Goal: Communication & Community: Share content

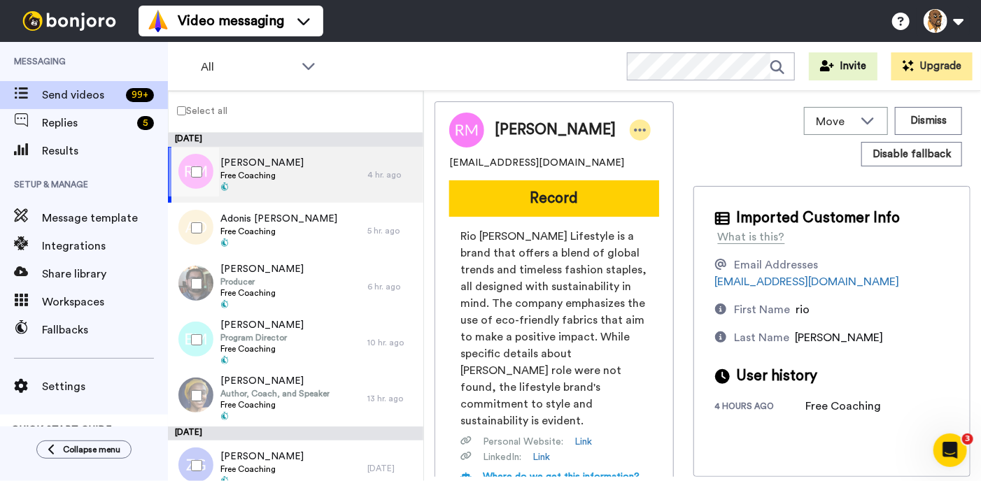
click at [630, 138] on div at bounding box center [640, 130] width 21 height 21
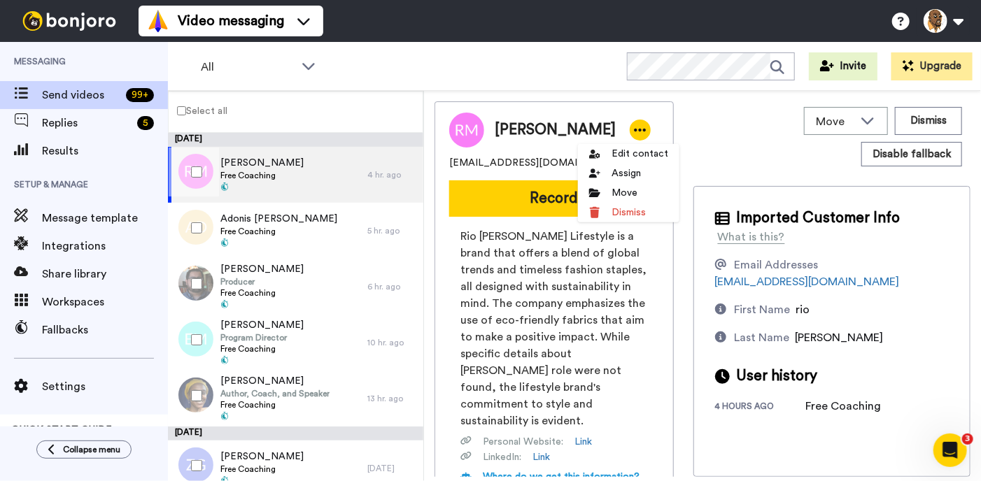
click at [520, 75] on div "All WORKSPACES View all All Default PATREON LAUNCH + Add a new workspace Invite…" at bounding box center [574, 66] width 813 height 49
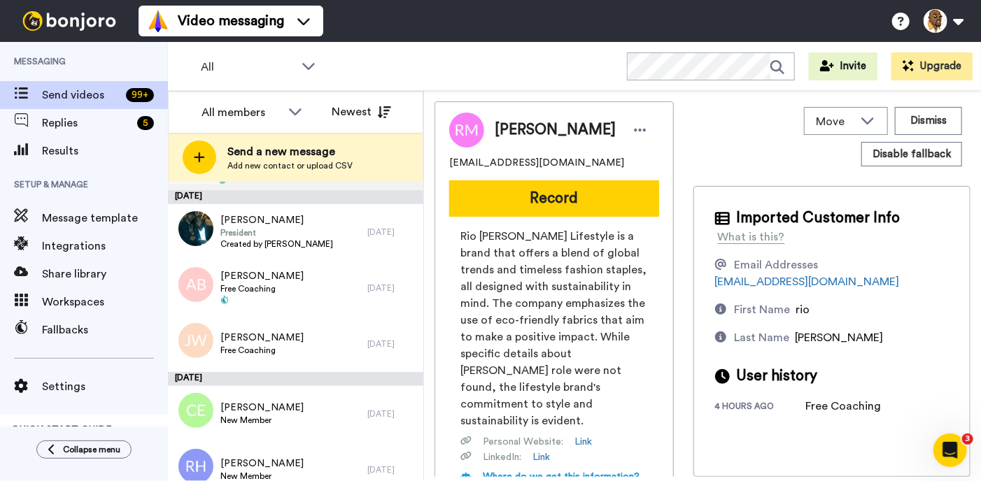
scroll to position [843, 0]
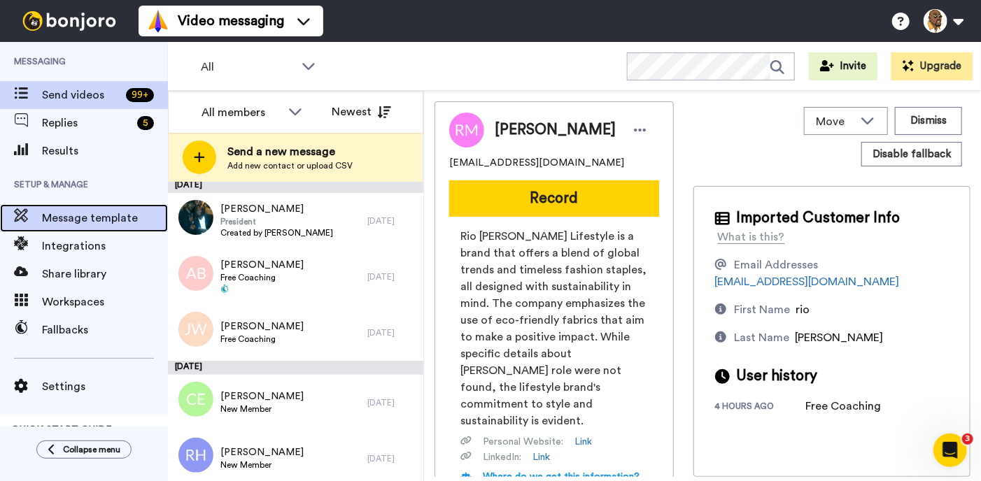
click at [80, 225] on span "Message template" at bounding box center [105, 218] width 126 height 17
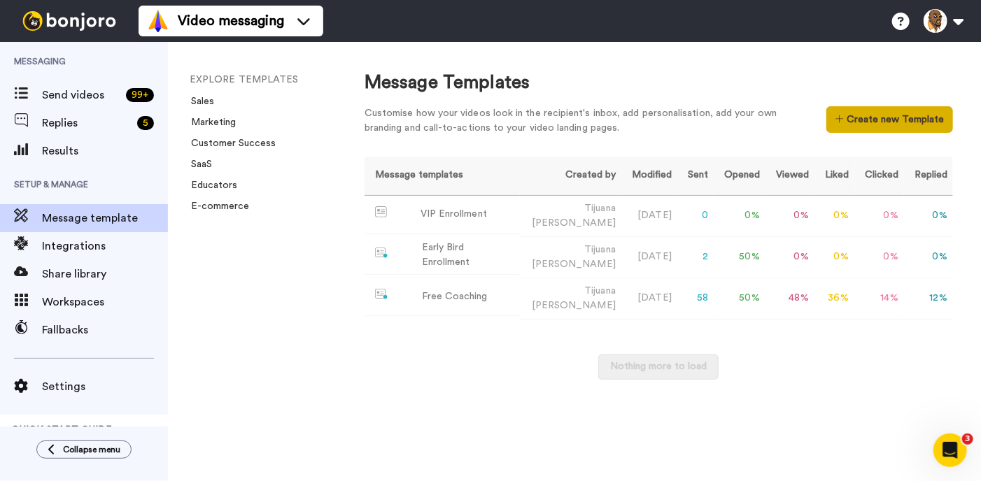
click at [857, 122] on button "Create new Template" at bounding box center [889, 119] width 127 height 27
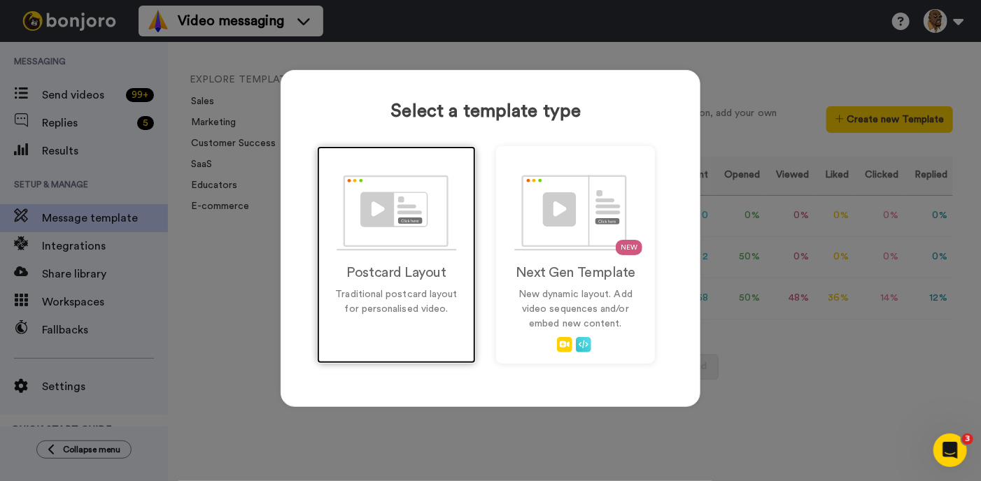
click at [436, 302] on p "Traditional postcard layout for personalised video." at bounding box center [396, 302] width 129 height 29
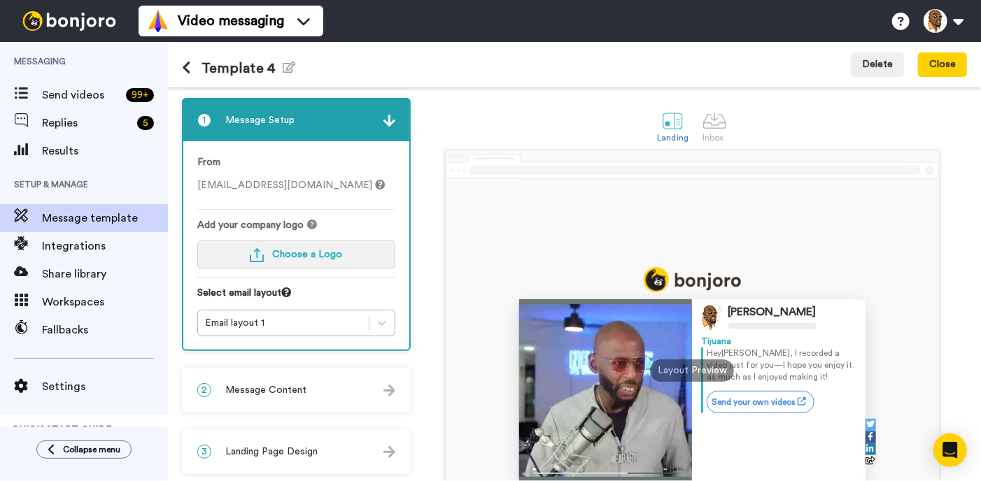
click at [283, 256] on span "Choose a Logo" at bounding box center [307, 255] width 70 height 10
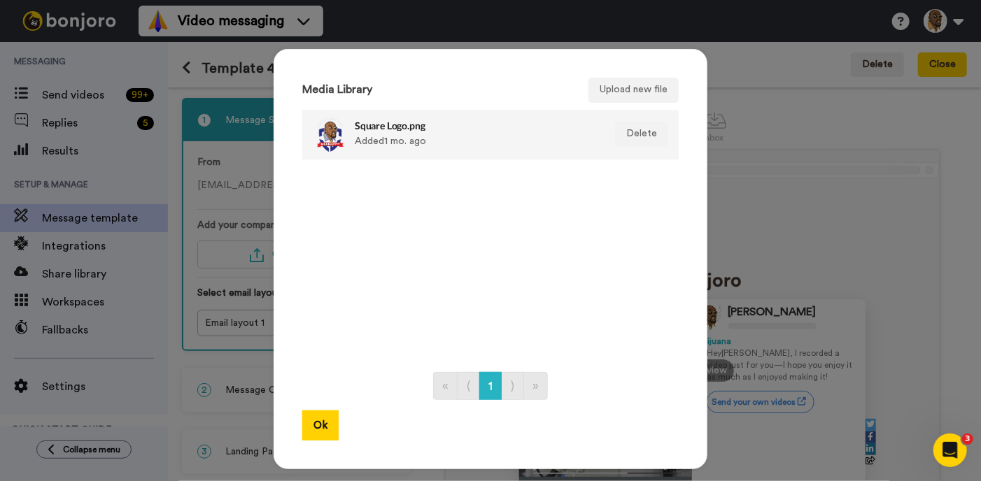
click at [362, 134] on div "Square Logo.png Added 1 mo. ago" at bounding box center [475, 134] width 241 height 35
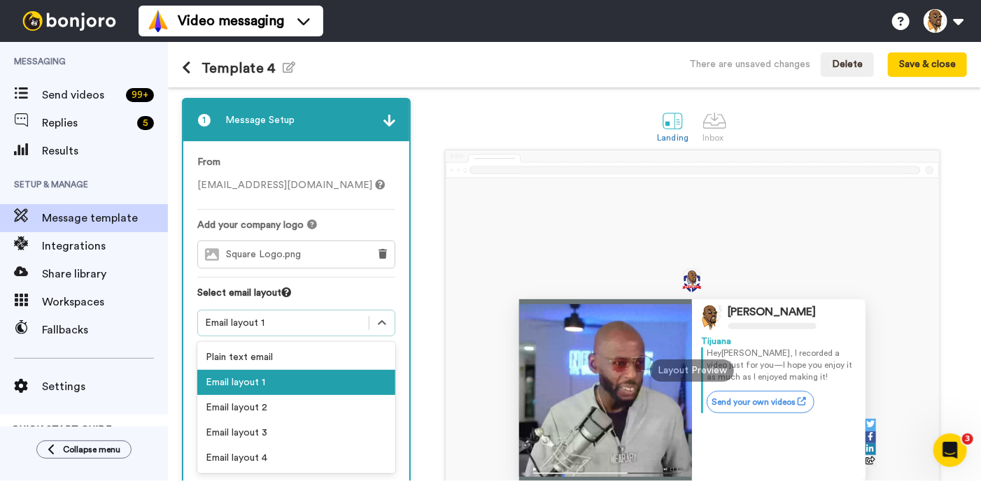
click at [326, 327] on div "Email layout 1" at bounding box center [283, 323] width 157 height 14
click at [308, 407] on div "Email layout 2" at bounding box center [296, 407] width 198 height 25
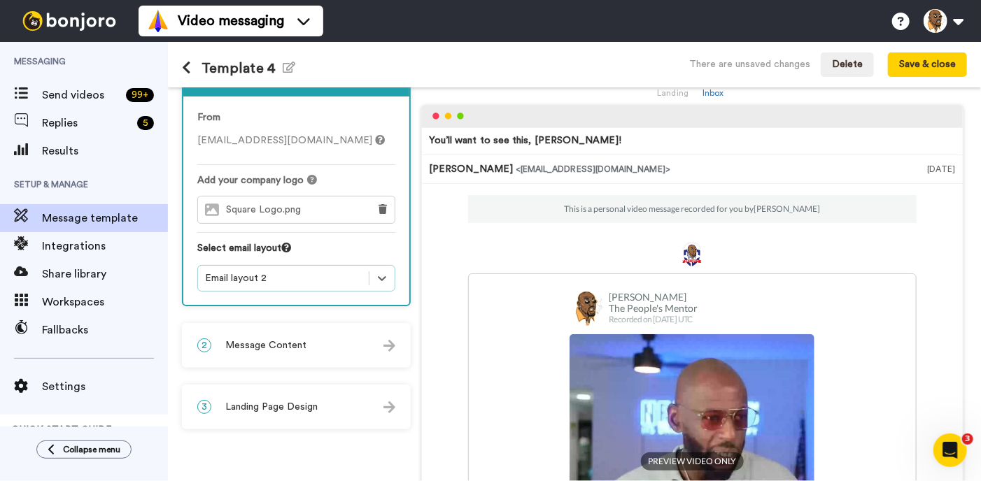
scroll to position [50, 0]
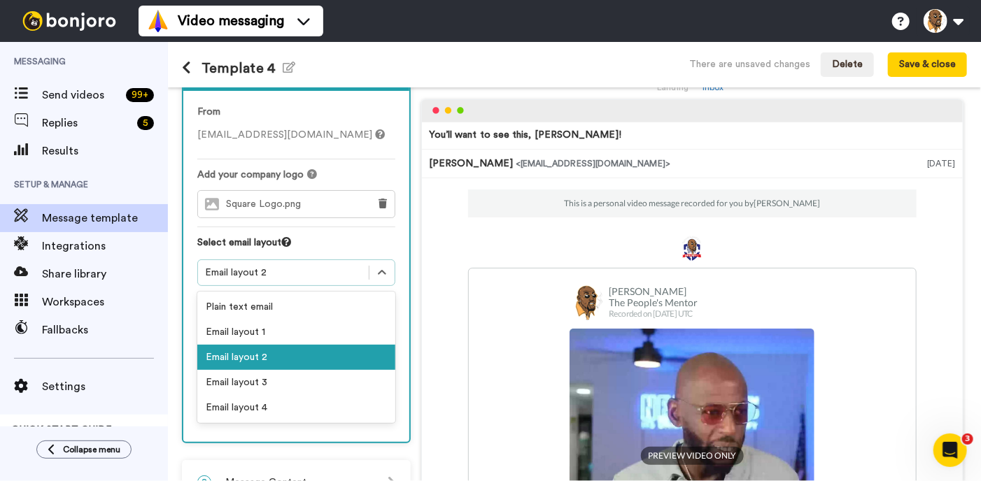
click at [311, 285] on div "Email layout 2" at bounding box center [296, 273] width 198 height 27
click at [287, 389] on div "Email layout 3" at bounding box center [296, 382] width 198 height 25
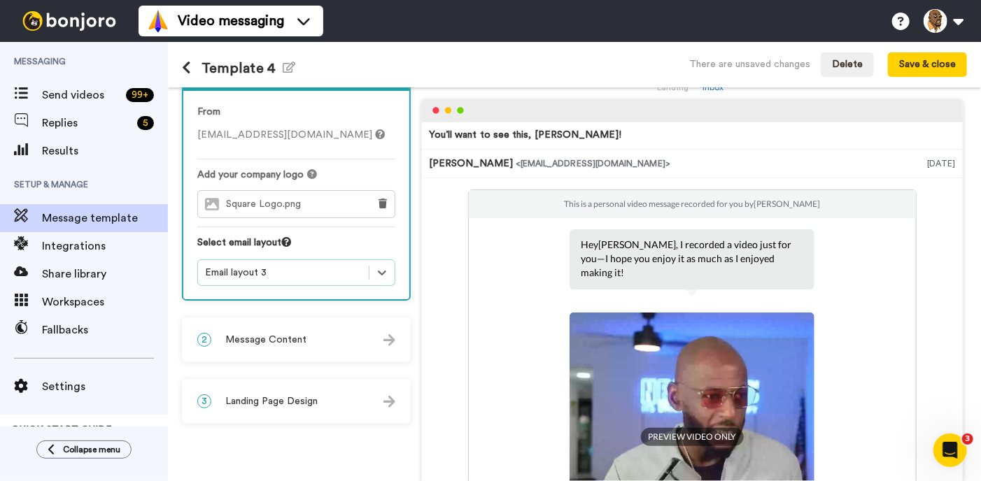
scroll to position [122, 0]
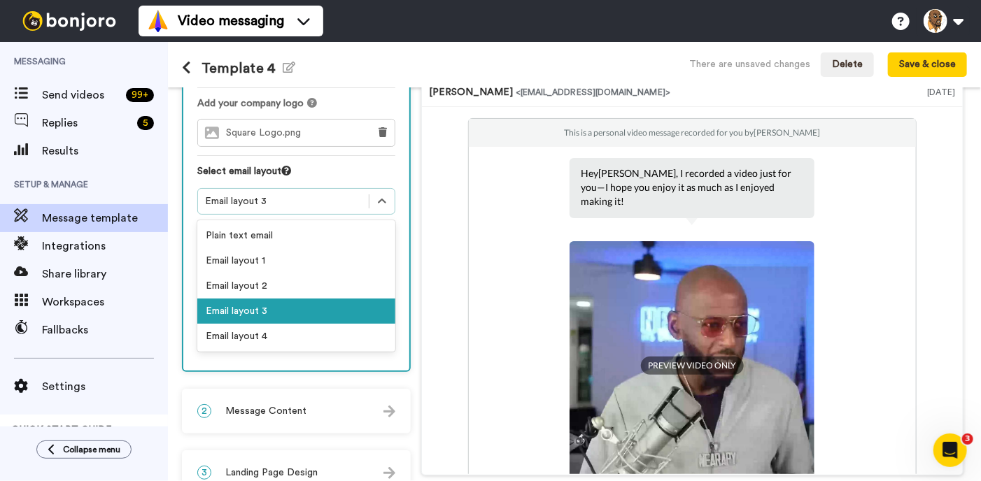
click at [344, 197] on div "Email layout 3" at bounding box center [283, 202] width 157 height 14
click at [297, 339] on div "Email layout 4" at bounding box center [296, 336] width 198 height 25
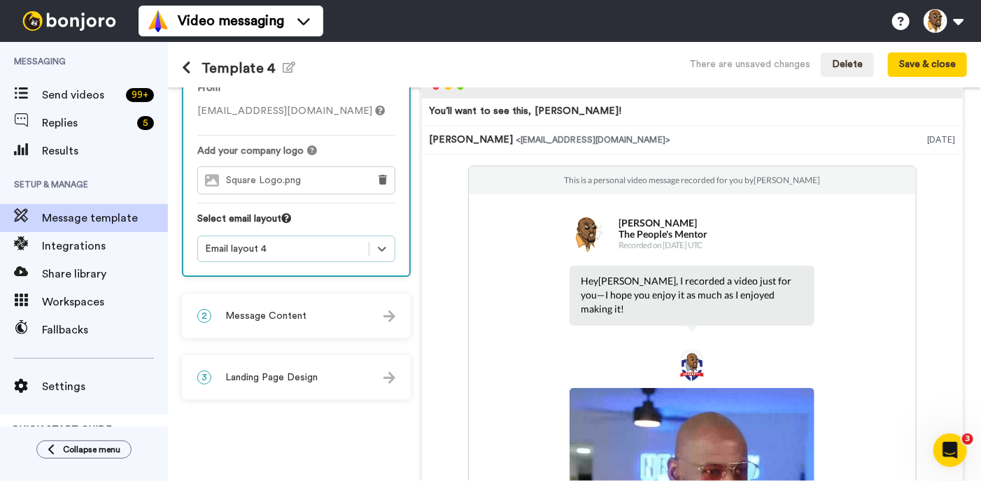
scroll to position [76, 0]
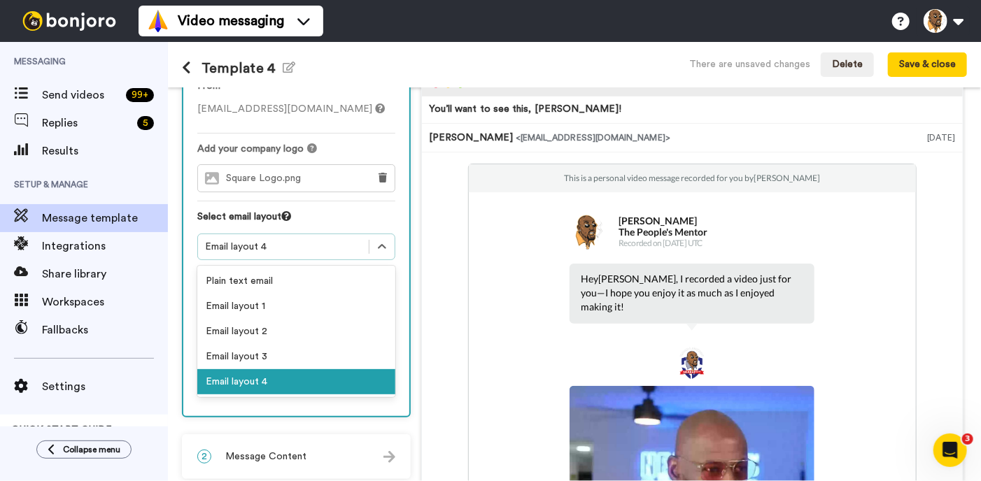
click at [381, 246] on icon at bounding box center [382, 247] width 14 height 14
click at [333, 355] on div "Email layout 3" at bounding box center [296, 356] width 198 height 25
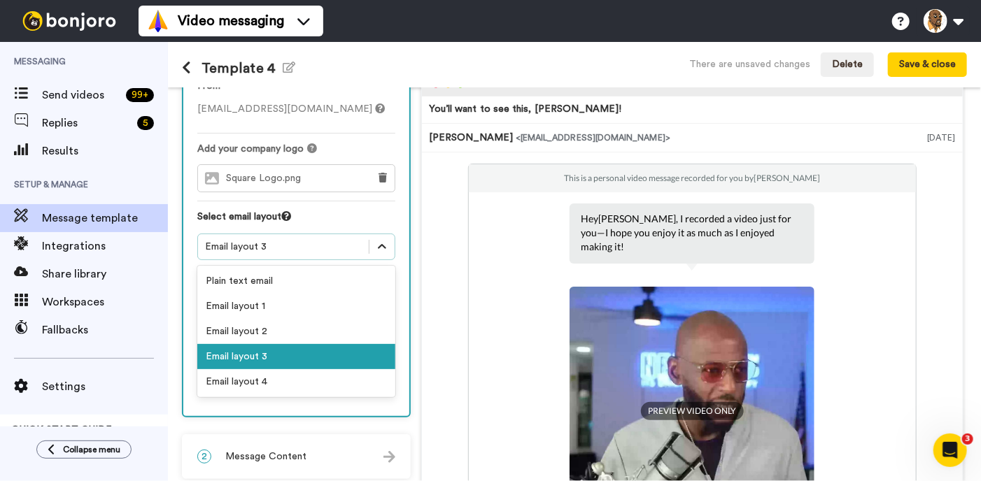
click at [383, 254] on div at bounding box center [381, 246] width 25 height 25
click at [344, 331] on div "Email layout 2" at bounding box center [296, 331] width 198 height 25
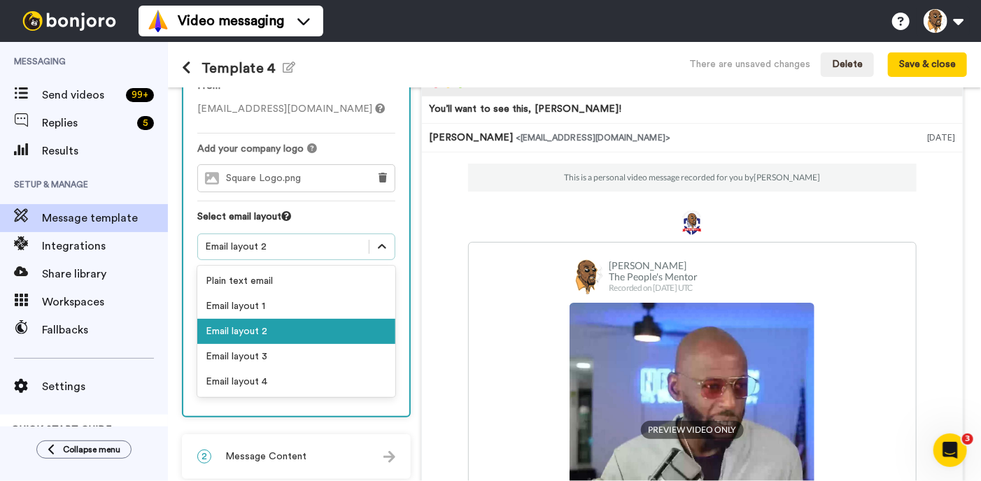
click at [381, 246] on icon at bounding box center [382, 247] width 14 height 14
click at [353, 309] on div "Email layout 1" at bounding box center [296, 306] width 198 height 25
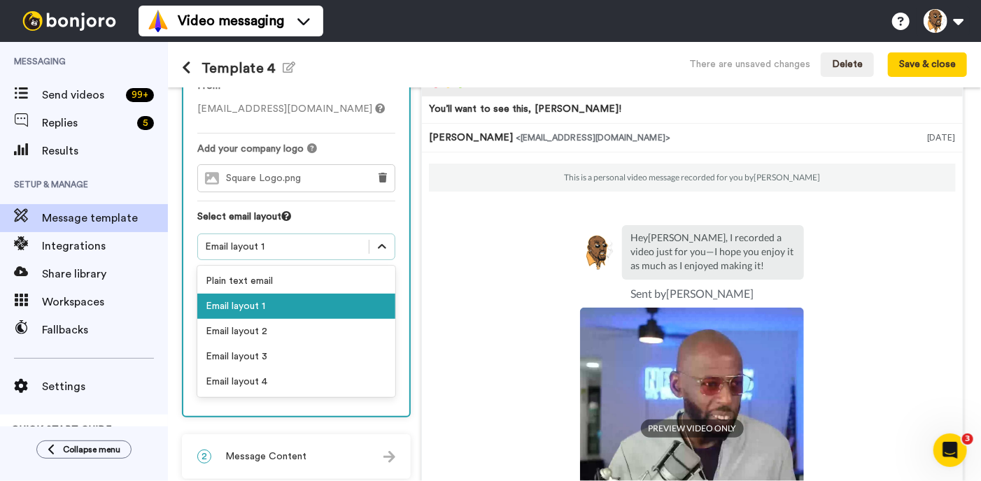
click at [383, 251] on icon at bounding box center [382, 247] width 14 height 14
click at [360, 285] on div "Plain text email" at bounding box center [296, 281] width 198 height 25
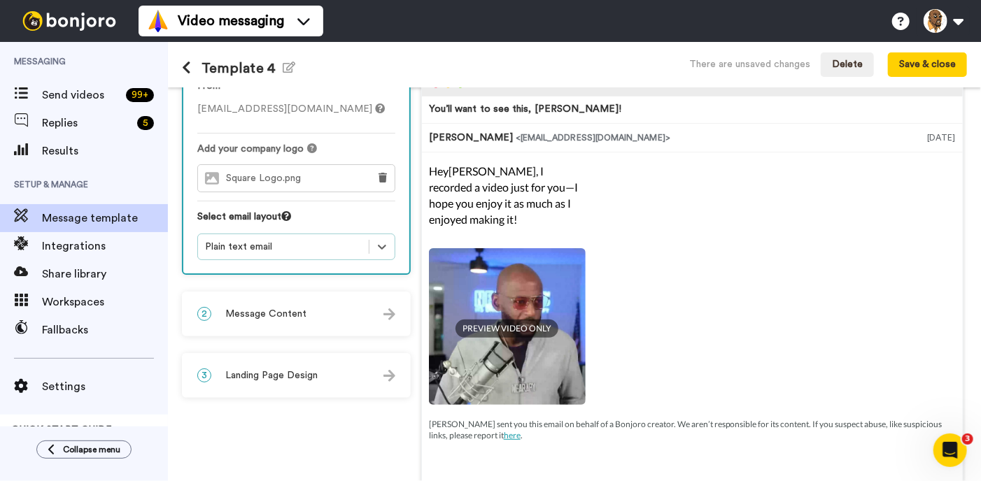
click at [584, 304] on img at bounding box center [507, 326] width 157 height 157
click at [528, 321] on span "PREVIEW VIDEO ONLY" at bounding box center [507, 329] width 103 height 18
click at [574, 209] on p "Hey Tom , I recorded a video just for you—I hope you enjoy it as much as I enjo…" at bounding box center [507, 196] width 157 height 64
click at [343, 318] on div "2 Message Content" at bounding box center [296, 314] width 226 height 42
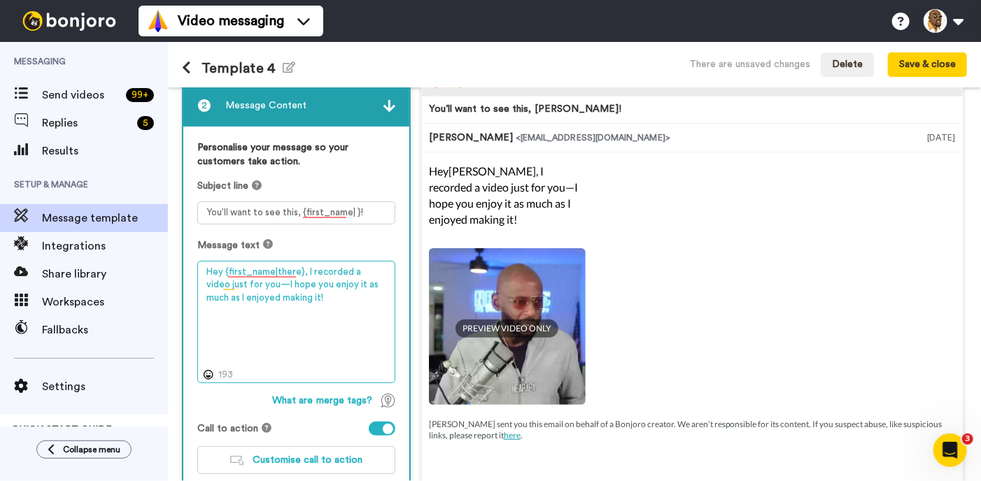
click at [296, 275] on textarea "Hey {first_name|there}, I recorded a video just for you—I hope you enjoy it as …" at bounding box center [296, 322] width 198 height 123
drag, startPoint x: 335, startPoint y: 314, endPoint x: 279, endPoint y: 275, distance: 67.9
click at [279, 275] on textarea "Hey {first_name}, I recorded a video just for you—I hope you enjoy it as much a…" at bounding box center [296, 322] width 198 height 123
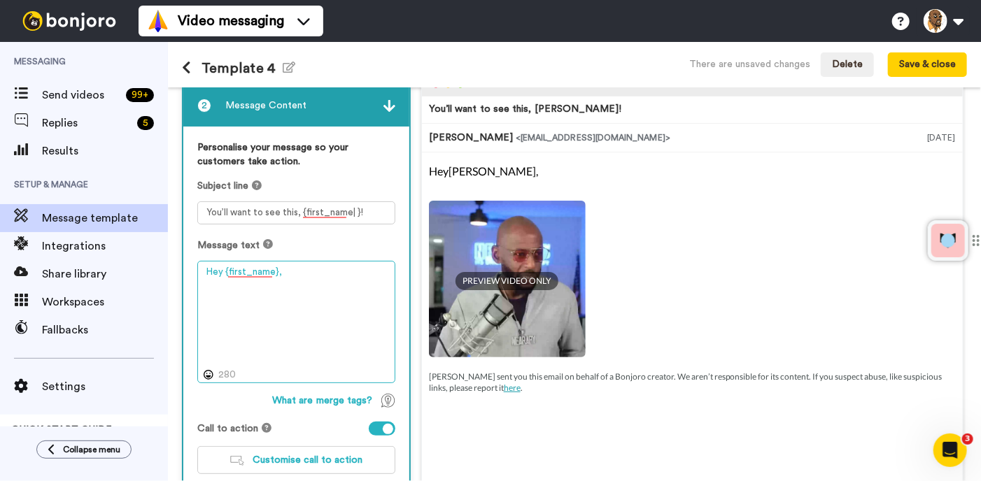
paste textarea "The free coaching session we had locked for Tuesday, August 12 at 11:00 AM EDT …"
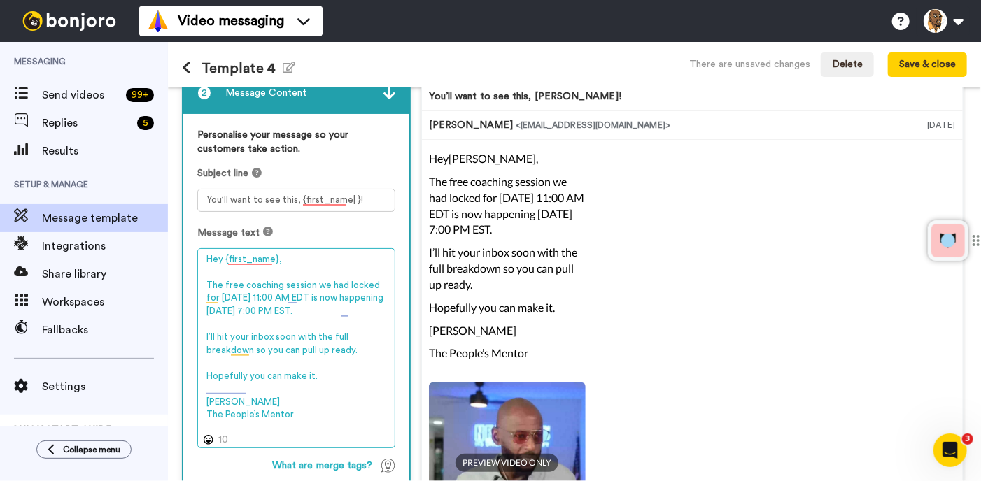
scroll to position [91, 0]
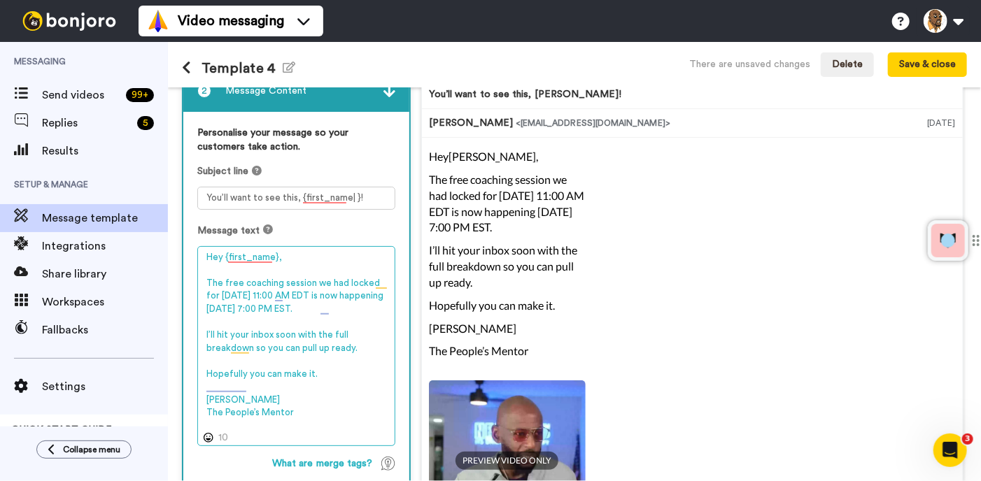
click at [349, 314] on textarea "Hey {first_name}, The free coaching session we had locked for Tuesday, August 1…" at bounding box center [296, 346] width 198 height 201
click at [349, 376] on textarea "Hey {first_name}, The free coaching session we had locked for Tuesday, August 1…" at bounding box center [296, 346] width 198 height 201
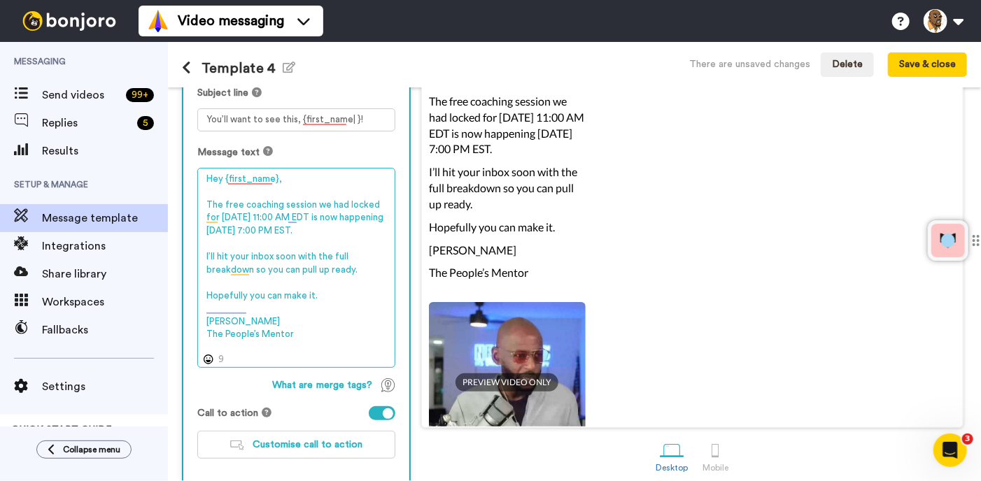
scroll to position [170, 0]
click at [314, 348] on textarea "Hey {first_name}, The free coaching session we had locked for Tuesday, August 1…" at bounding box center [296, 267] width 198 height 201
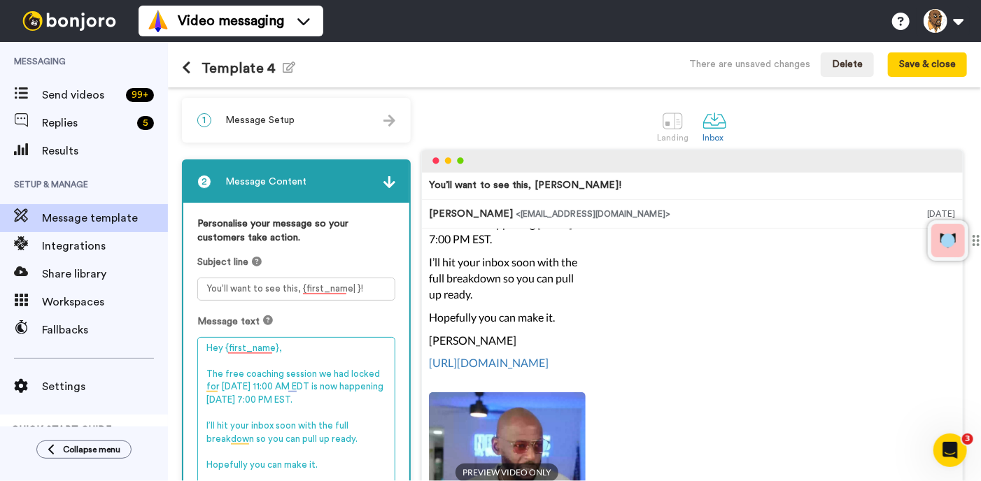
scroll to position [96, 0]
type textarea "Hey {first_name}, The free coaching session we had locked for Tuesday, August 1…"
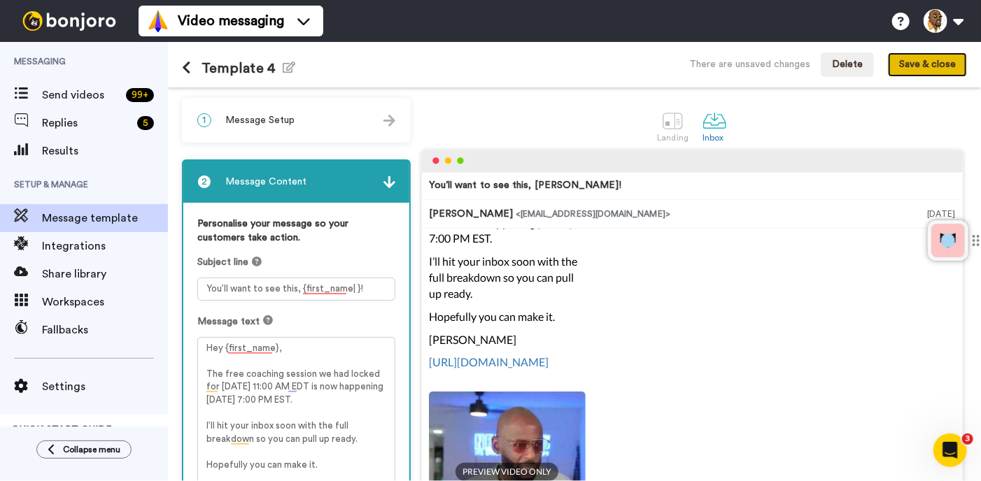
click at [929, 57] on button "Save & close" at bounding box center [927, 64] width 79 height 25
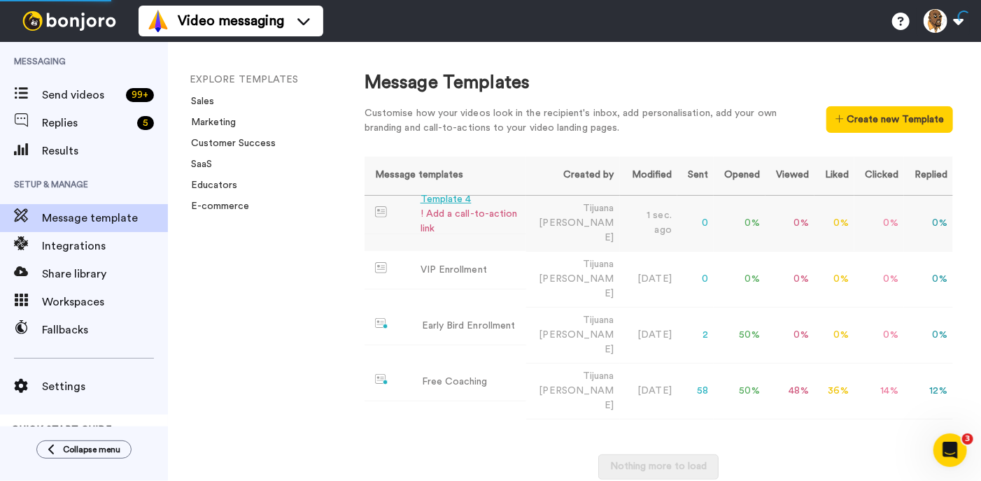
click at [489, 223] on div "! Add a call-to-action link" at bounding box center [471, 221] width 100 height 29
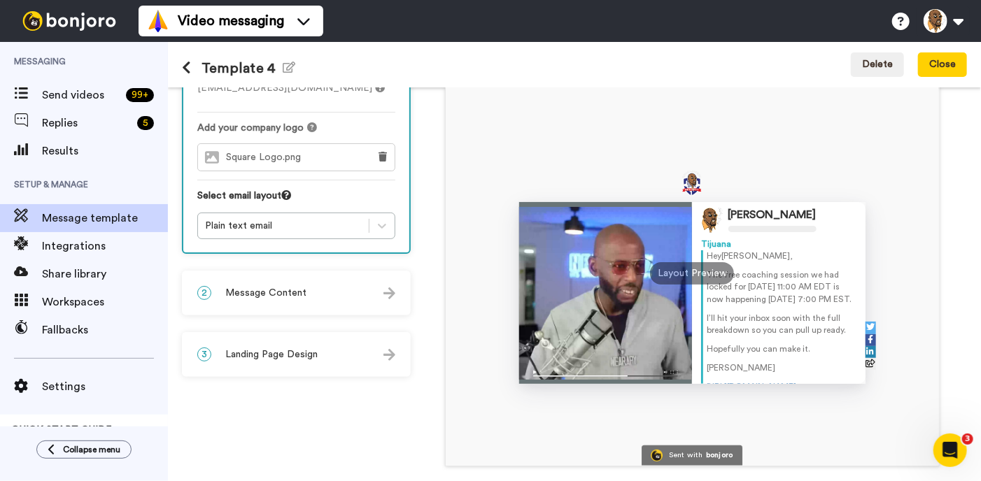
scroll to position [146, 0]
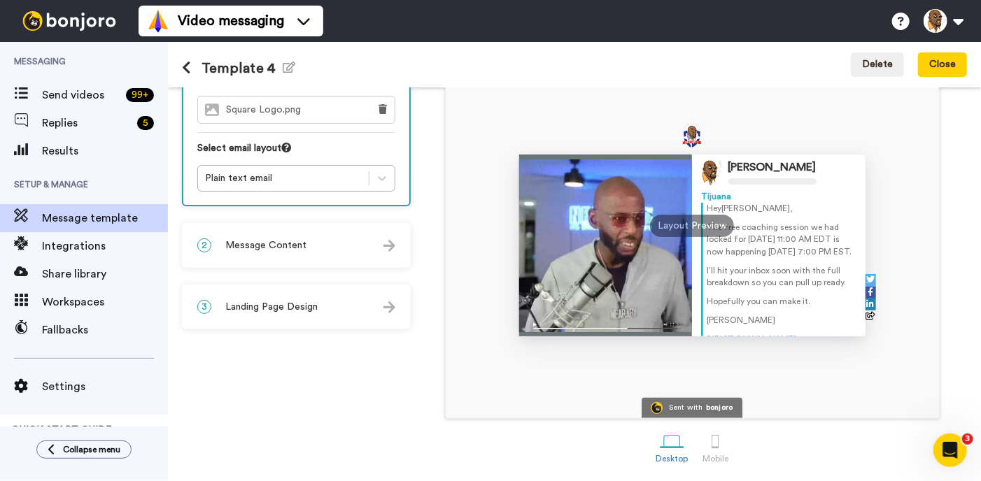
click at [336, 307] on div "3 Landing Page Design" at bounding box center [296, 307] width 226 height 42
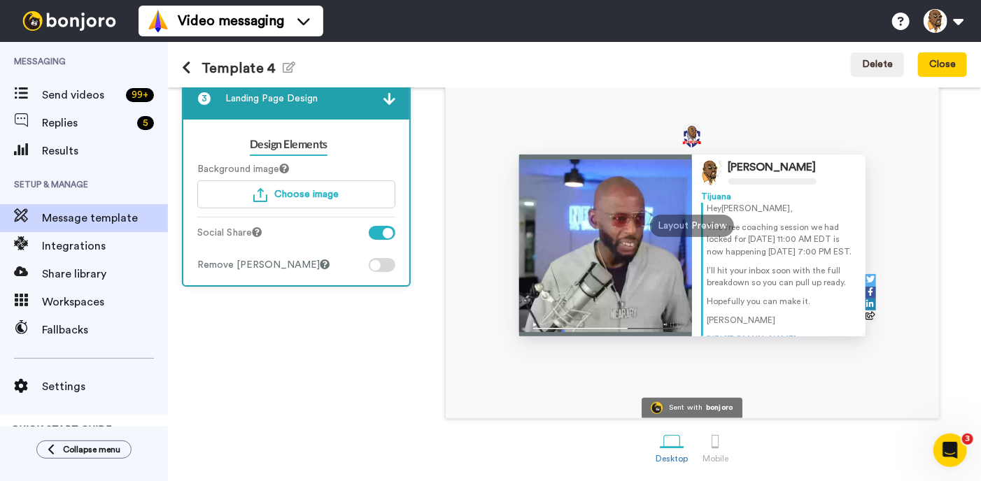
click at [384, 263] on div at bounding box center [382, 265] width 27 height 14
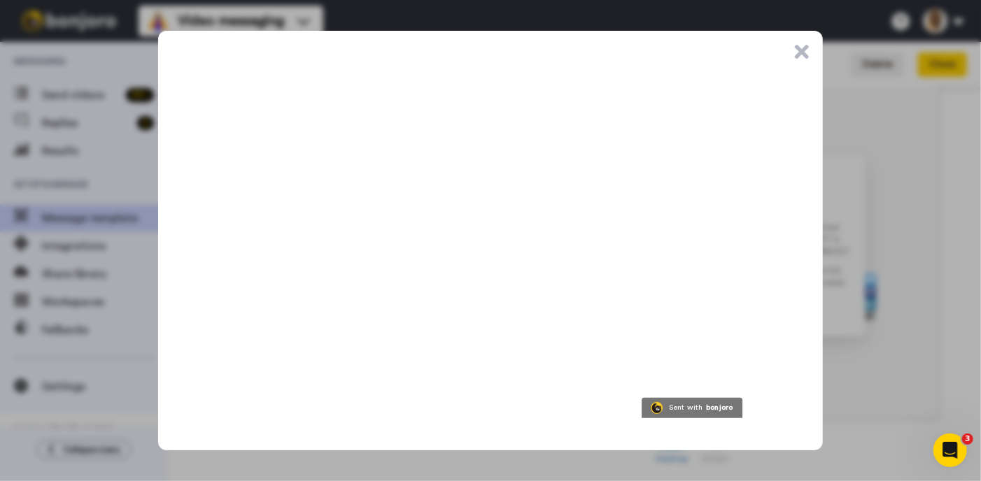
click at [804, 52] on button ".cls-1{stroke-width:0px;}" at bounding box center [802, 52] width 14 height 14
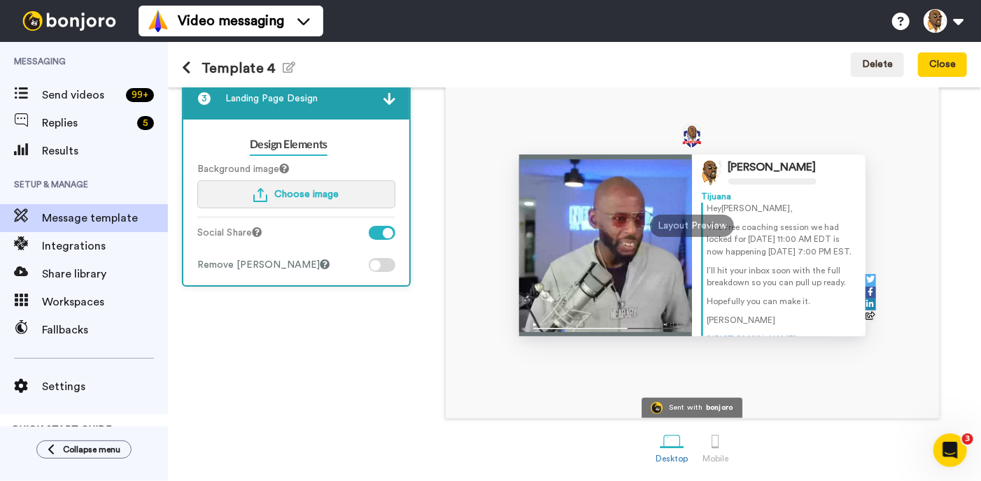
click at [291, 196] on span "Choose image" at bounding box center [306, 195] width 64 height 10
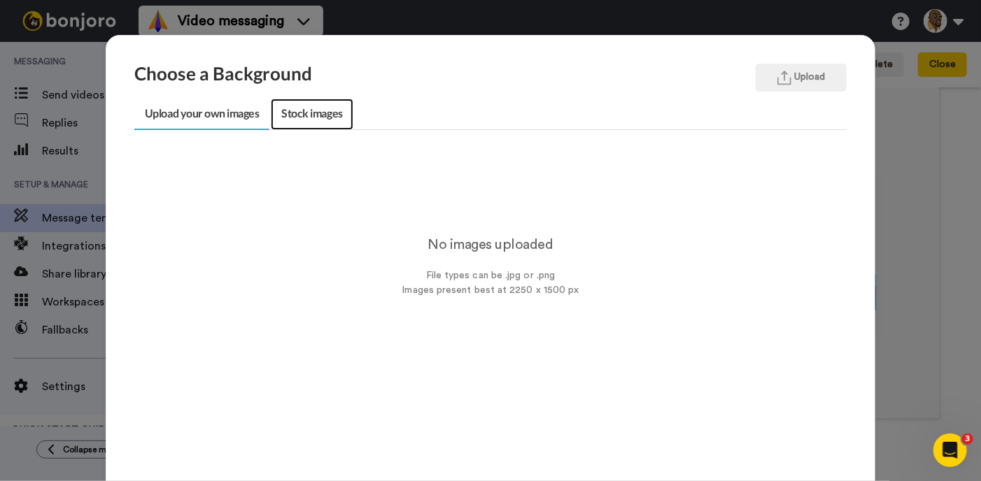
click at [309, 120] on link "Stock images" at bounding box center [312, 114] width 82 height 31
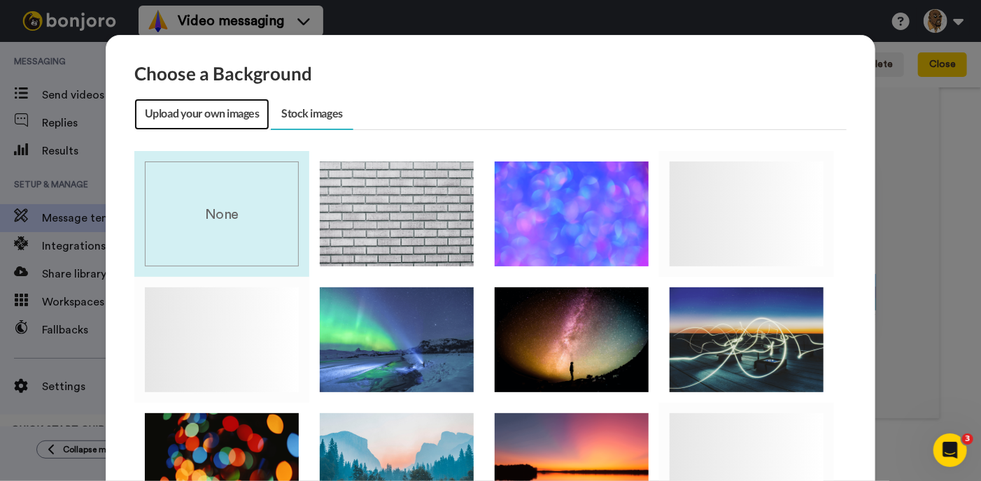
click at [218, 118] on link "Upload your own images" at bounding box center [201, 114] width 135 height 31
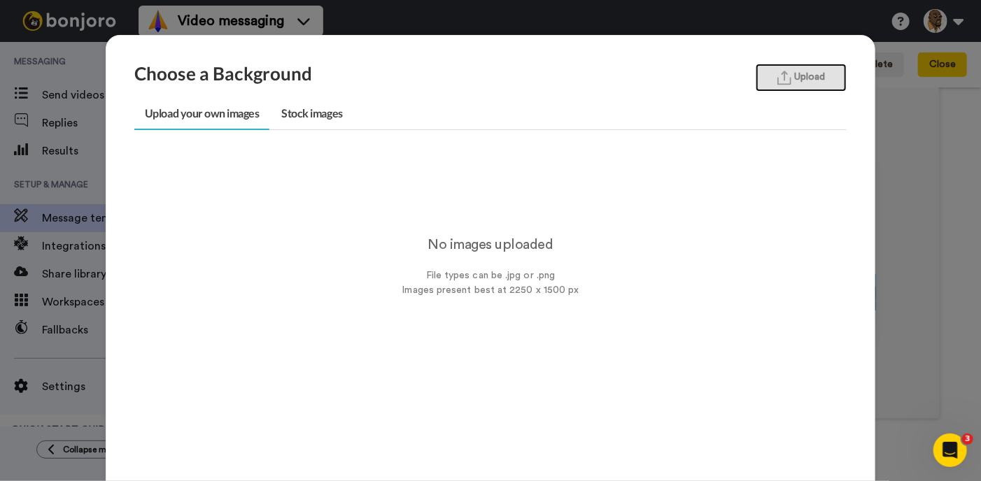
click at [765, 82] on button "Upload" at bounding box center [801, 78] width 91 height 28
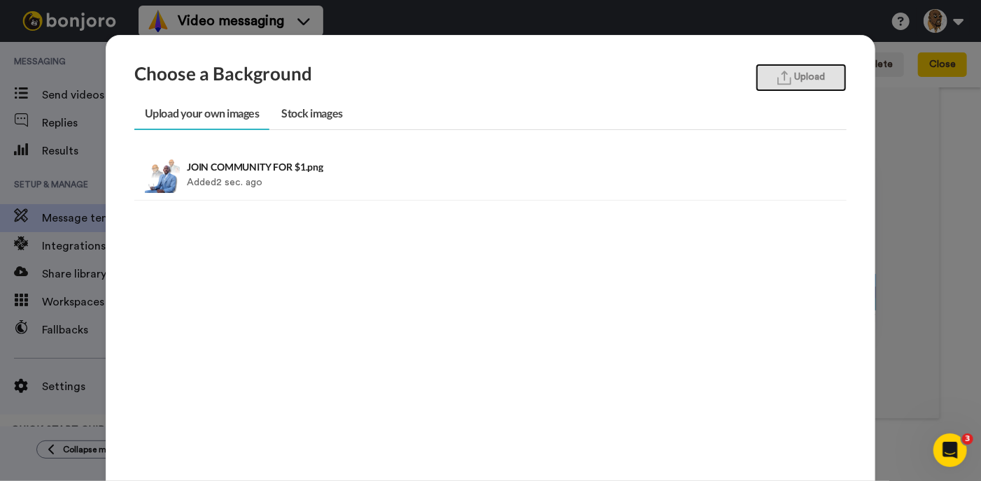
click at [794, 72] on button "Upload" at bounding box center [801, 78] width 91 height 28
click at [887, 284] on div "Choose a Background Upload Upload your own images Stock images JOIN COMMUNITY F…" at bounding box center [490, 240] width 981 height 481
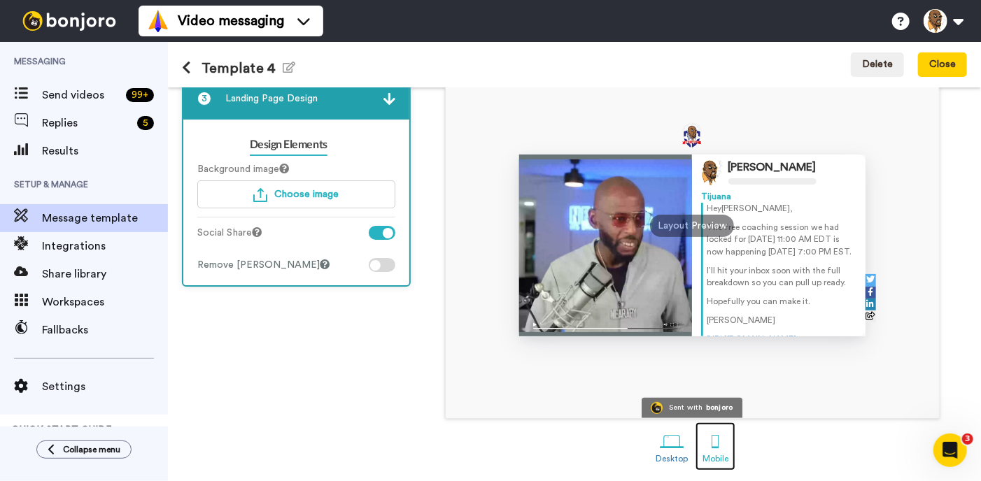
click at [713, 441] on div at bounding box center [715, 442] width 24 height 24
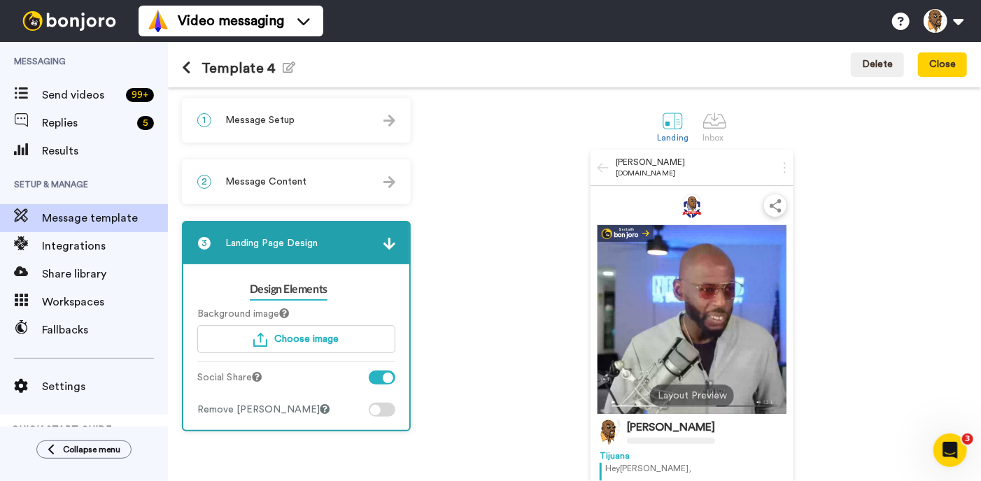
click at [335, 188] on div "2 Message Content" at bounding box center [296, 182] width 226 height 42
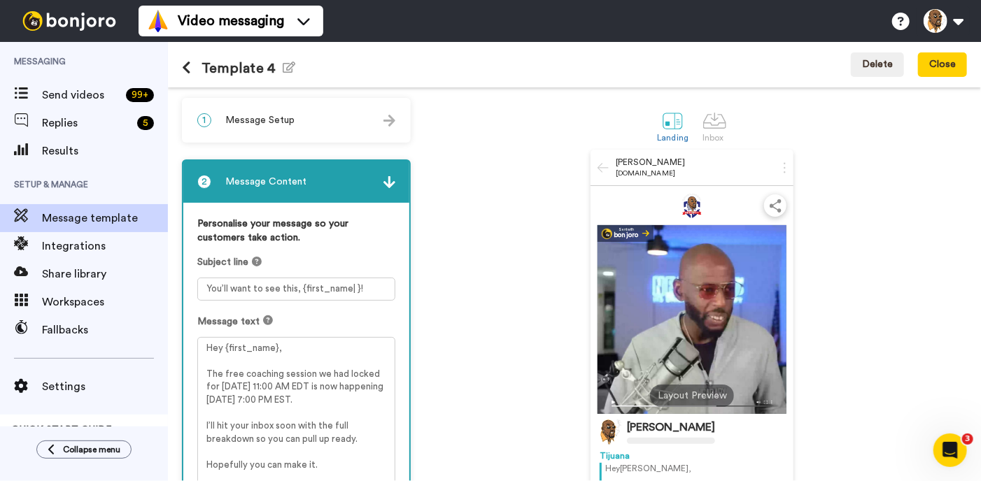
drag, startPoint x: 339, startPoint y: 190, endPoint x: 339, endPoint y: 174, distance: 15.4
click at [339, 174] on div "2 Message Content" at bounding box center [296, 182] width 226 height 42
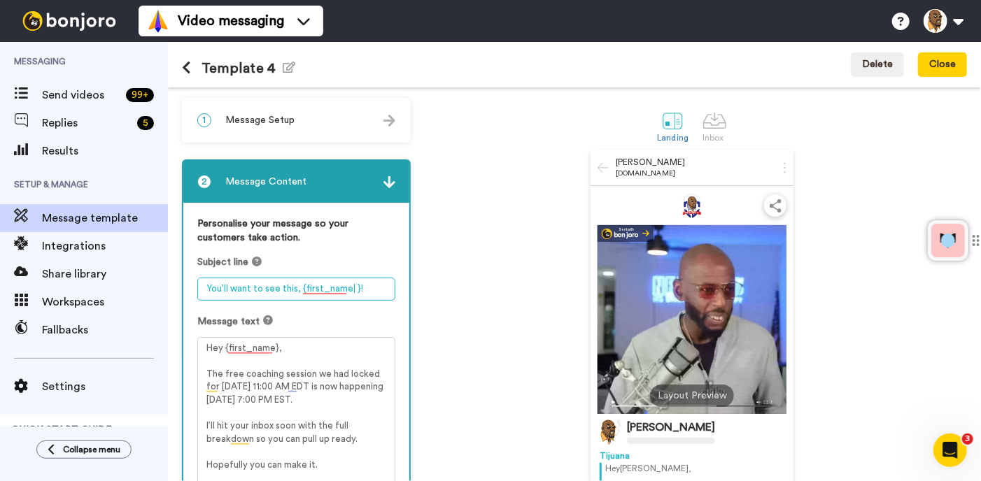
drag, startPoint x: 298, startPoint y: 291, endPoint x: 187, endPoint y: 291, distance: 111.3
click at [187, 291] on div "Personalise your message so your customers take action. Subject line You’ll wan…" at bounding box center [296, 428] width 226 height 450
click at [293, 296] on textarea "Aye {first_name| }!" at bounding box center [296, 289] width 198 height 23
type textarea "Aye {first_name| }, it's Tijuana Jackson"
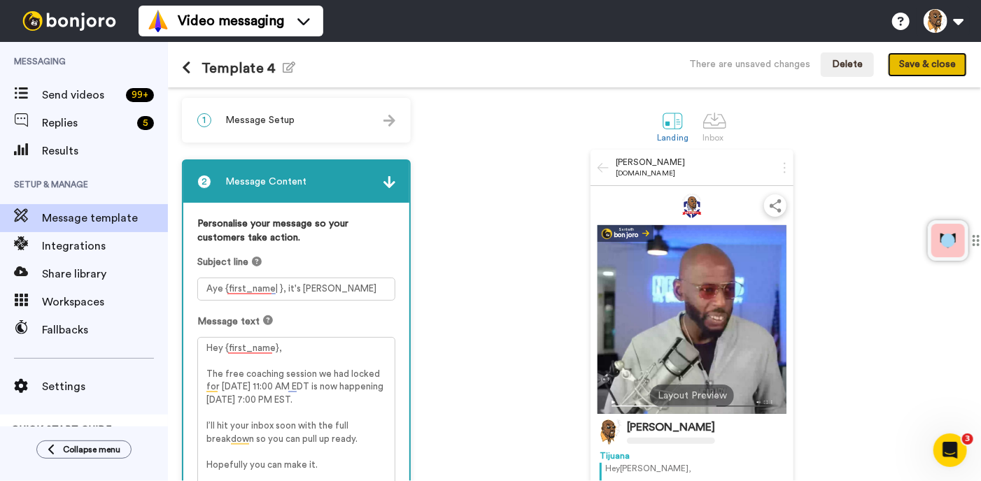
click at [933, 63] on button "Save & close" at bounding box center [927, 64] width 79 height 25
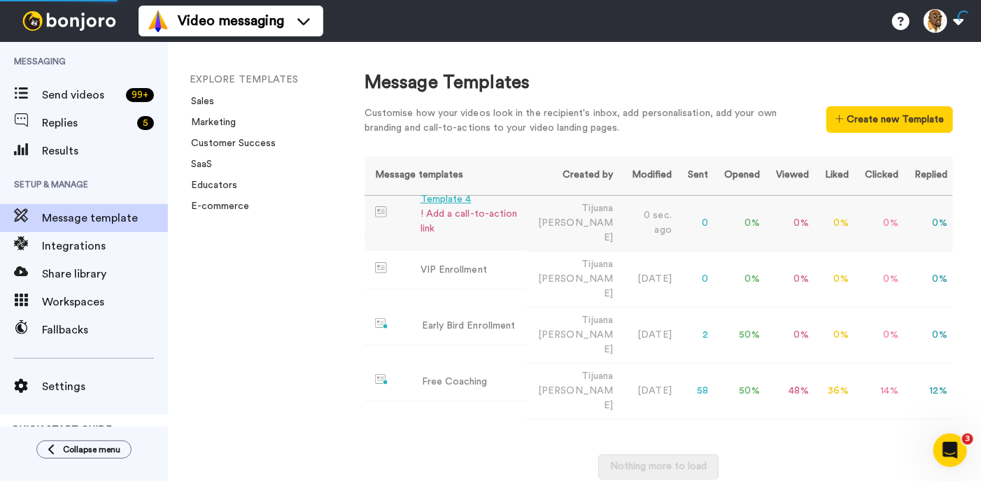
click at [481, 216] on div "! Add a call-to-action link" at bounding box center [471, 221] width 100 height 29
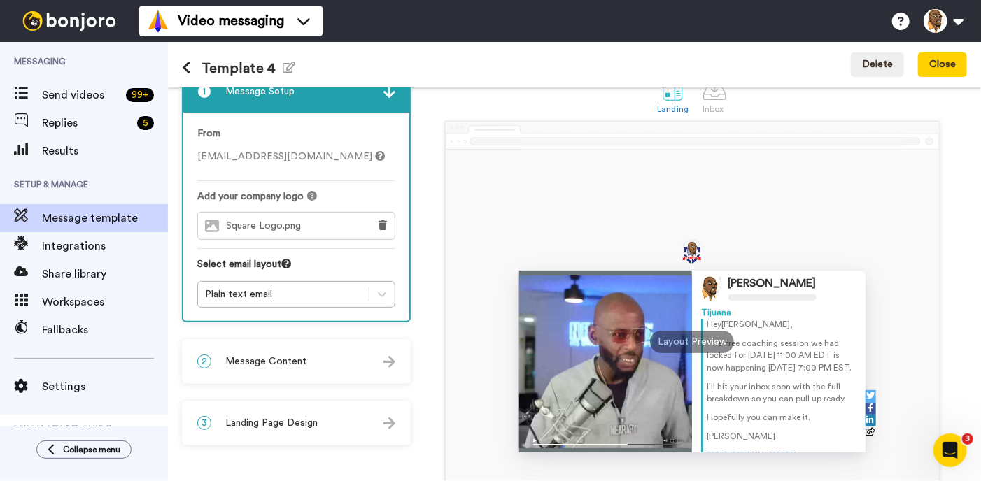
scroll to position [32, 0]
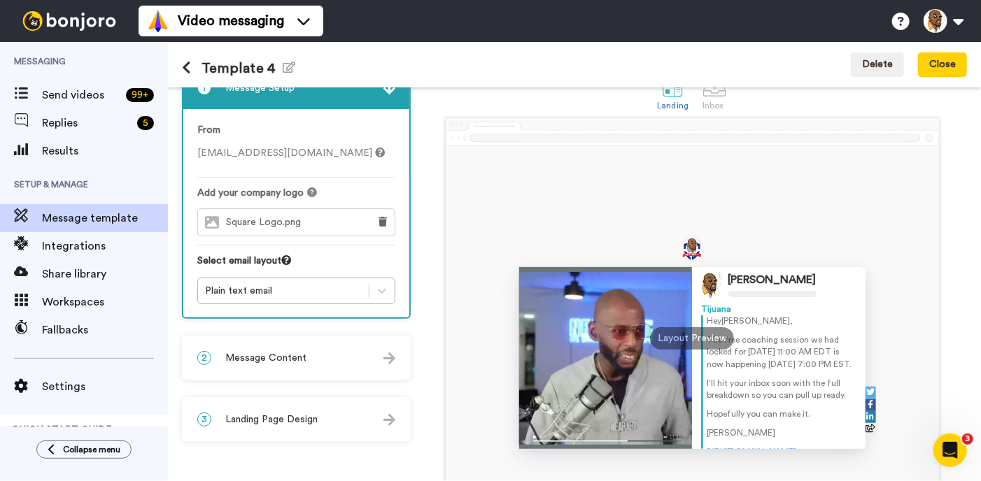
click at [332, 358] on div "2 Message Content" at bounding box center [296, 358] width 226 height 42
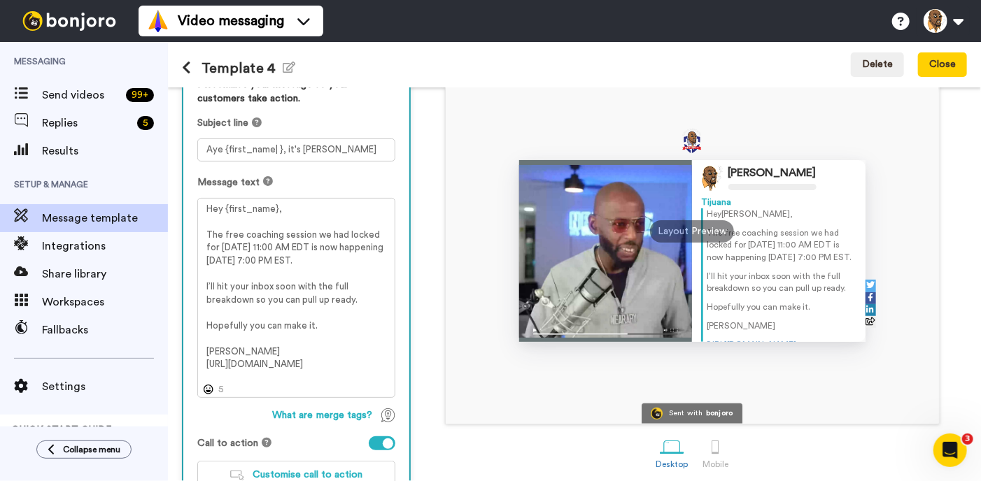
scroll to position [245, 0]
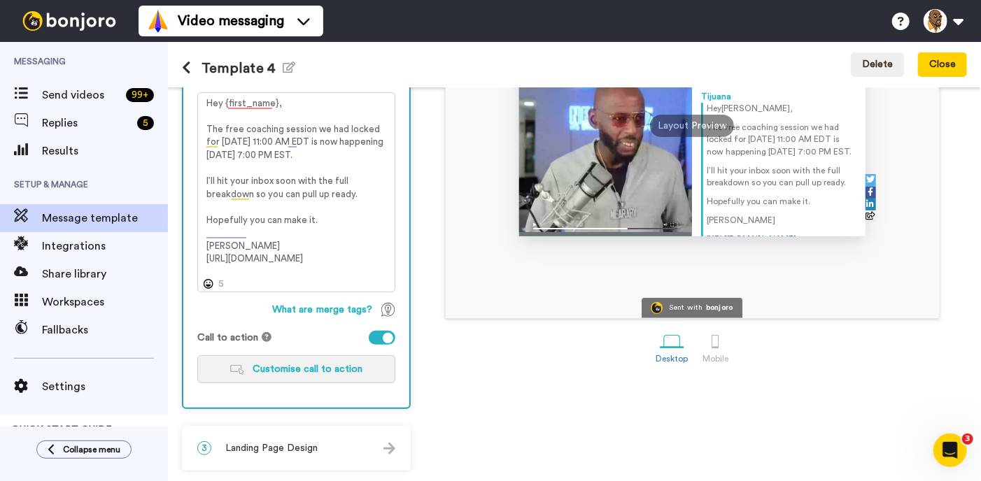
click at [307, 376] on button "Customise call to action" at bounding box center [296, 370] width 198 height 28
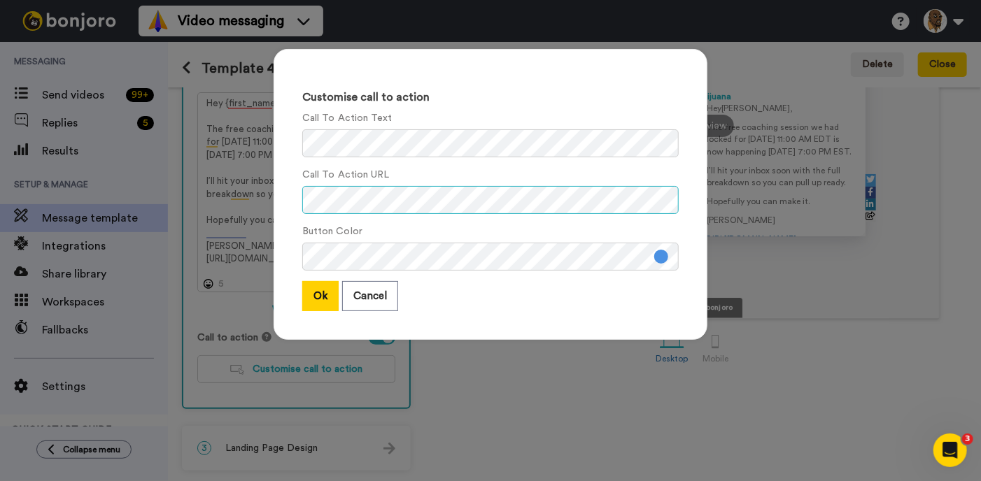
click at [292, 195] on div "Customise call to action Call To Action Text Call To Action URL Button Color Ok…" at bounding box center [491, 194] width 434 height 291
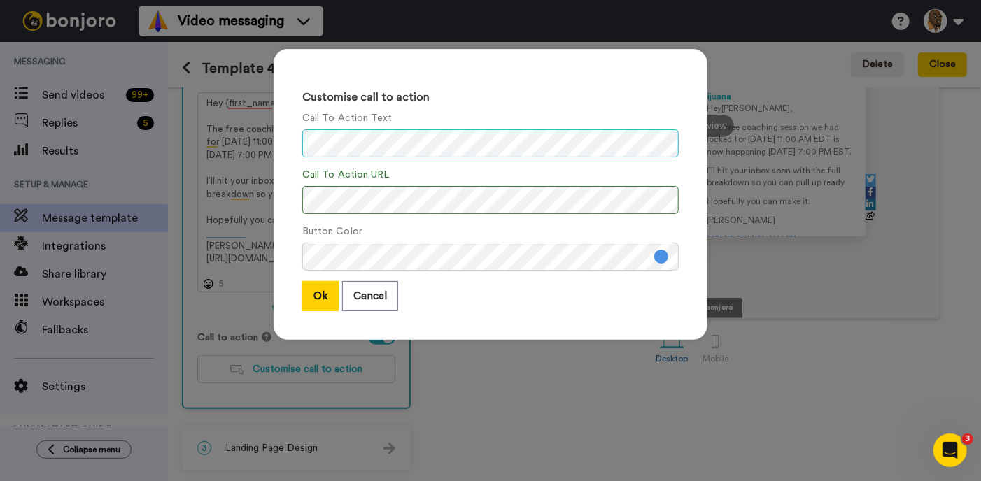
click at [260, 136] on div "Customise call to action Call To Action Text Call To Action URL Button Color Ok…" at bounding box center [491, 201] width 462 height 333
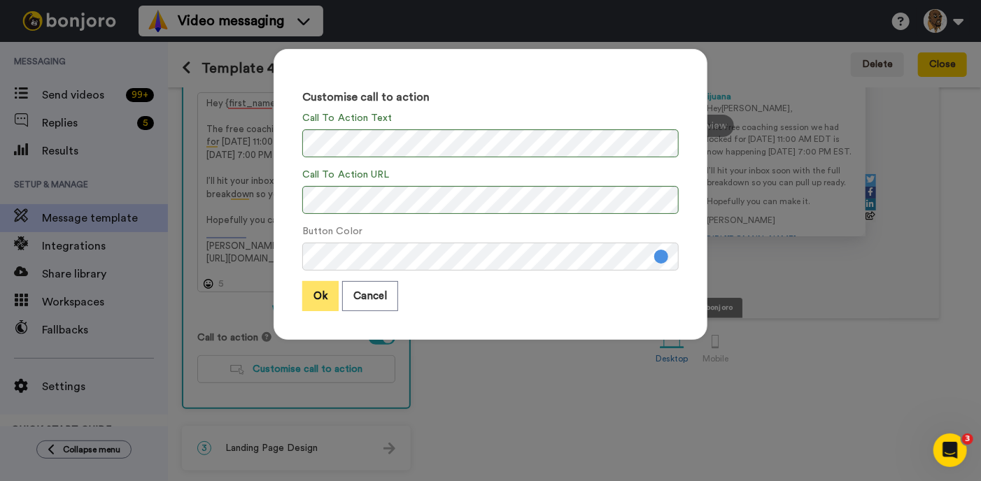
click at [328, 290] on button "Ok" at bounding box center [320, 296] width 36 height 30
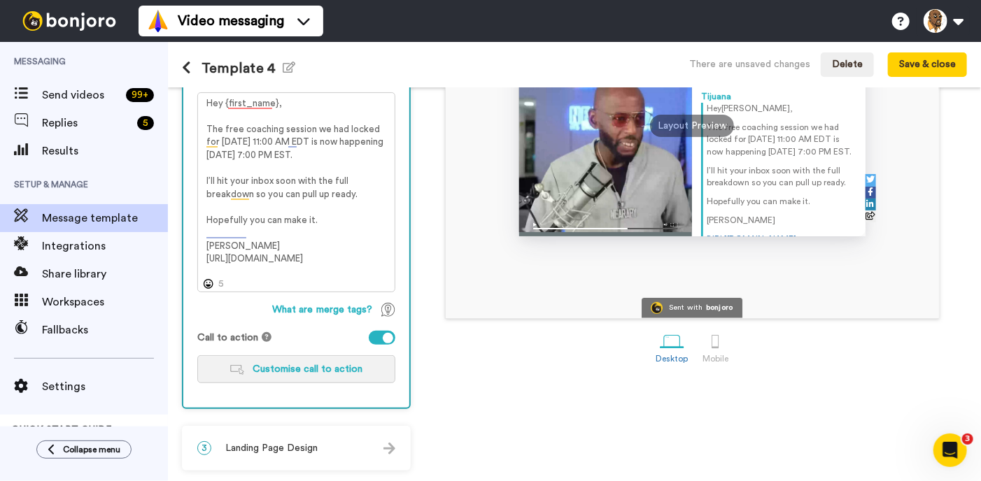
click at [316, 370] on span "Customise call to action" at bounding box center [308, 370] width 110 height 10
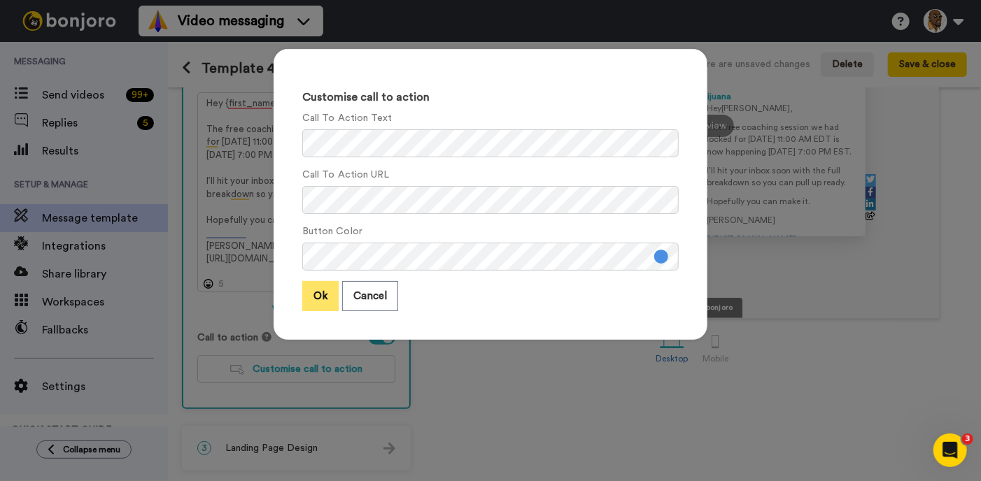
click at [321, 297] on button "Ok" at bounding box center [320, 296] width 36 height 30
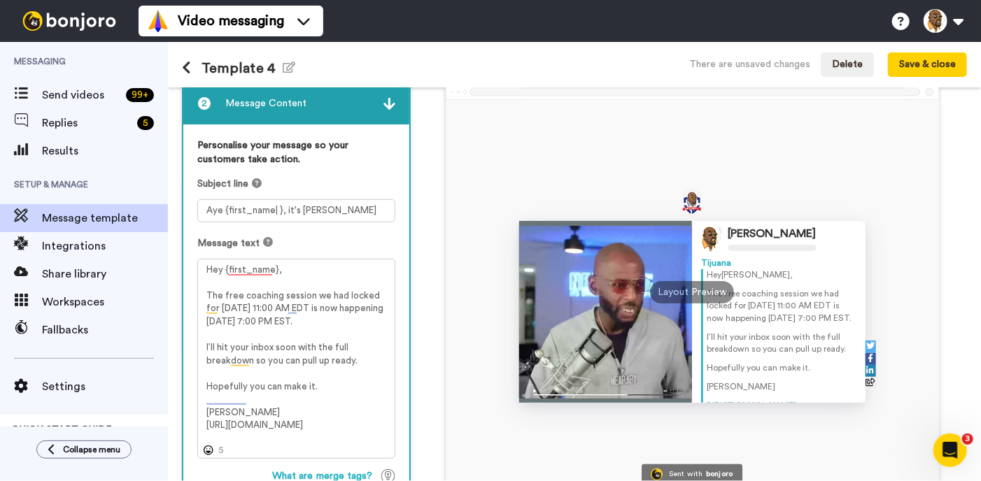
scroll to position [0, 0]
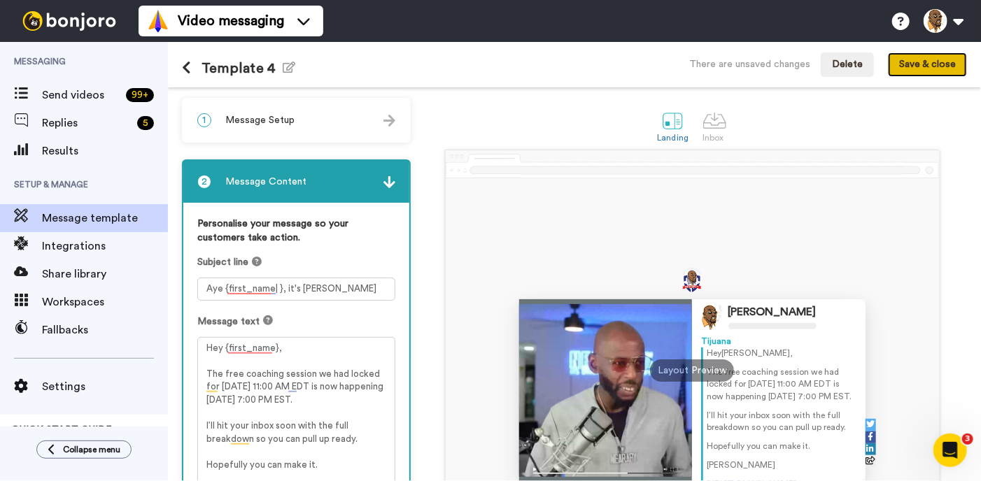
click at [935, 69] on button "Save & close" at bounding box center [927, 64] width 79 height 25
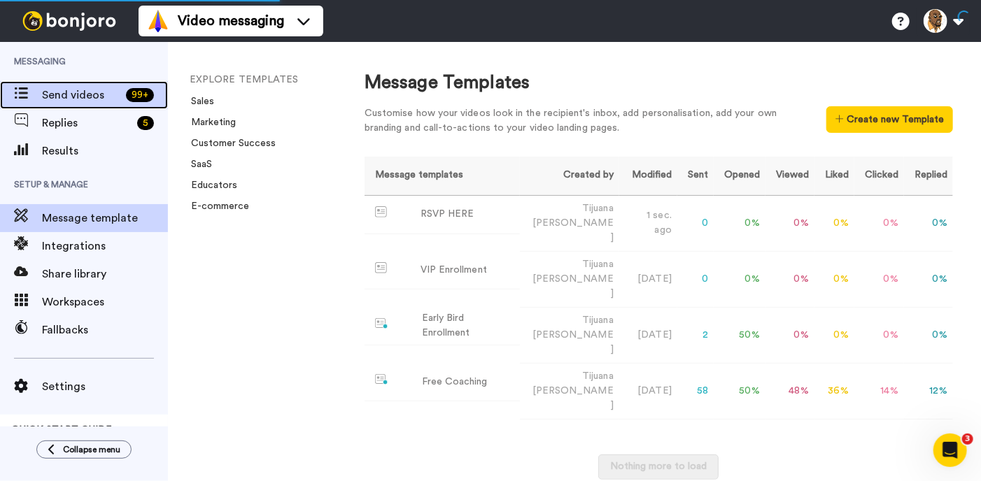
click at [97, 99] on span "Send videos" at bounding box center [81, 95] width 78 height 17
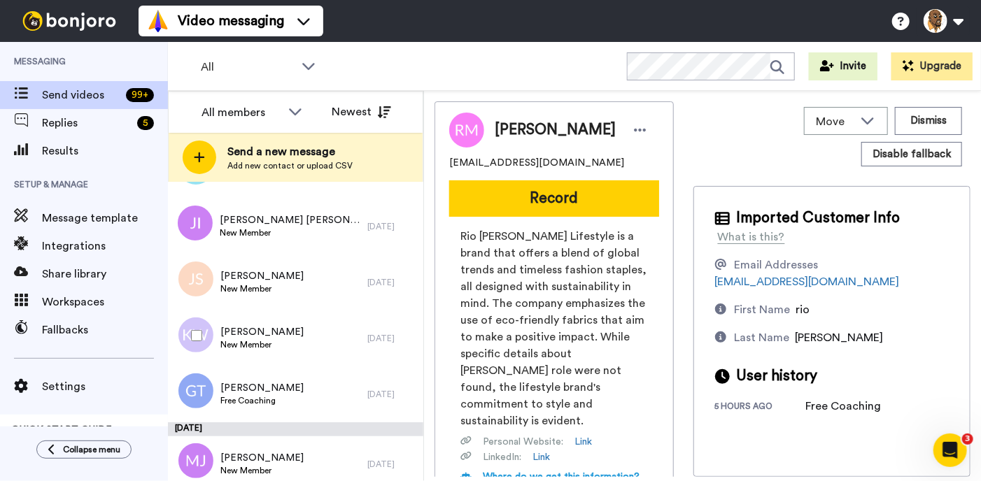
scroll to position [1179, 0]
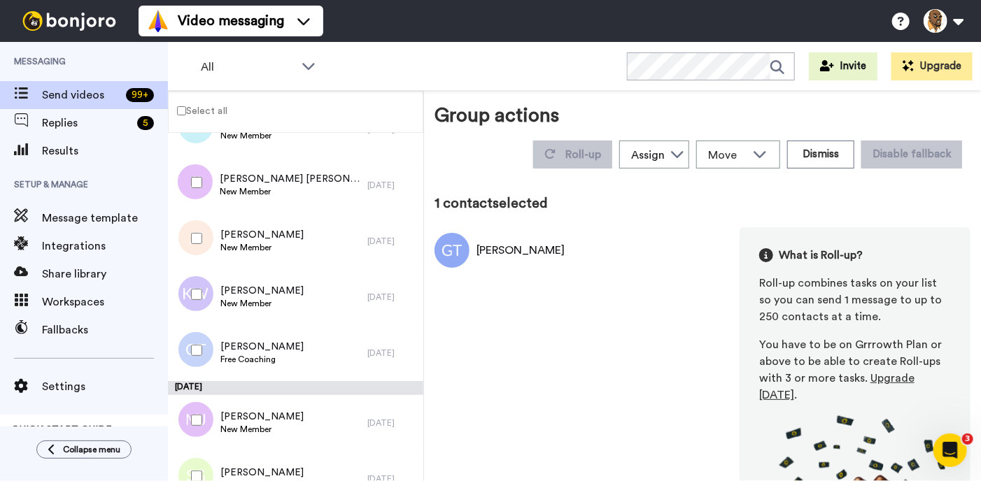
click at [510, 240] on div "[PERSON_NAME]" at bounding box center [500, 250] width 130 height 35
click at [477, 251] on div "Greg Tredwell" at bounding box center [521, 250] width 88 height 17
click at [78, 94] on span "Send videos" at bounding box center [81, 95] width 78 height 17
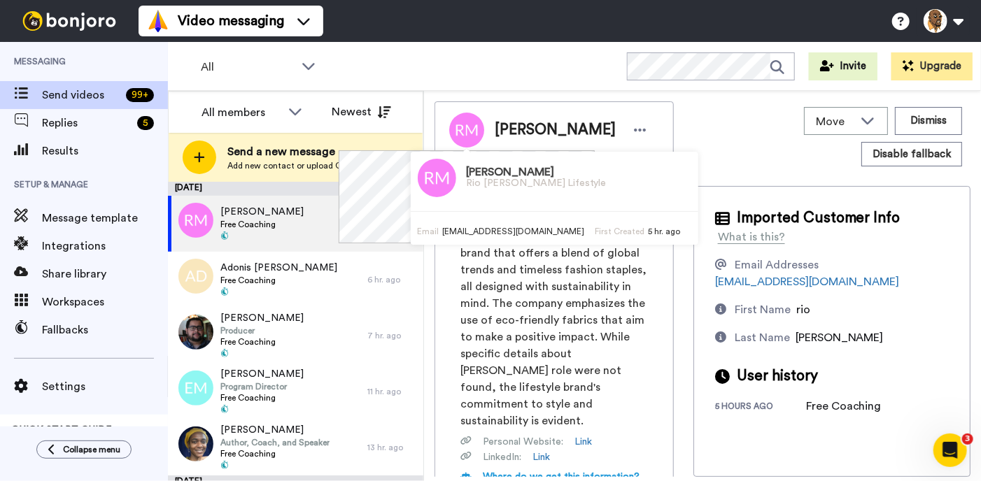
click at [342, 230] on div "Rio Martin Rio Martin Lifestyle Email correctanswers05@gmail.com First Created …" at bounding box center [483, 196] width 288 height 93
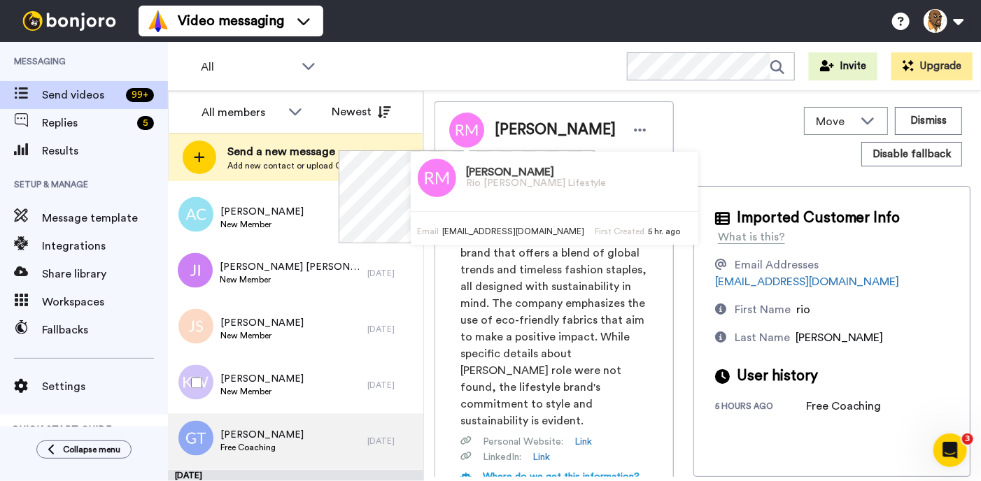
scroll to position [1190, 0]
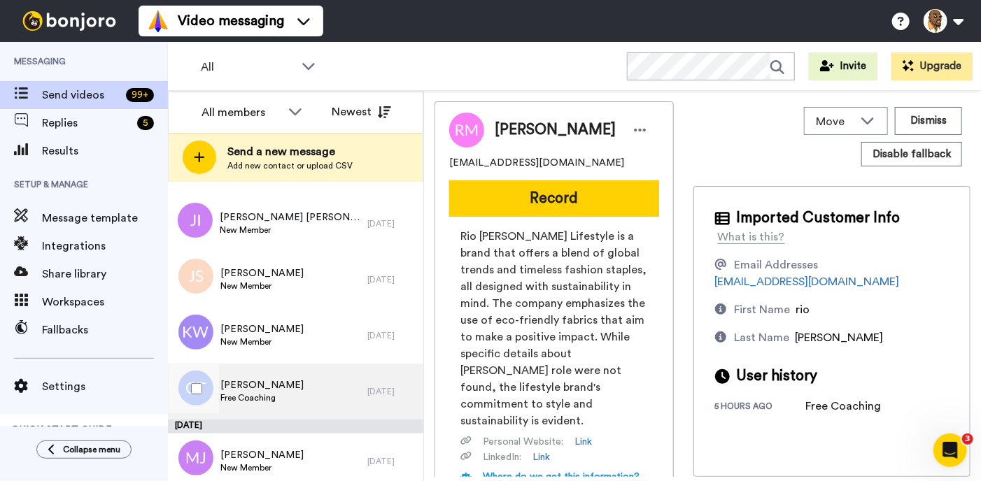
click at [325, 392] on div "Greg Tredwell Free Coaching" at bounding box center [267, 392] width 199 height 56
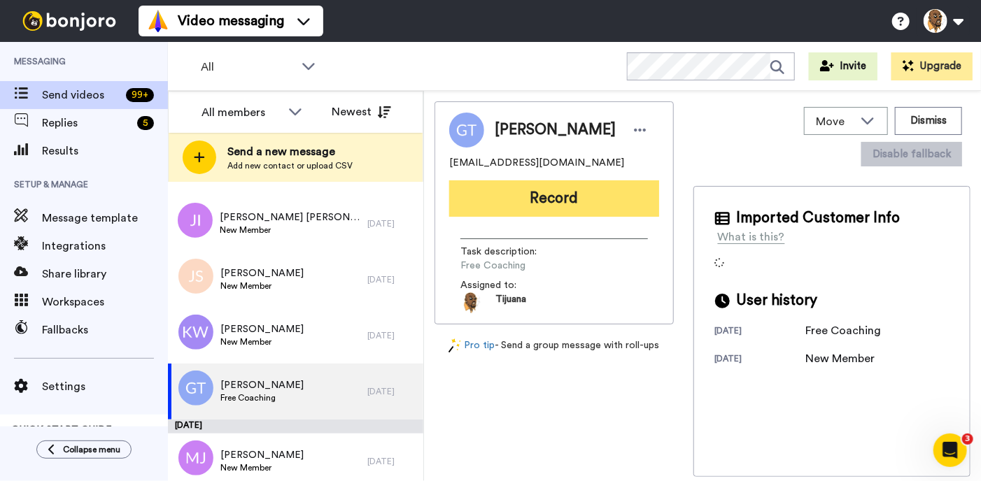
click at [562, 194] on button "Record" at bounding box center [554, 199] width 210 height 36
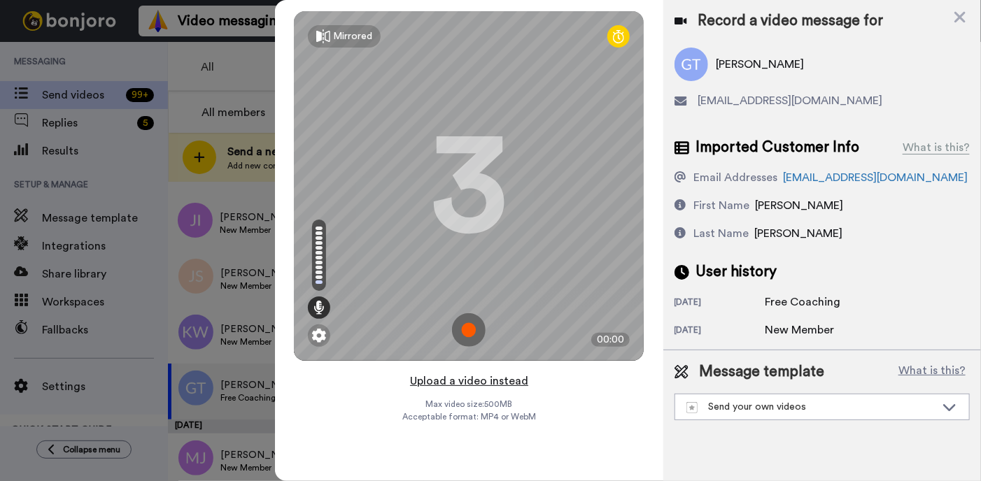
click at [477, 383] on button "Upload a video instead" at bounding box center [469, 381] width 127 height 18
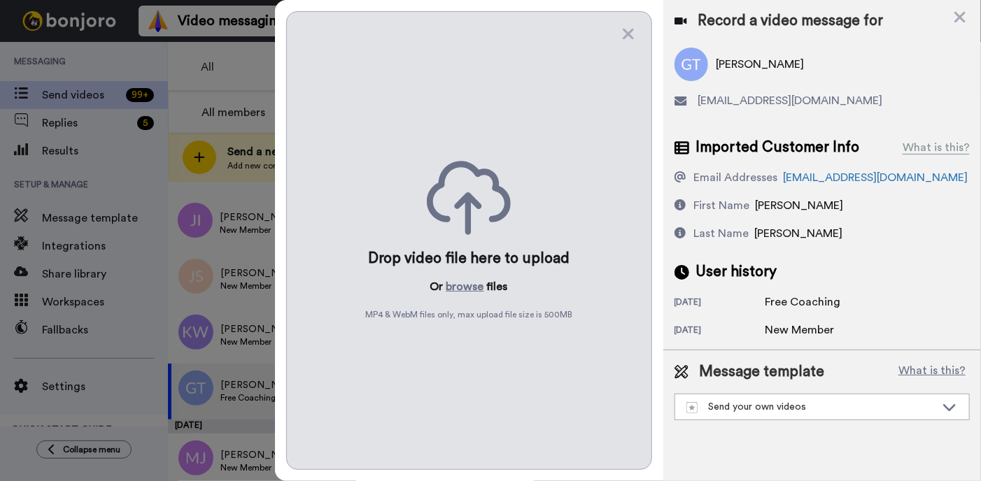
click at [474, 210] on icon at bounding box center [469, 198] width 84 height 74
click at [472, 290] on button "browse" at bounding box center [465, 287] width 38 height 17
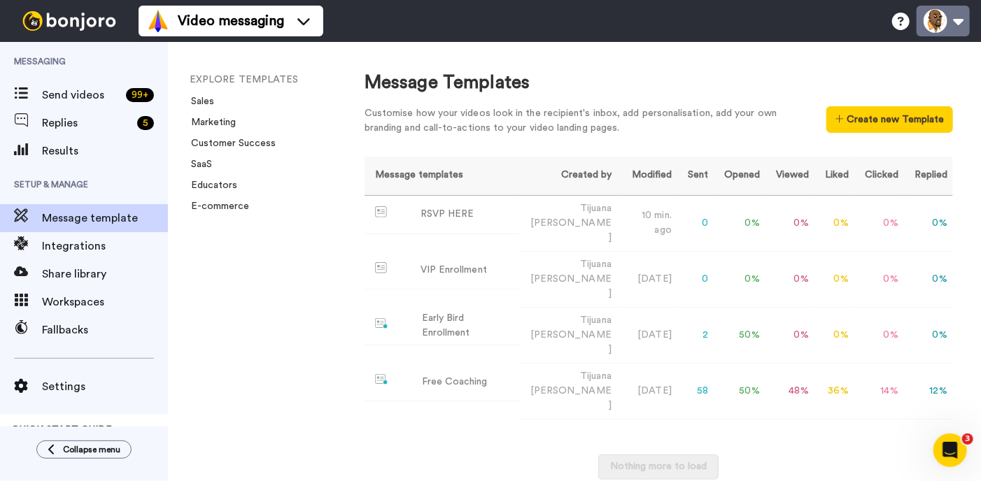
click at [940, 20] on button at bounding box center [943, 21] width 53 height 31
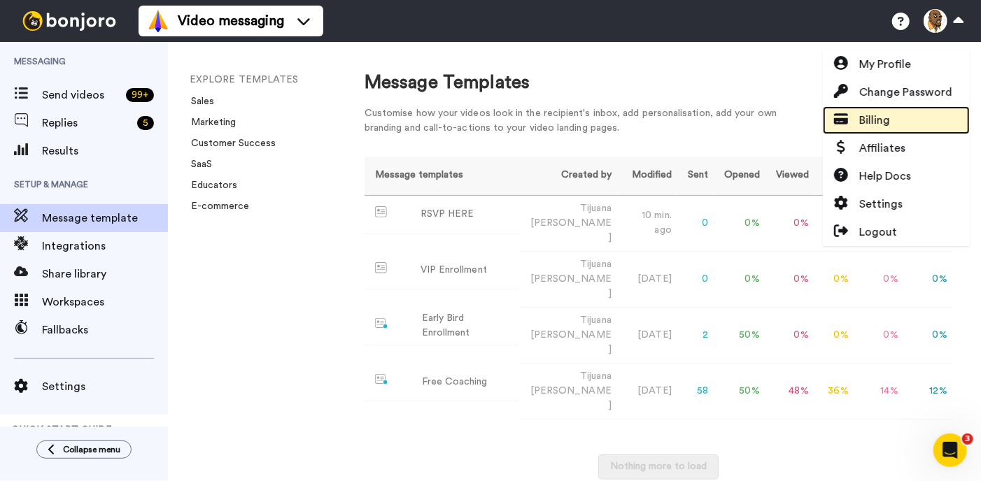
click at [908, 115] on link "Billing" at bounding box center [896, 120] width 147 height 28
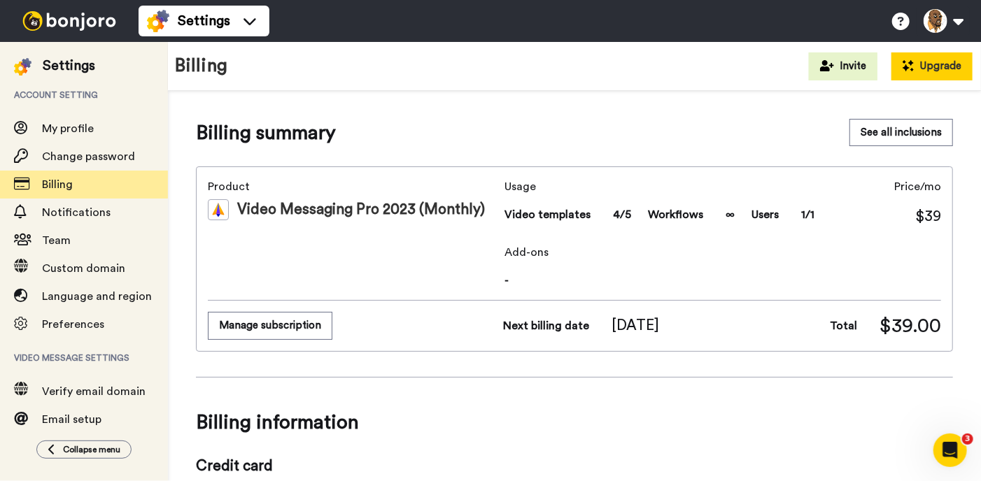
click at [921, 61] on button "Upgrade" at bounding box center [932, 66] width 81 height 28
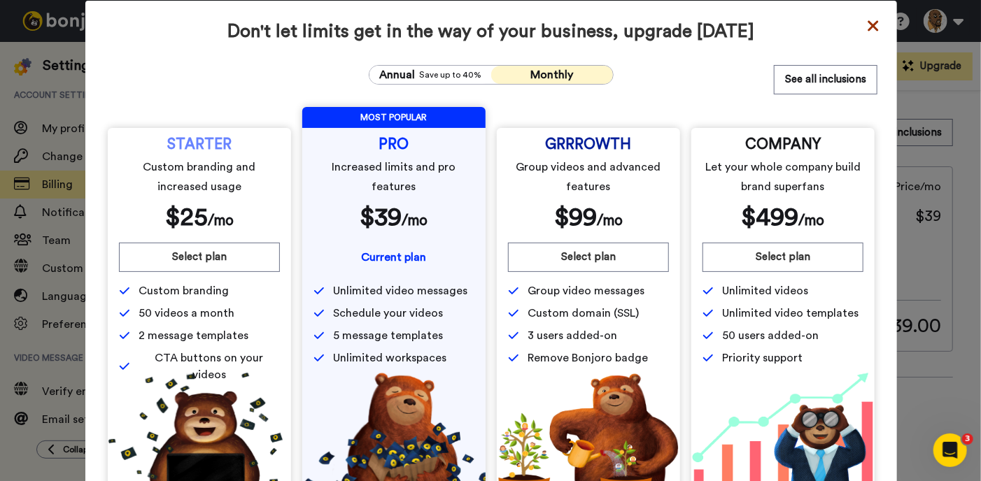
click at [878, 25] on icon at bounding box center [873, 25] width 14 height 17
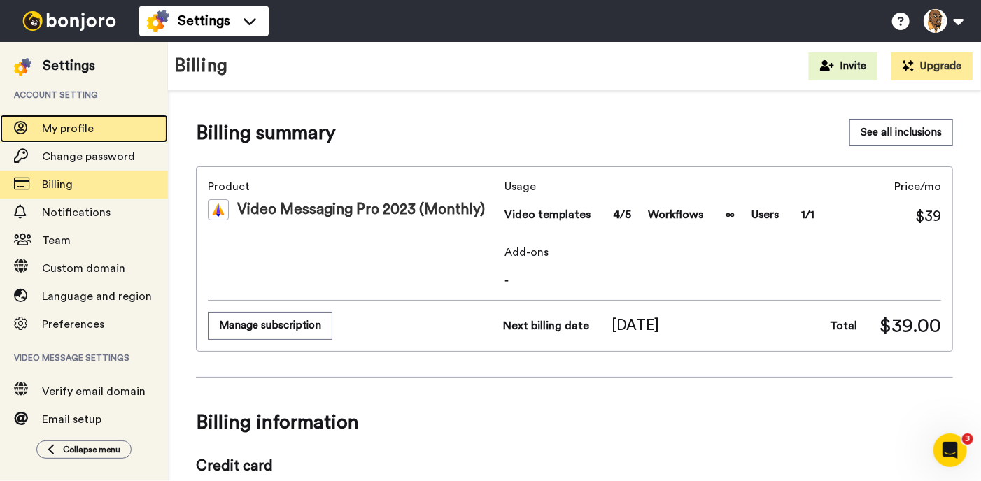
click at [71, 130] on span "My profile" at bounding box center [68, 128] width 52 height 11
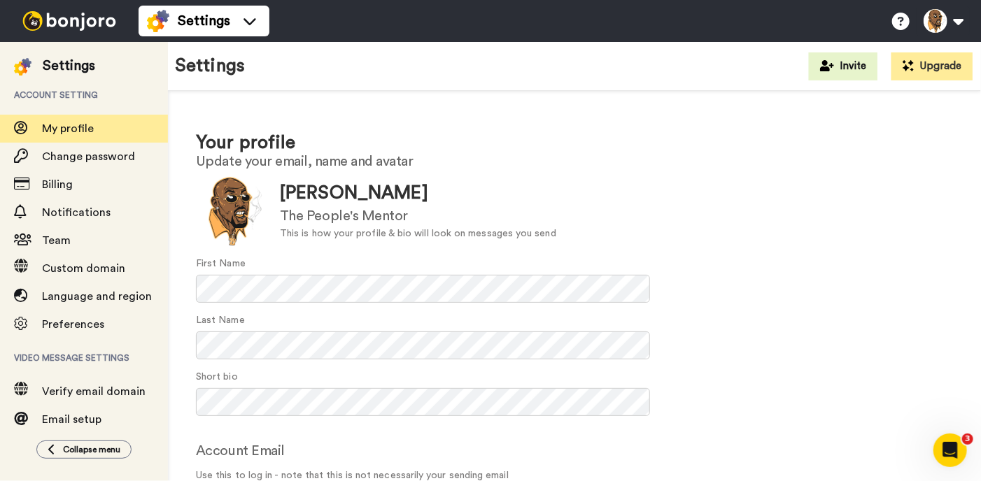
click at [28, 66] on img at bounding box center [22, 66] width 17 height 17
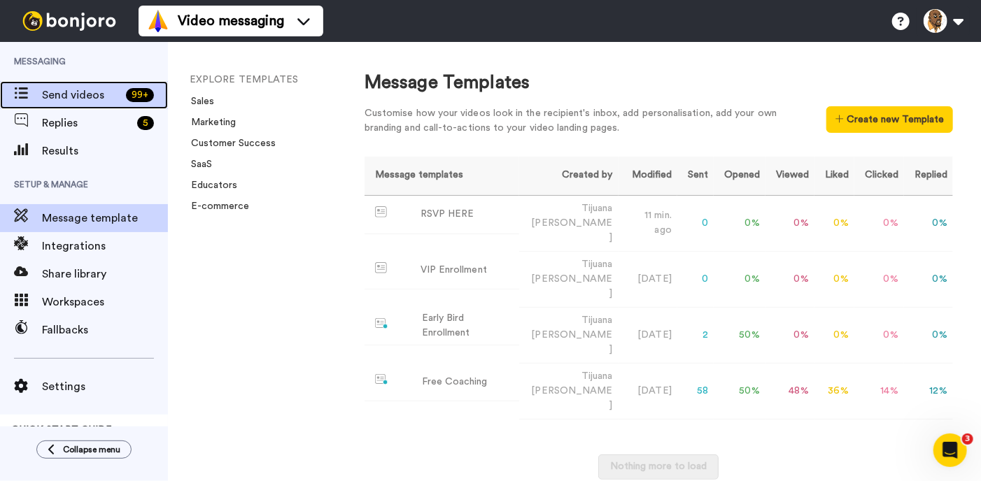
click at [85, 102] on span "Send videos" at bounding box center [81, 95] width 78 height 17
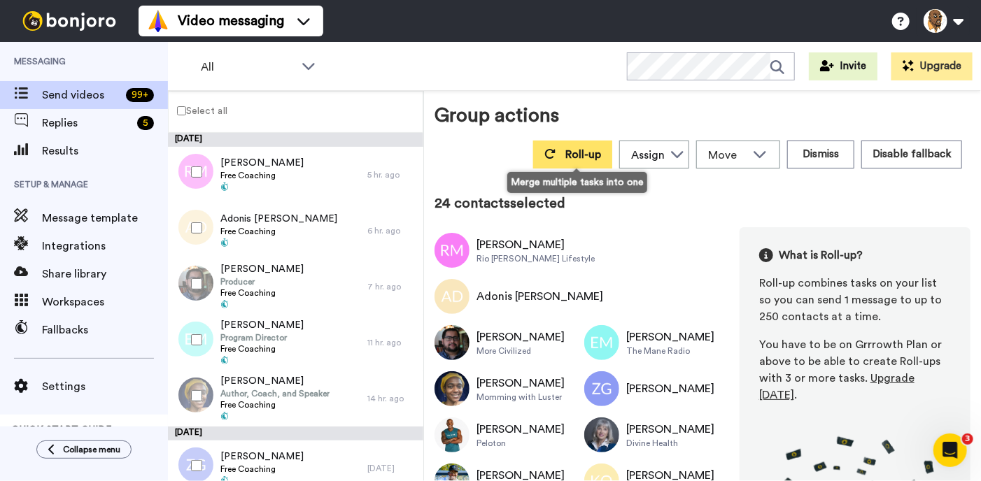
click at [584, 162] on button "Roll-up" at bounding box center [572, 155] width 79 height 28
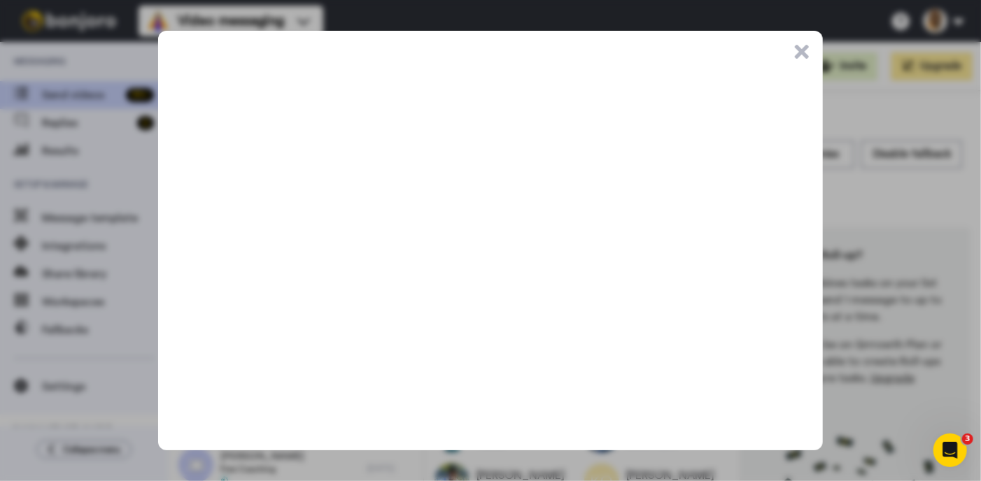
click at [804, 51] on button ".cls-1{stroke-width:0px;}" at bounding box center [802, 52] width 14 height 14
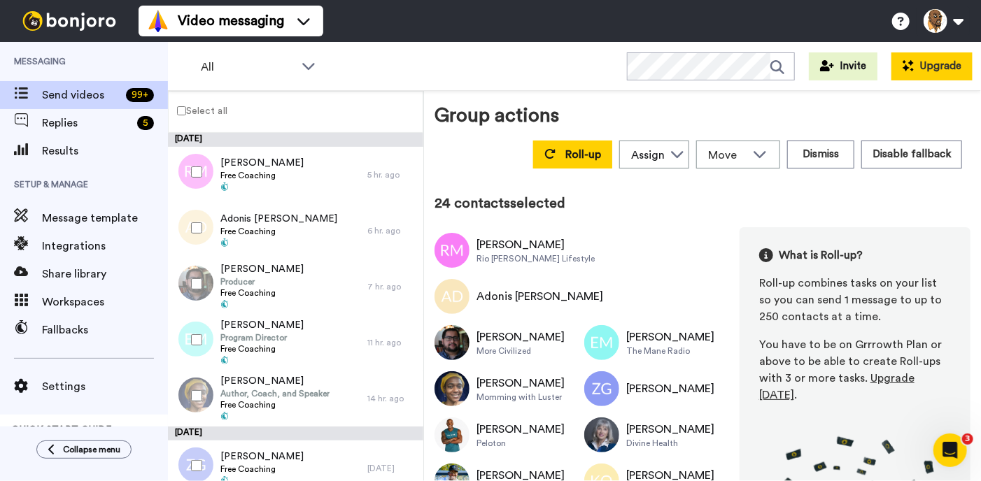
click at [920, 70] on button "Upgrade" at bounding box center [932, 66] width 81 height 28
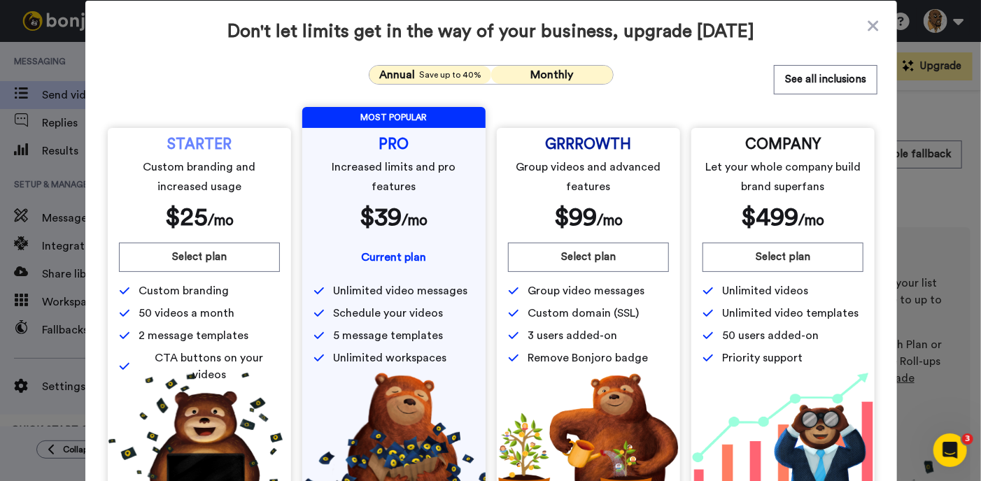
click at [450, 73] on span "Save up to 40%" at bounding box center [450, 74] width 62 height 11
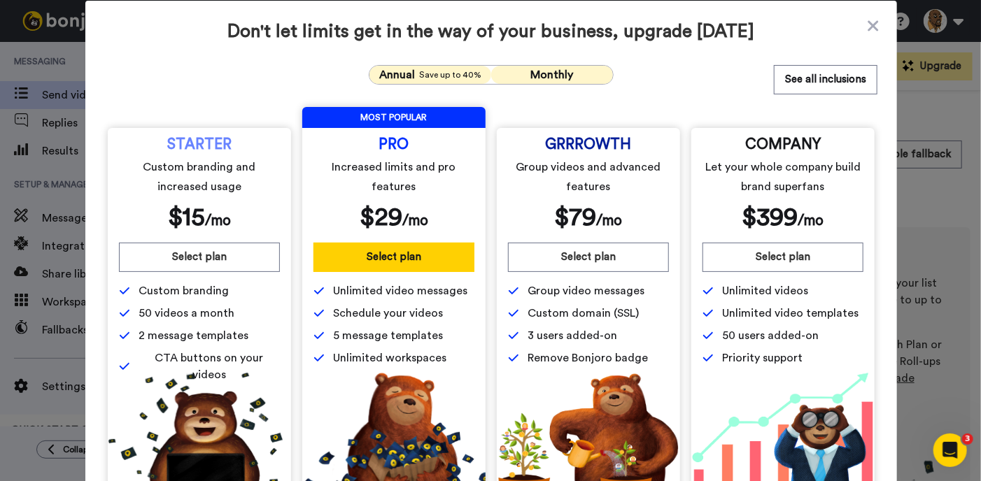
click at [544, 82] on button "Monthly" at bounding box center [552, 75] width 122 height 18
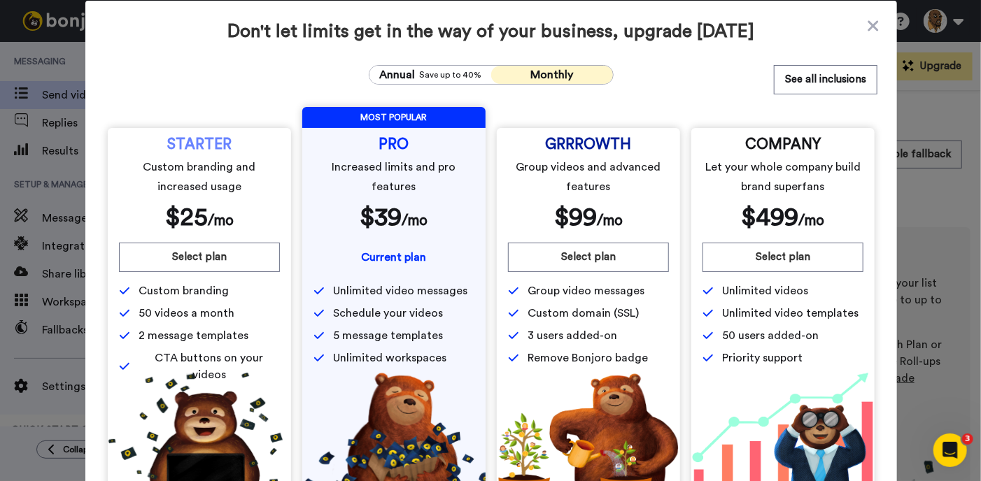
scroll to position [33, 0]
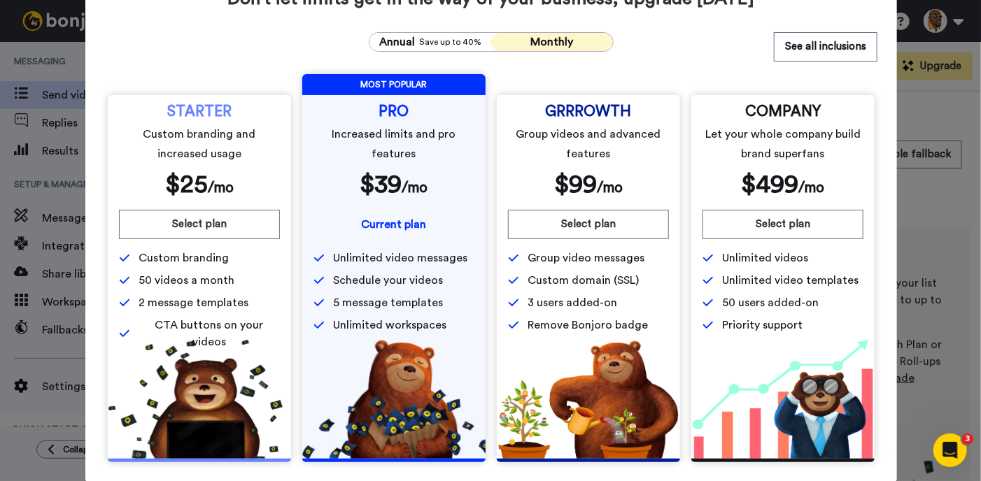
click at [930, 195] on div "Don't let limits get in the way of your business, upgrade today Annual Save up …" at bounding box center [490, 240] width 981 height 481
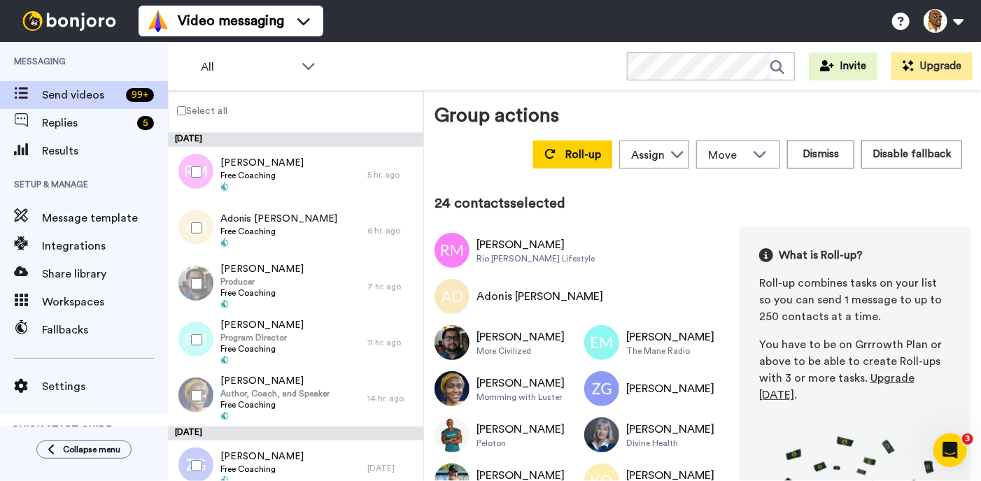
click at [47, 29] on img at bounding box center [69, 21] width 105 height 20
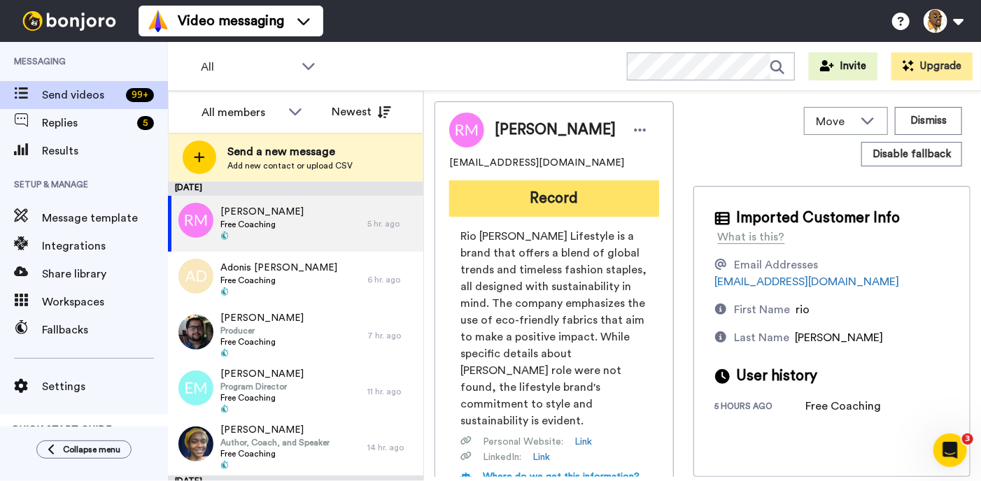
click at [552, 197] on button "Record" at bounding box center [554, 199] width 210 height 36
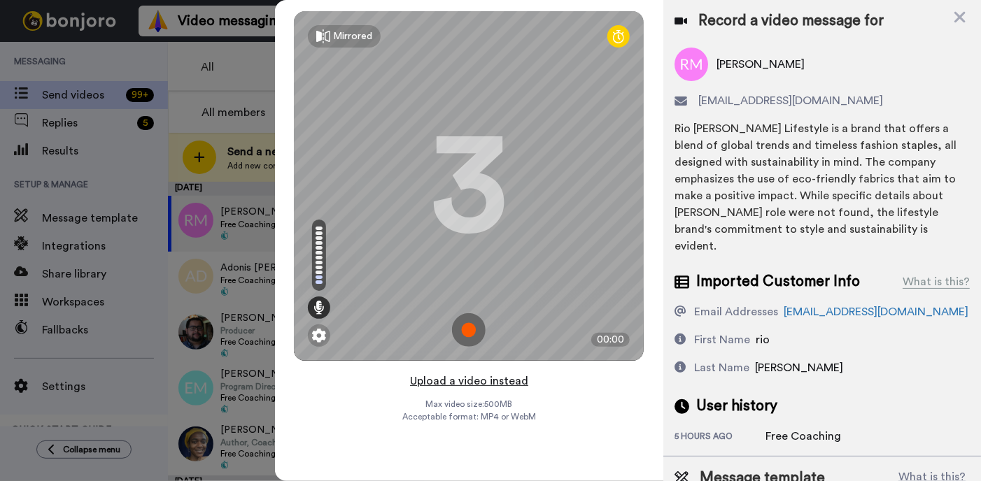
click at [465, 388] on button "Upload a video instead" at bounding box center [469, 381] width 127 height 18
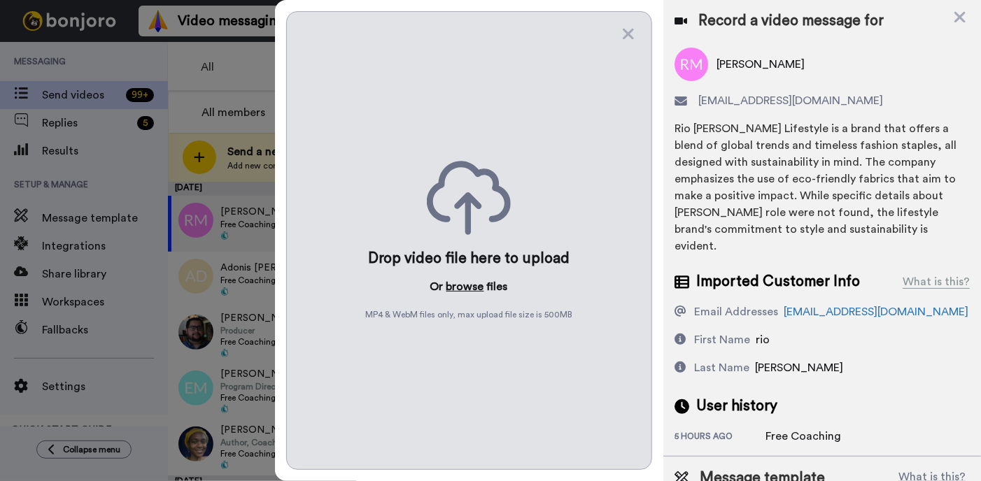
click at [460, 290] on button "browse" at bounding box center [465, 287] width 38 height 17
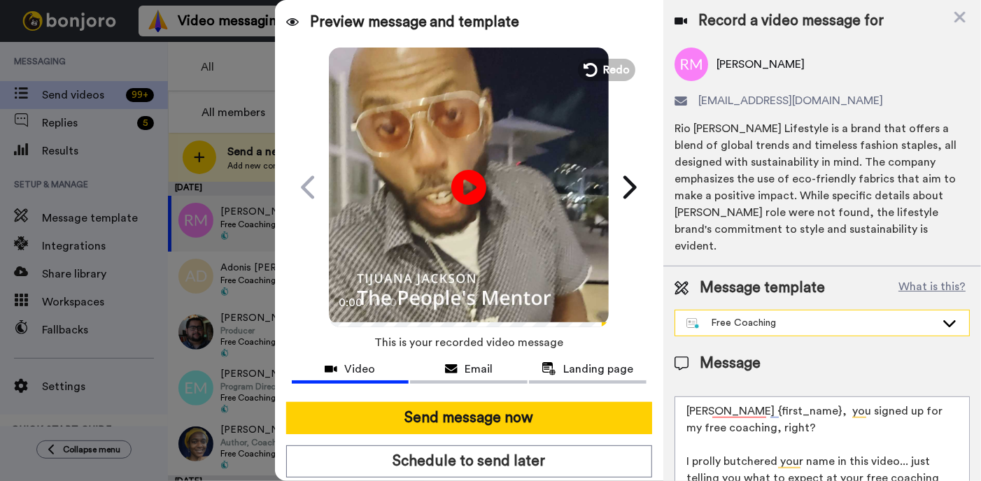
click at [765, 316] on div "Free Coaching" at bounding box center [811, 323] width 249 height 14
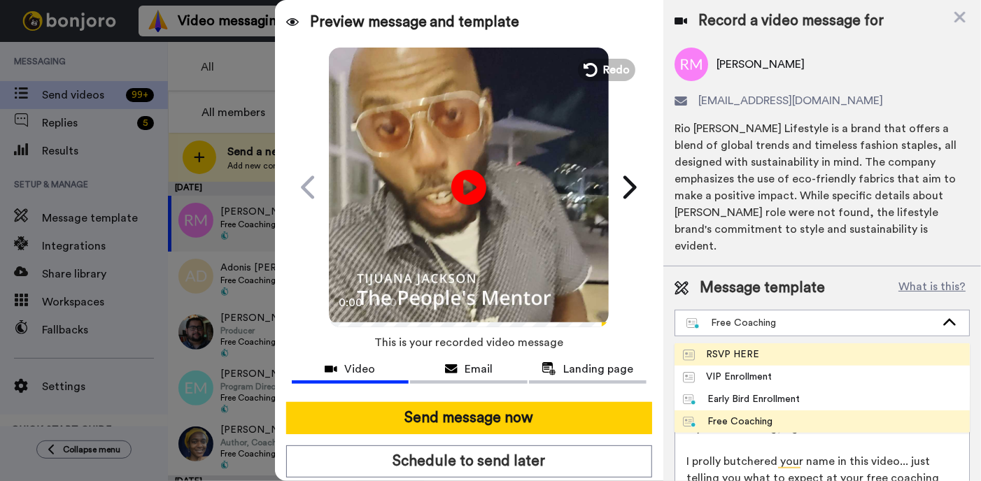
click at [766, 344] on li "RSVP HERE" at bounding box center [822, 355] width 295 height 22
type textarea "Hey {first_name}, The free coaching session we had locked for Tuesday, August 1…"
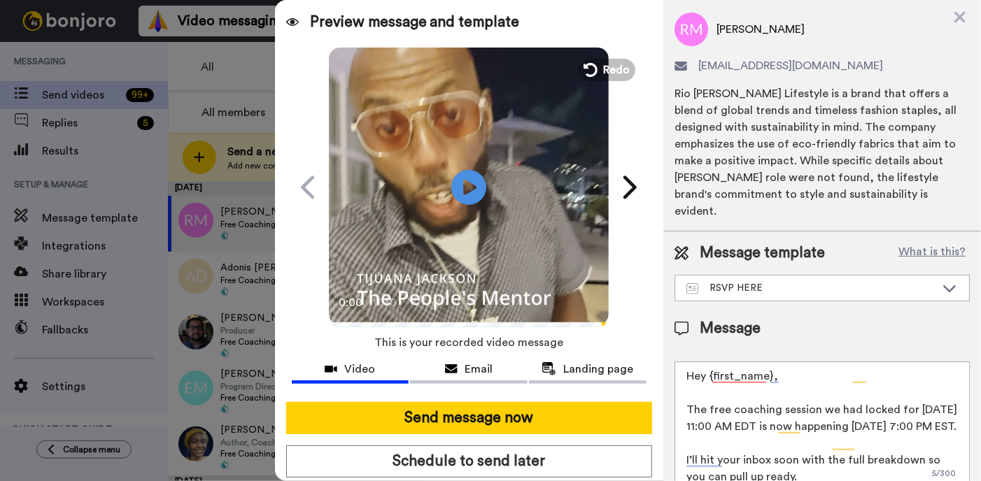
scroll to position [38, 0]
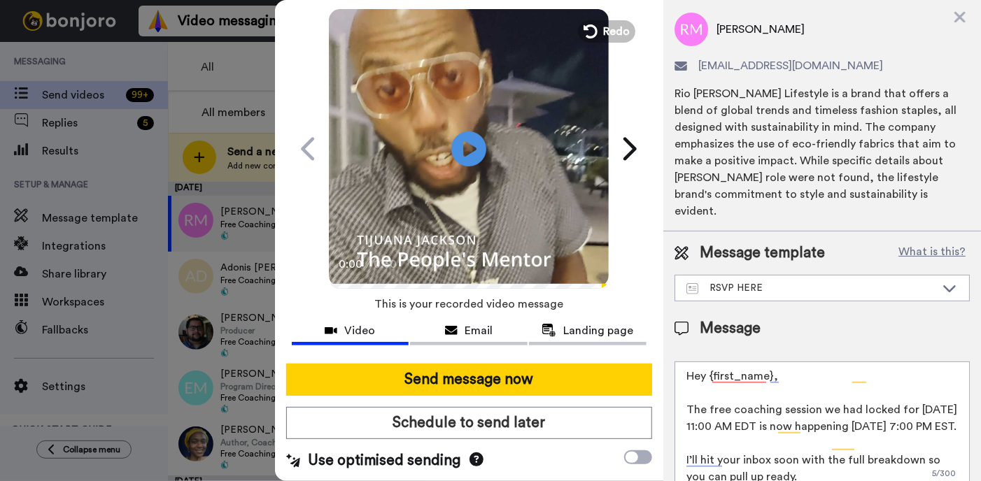
click at [473, 456] on icon at bounding box center [477, 460] width 14 height 14
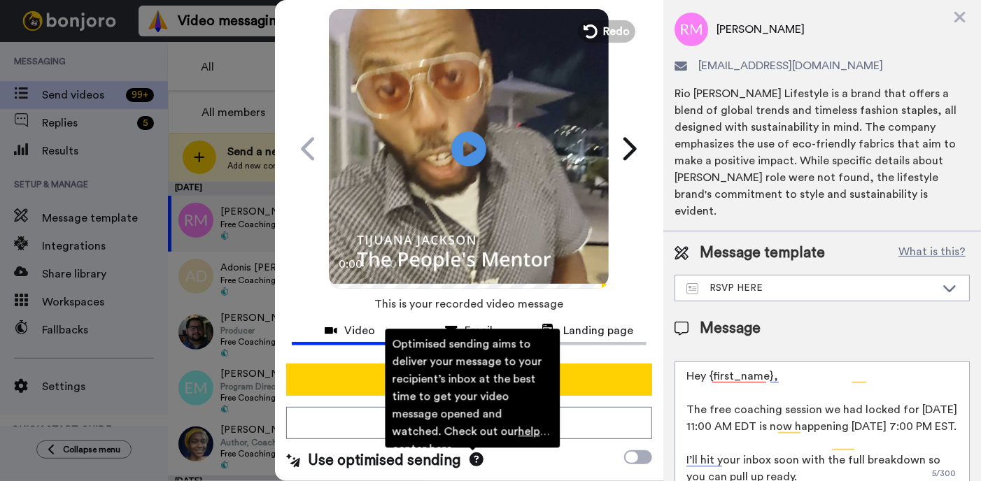
click at [560, 456] on div "Use optimised sending Optimised sending aims to deliver your message to your re…" at bounding box center [469, 461] width 366 height 21
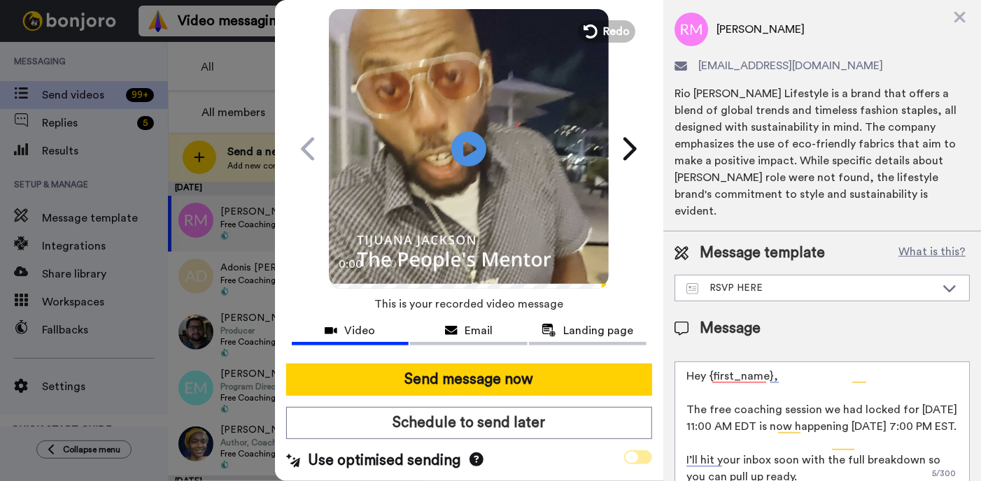
click at [642, 458] on span at bounding box center [638, 458] width 28 height 14
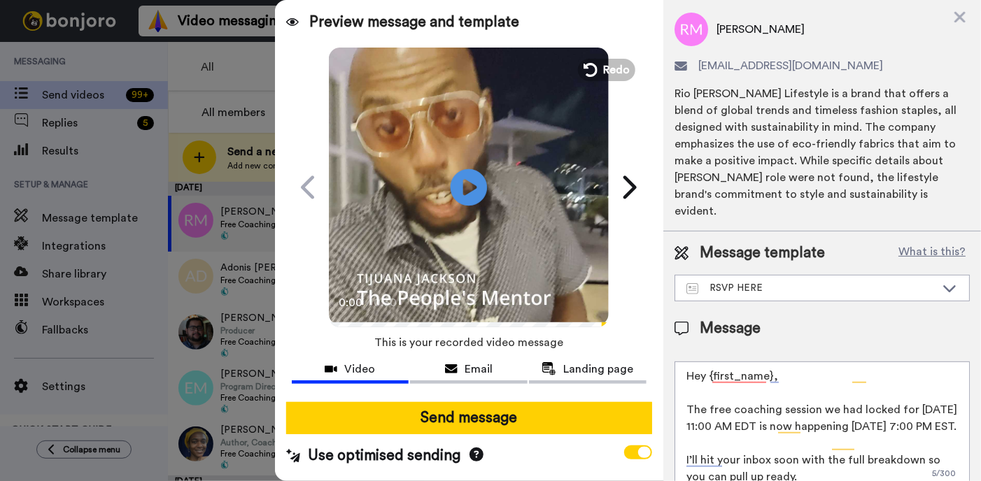
click at [464, 191] on icon "Play/Pause" at bounding box center [469, 187] width 37 height 66
click at [603, 71] on button "Redo" at bounding box center [606, 69] width 63 height 24
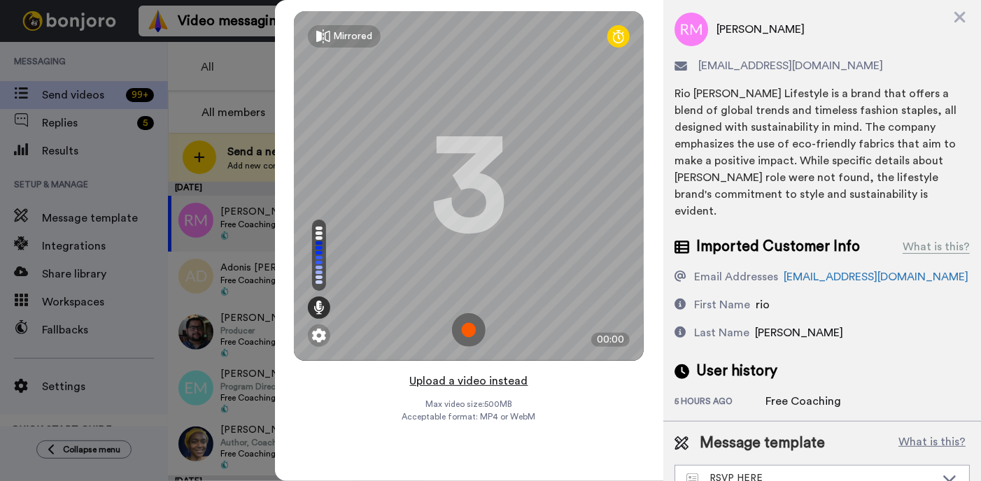
click at [467, 385] on button "Upload a video instead" at bounding box center [469, 381] width 127 height 18
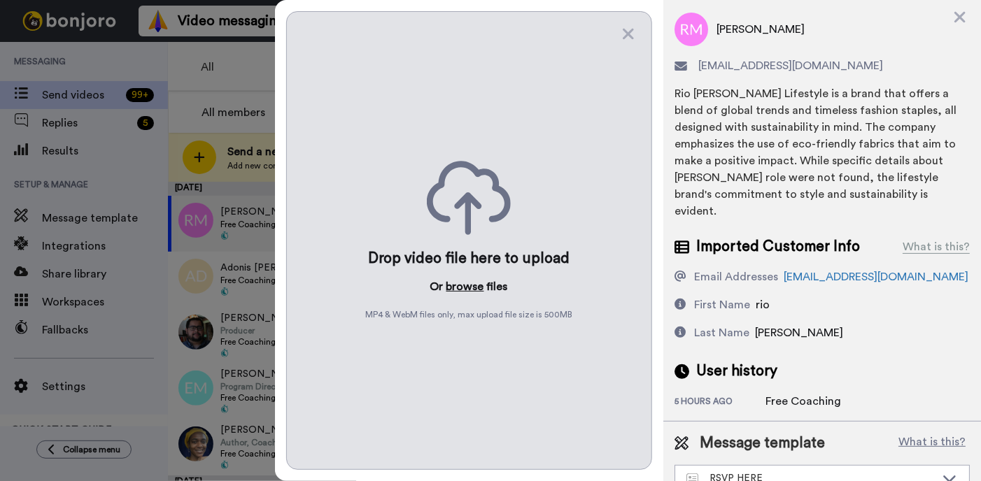
click at [462, 289] on button "browse" at bounding box center [465, 287] width 38 height 17
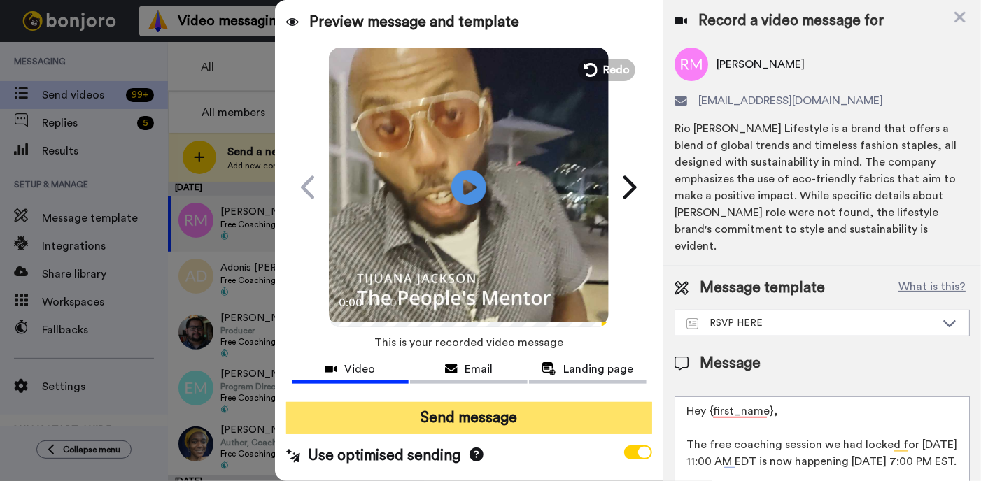
click at [497, 420] on button "Send message" at bounding box center [469, 418] width 366 height 32
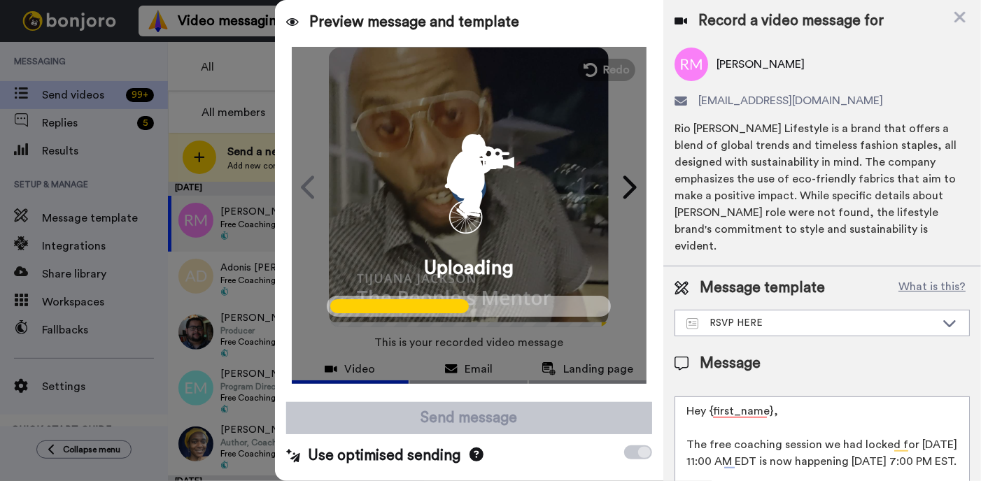
click at [239, 280] on div at bounding box center [490, 240] width 981 height 481
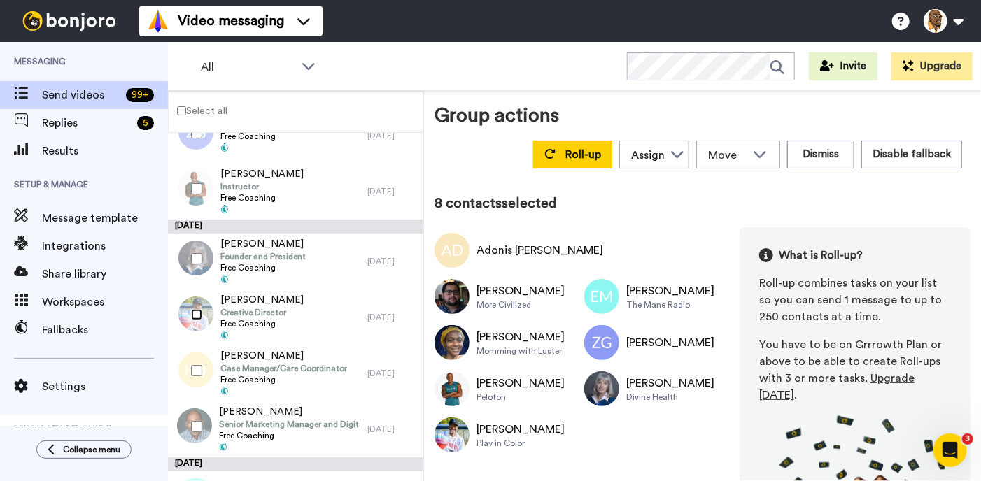
scroll to position [319, 0]
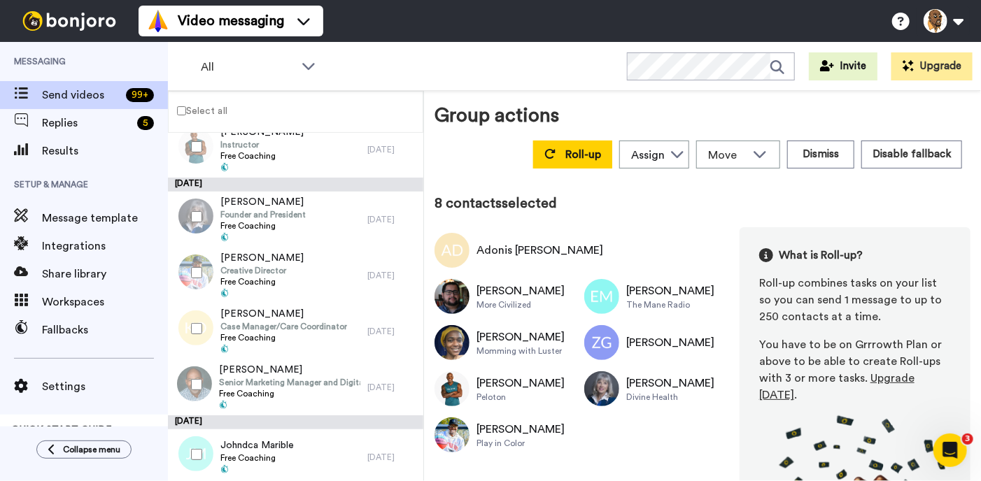
click at [194, 320] on div at bounding box center [194, 328] width 50 height 49
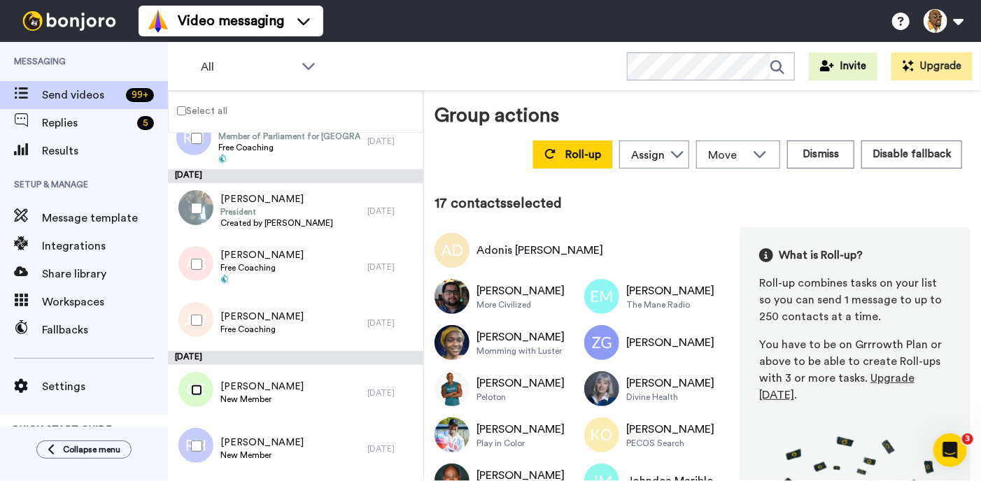
scroll to position [790, 0]
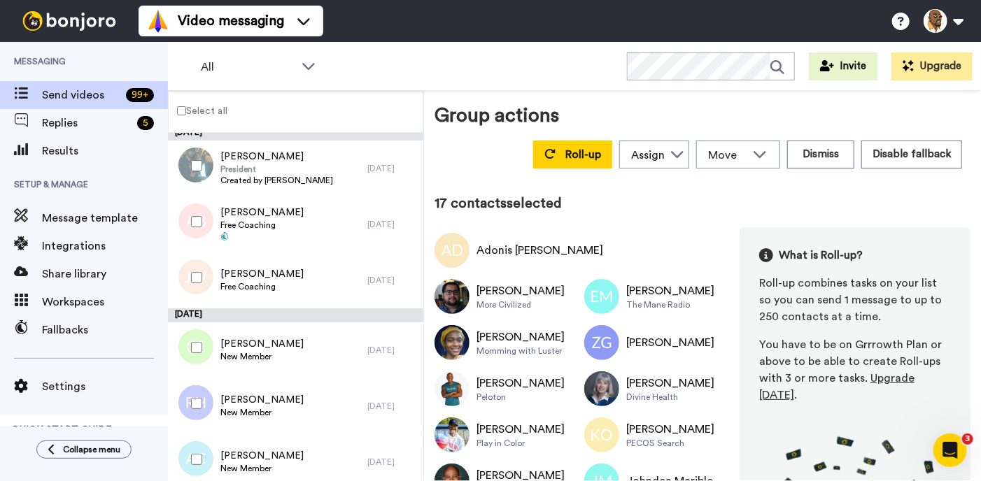
click at [197, 393] on div at bounding box center [194, 403] width 50 height 49
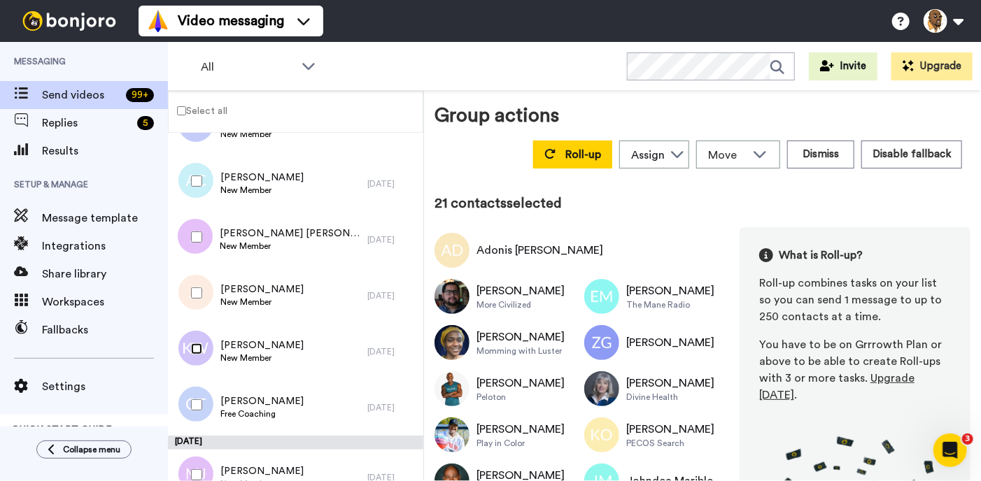
scroll to position [1075, 0]
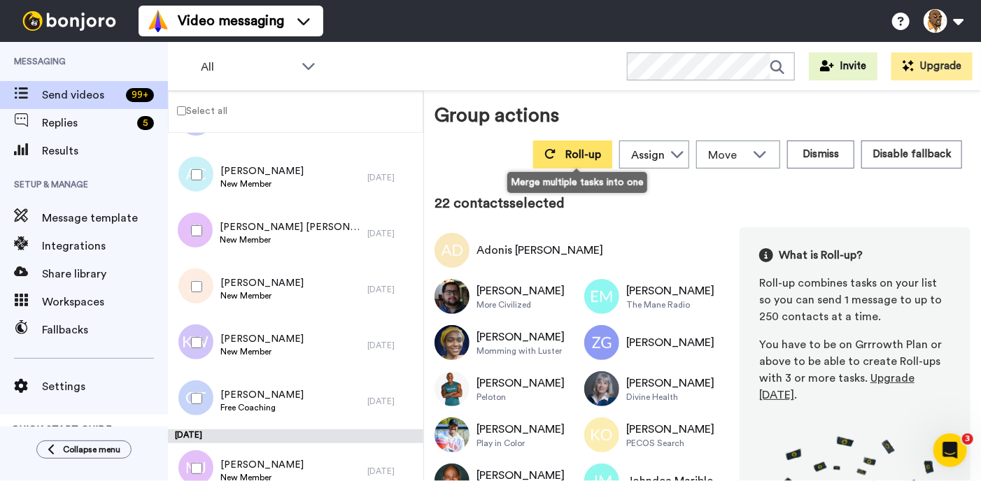
click at [582, 154] on span "Roll-up" at bounding box center [583, 154] width 36 height 11
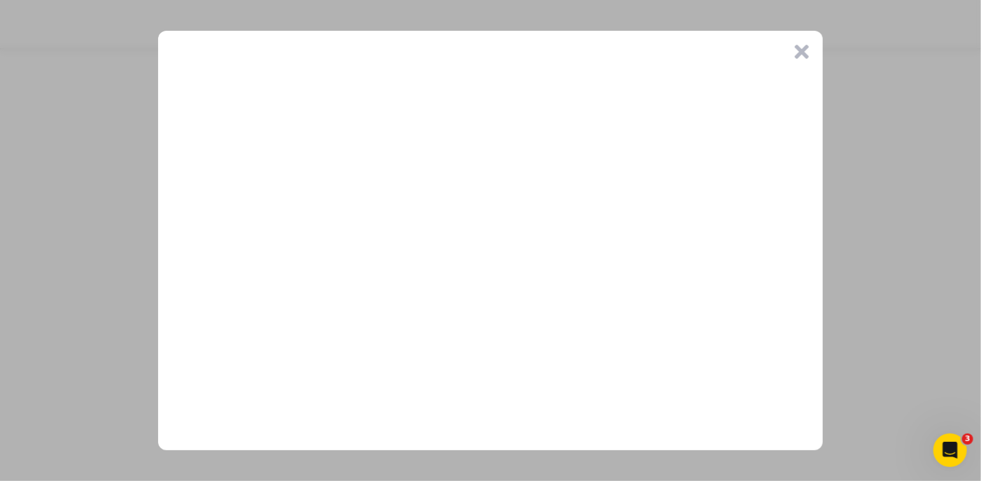
click at [802, 51] on button ".cls-1{stroke-width:0px;}" at bounding box center [802, 52] width 14 height 14
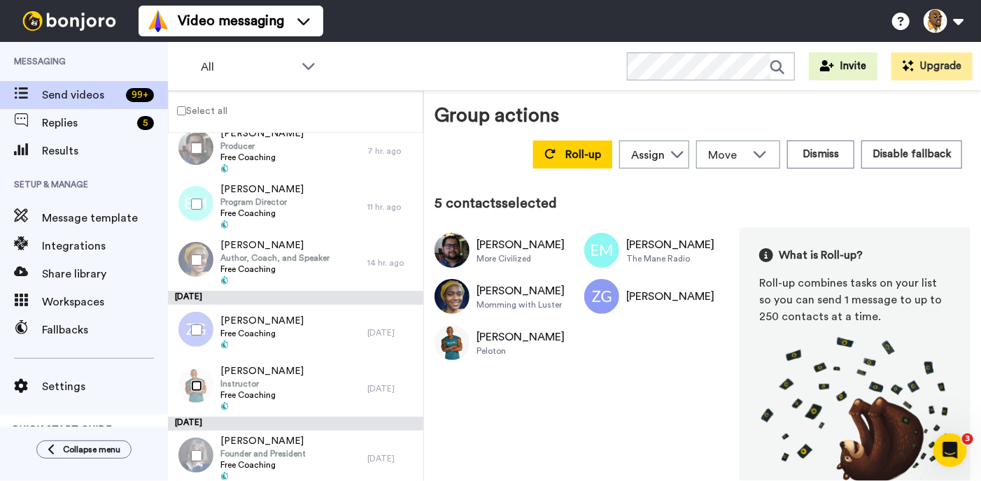
scroll to position [158, 0]
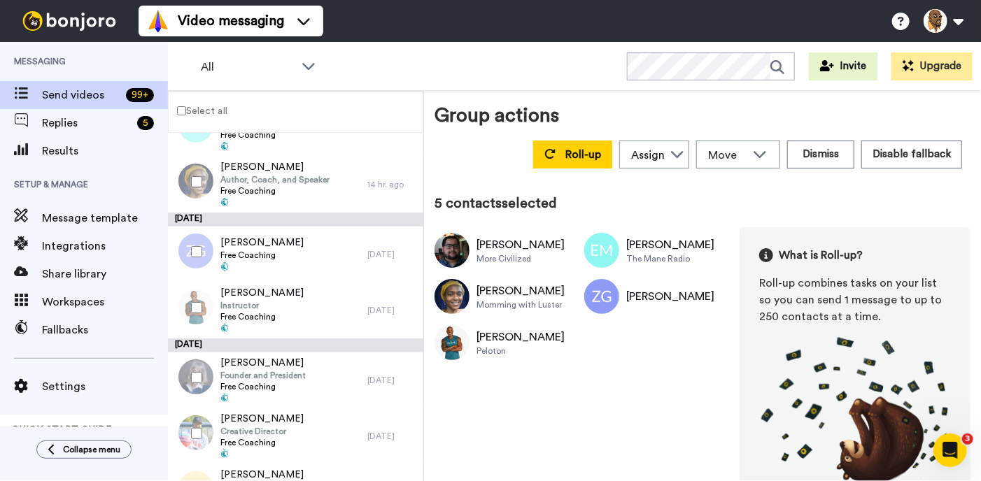
click at [199, 369] on div at bounding box center [194, 377] width 50 height 49
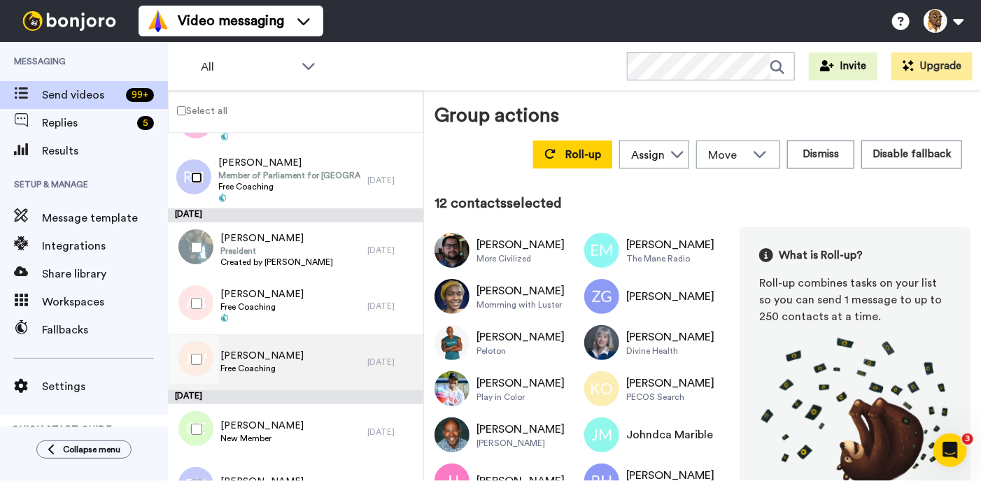
scroll to position [715, 0]
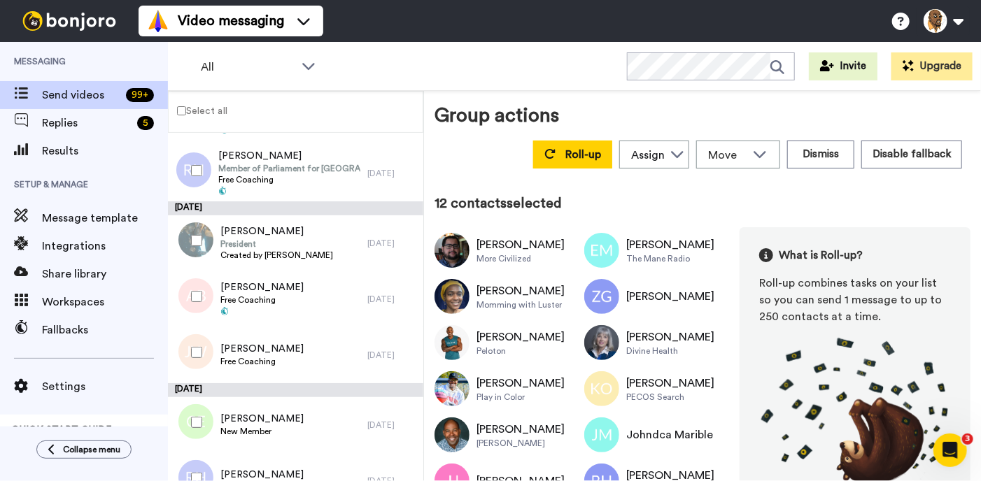
click at [195, 246] on div at bounding box center [194, 240] width 50 height 49
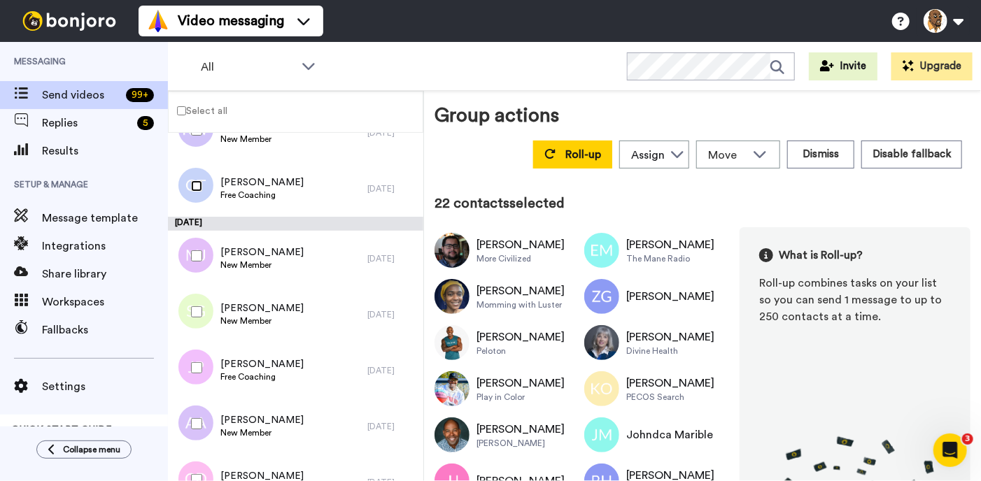
scroll to position [1289, 0]
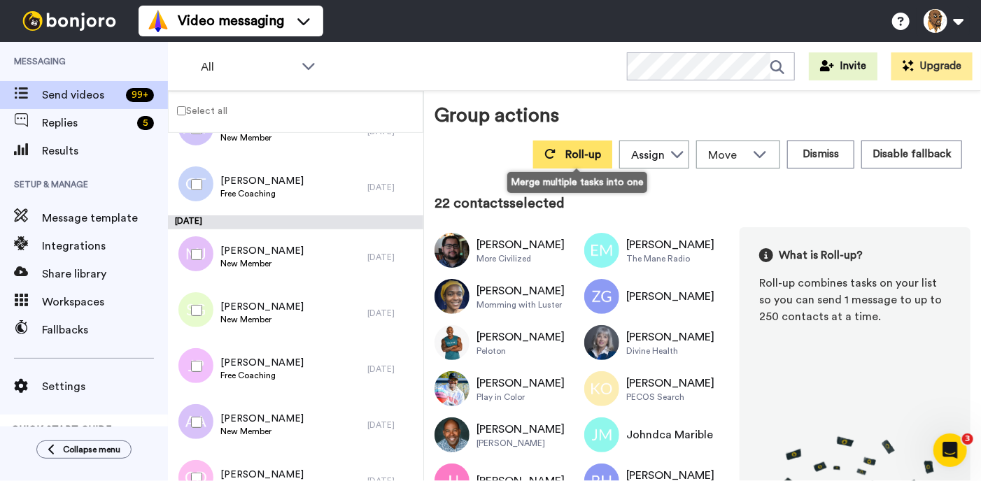
click at [559, 162] on button "Roll-up" at bounding box center [572, 155] width 79 height 28
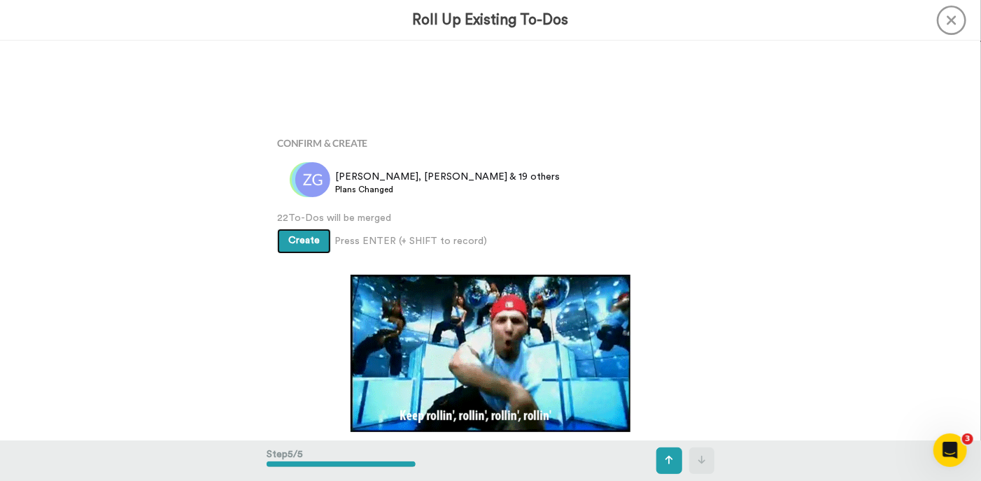
scroll to position [1600, 0]
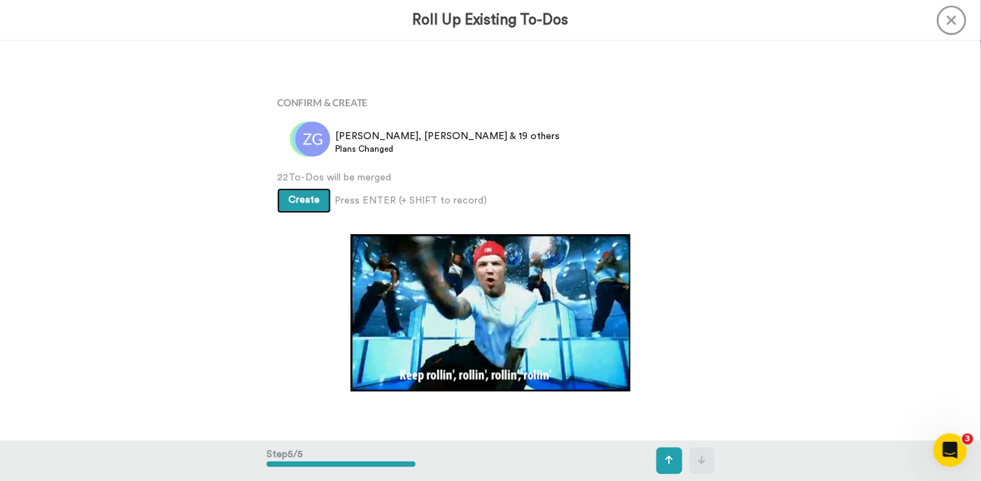
click at [302, 201] on span "Create" at bounding box center [303, 200] width 31 height 10
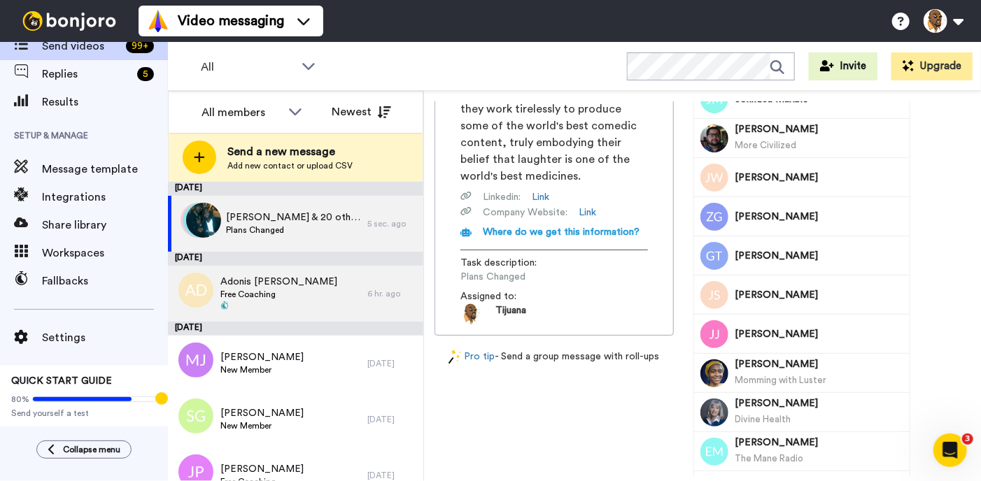
scroll to position [272, 0]
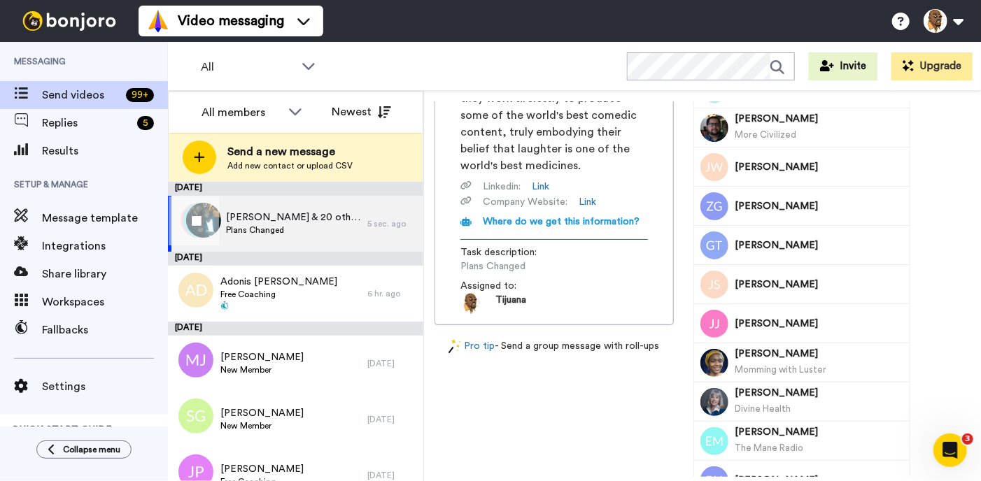
click at [199, 227] on div at bounding box center [194, 221] width 50 height 49
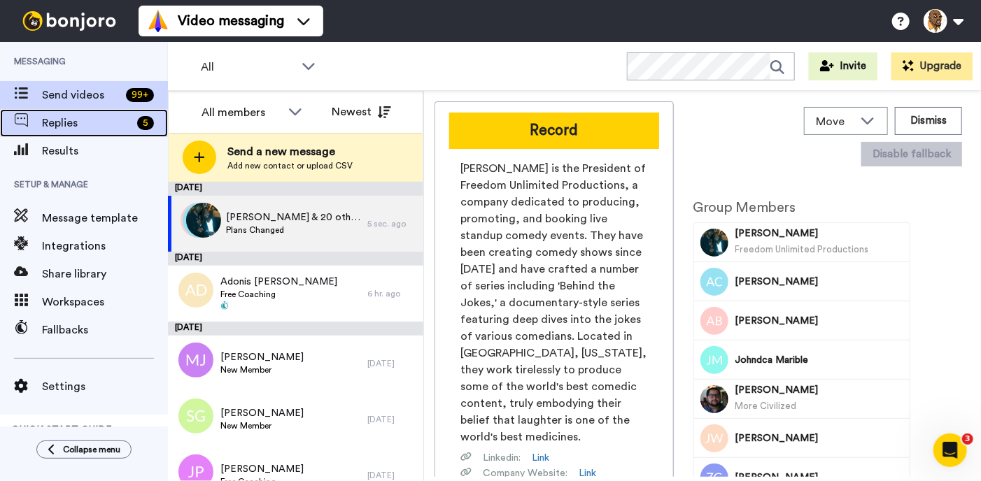
click at [65, 121] on span "Replies" at bounding box center [87, 123] width 90 height 17
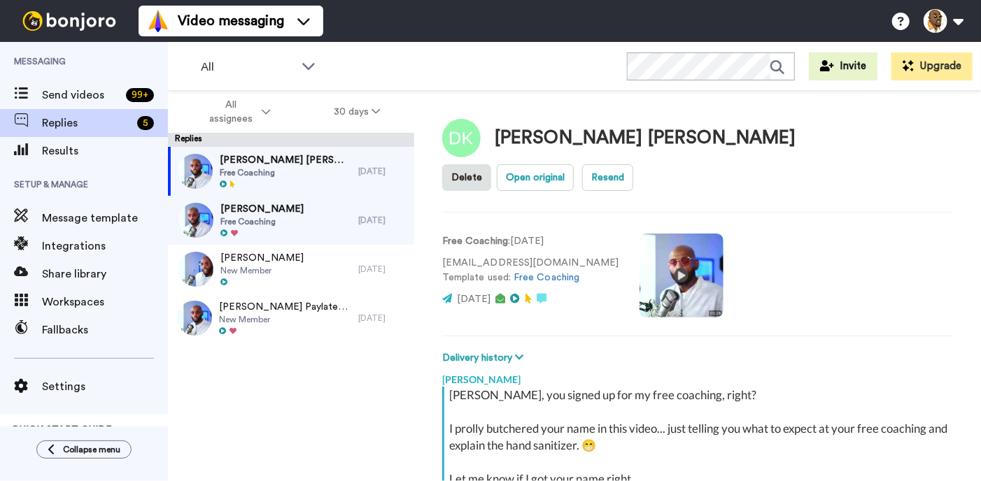
scroll to position [166, 0]
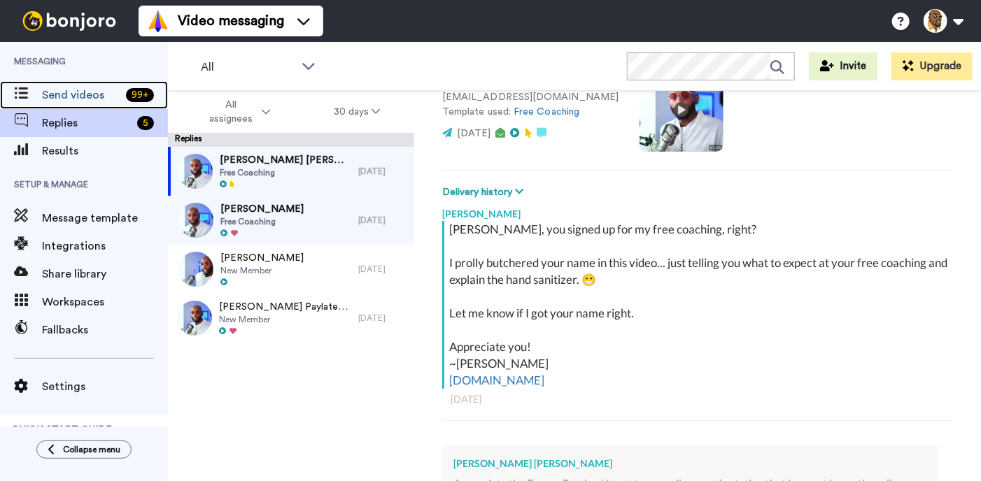
click at [86, 99] on span "Send videos" at bounding box center [81, 95] width 78 height 17
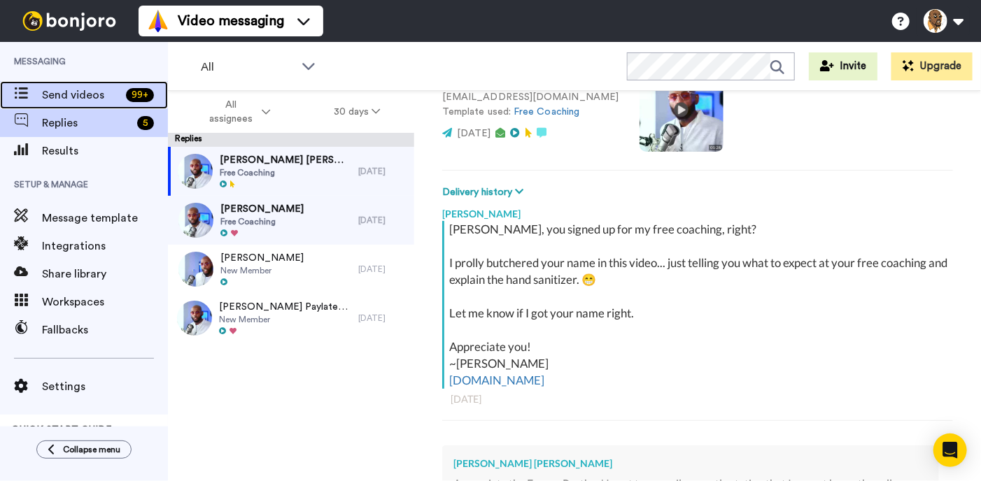
click at [73, 84] on div "Send videos 99 +" at bounding box center [84, 95] width 168 height 28
click at [79, 102] on span "Send videos" at bounding box center [81, 95] width 78 height 17
click at [88, 96] on span "Send videos" at bounding box center [81, 95] width 78 height 17
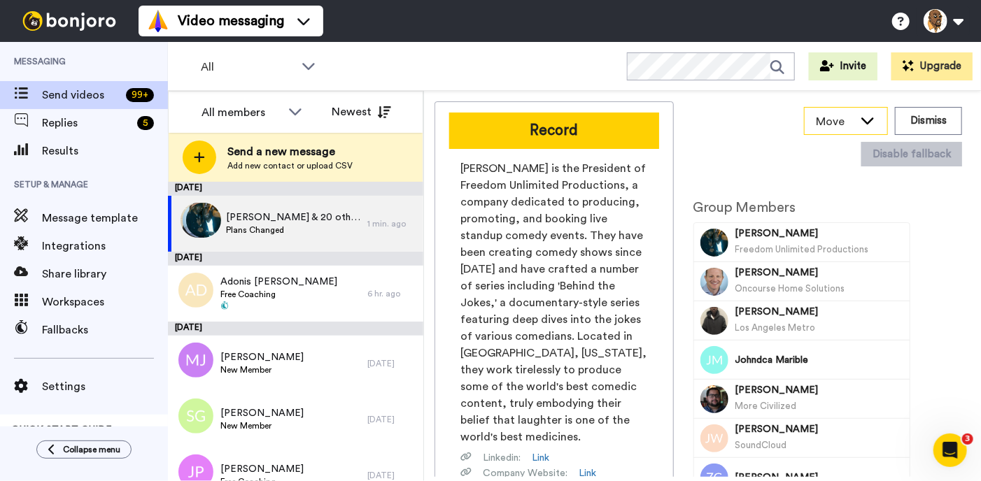
click at [872, 126] on icon at bounding box center [867, 120] width 17 height 14
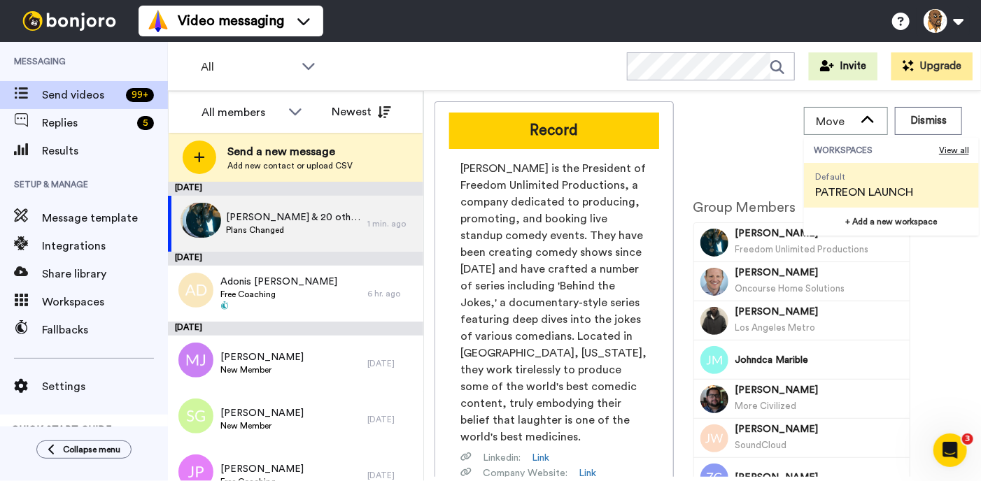
click at [775, 130] on div "Move WORKSPACES View all Default PATREON LAUNCH + Add a new workspace Dismiss D…" at bounding box center [832, 136] width 277 height 71
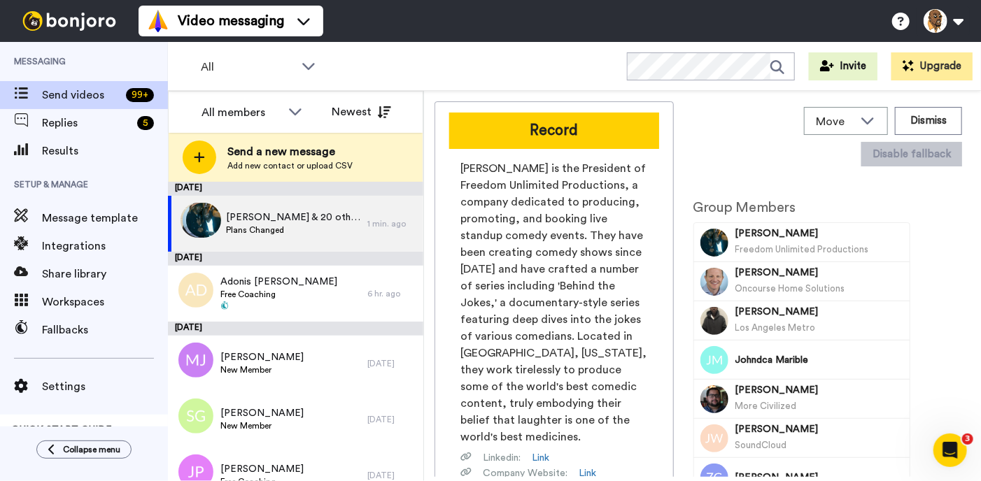
click at [782, 237] on span "Malik Freedom" at bounding box center [819, 234] width 169 height 14
click at [329, 241] on div "Malik, Aaron & 20 others Plans Changed" at bounding box center [267, 224] width 199 height 56
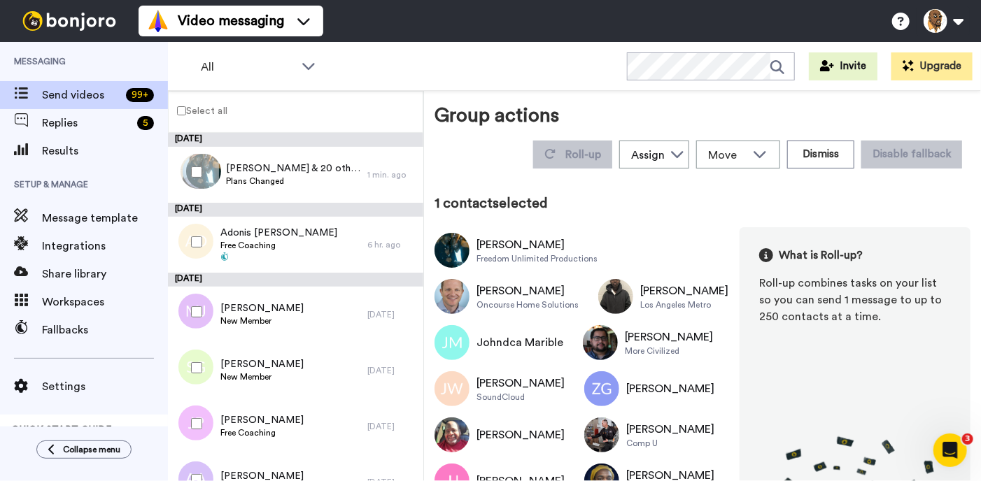
click at [873, 220] on div "1 contact selected Malik Freedom Freedom Unlimited Productions Aaron Cooper Onc…" at bounding box center [703, 382] width 536 height 376
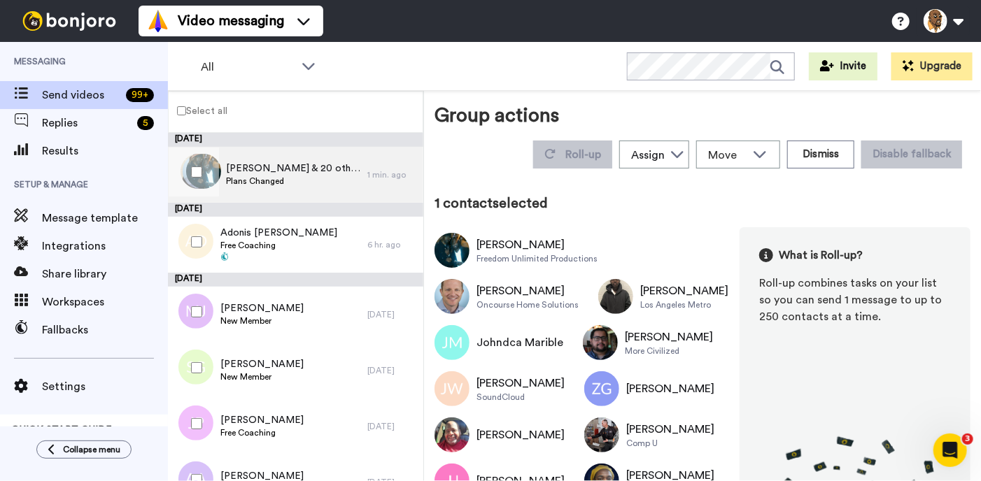
click at [337, 173] on div "Malik, Aaron & 20 others Plans Changed" at bounding box center [267, 175] width 199 height 56
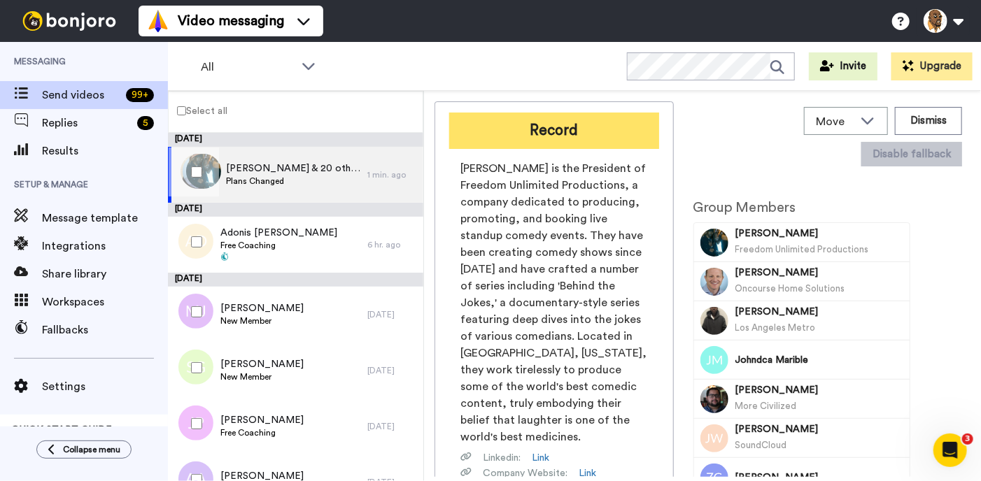
click at [519, 129] on button "Record" at bounding box center [554, 131] width 210 height 36
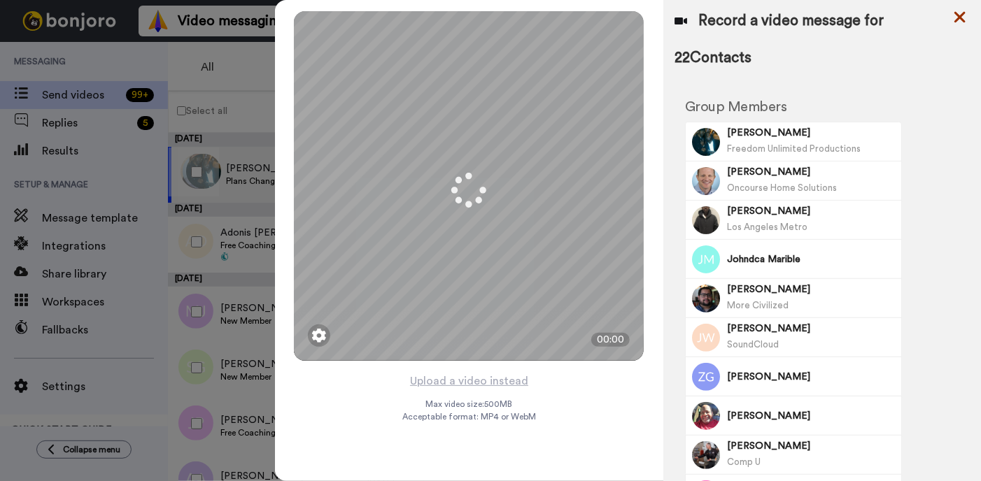
click at [958, 19] on icon at bounding box center [960, 17] width 11 height 11
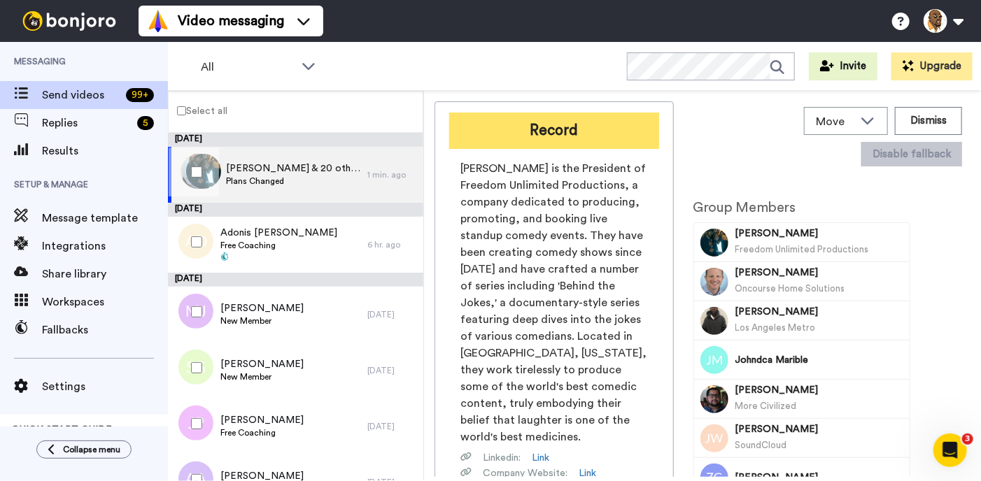
click at [541, 136] on button "Record" at bounding box center [554, 131] width 210 height 36
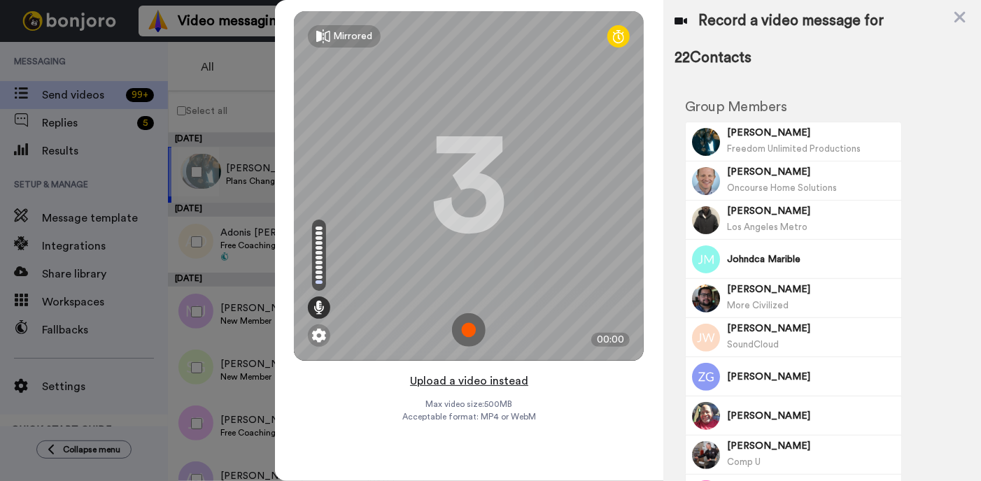
click at [474, 383] on button "Upload a video instead" at bounding box center [469, 381] width 127 height 18
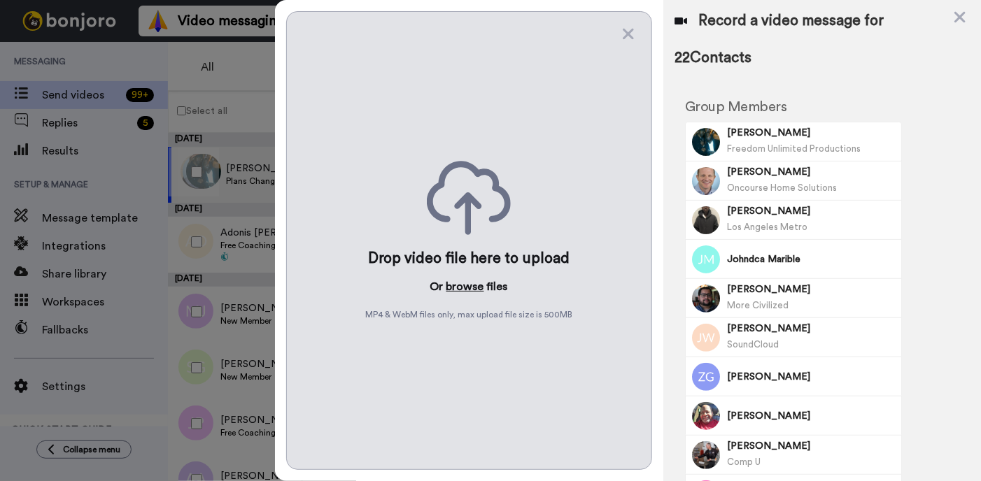
click at [472, 289] on button "browse" at bounding box center [465, 287] width 38 height 17
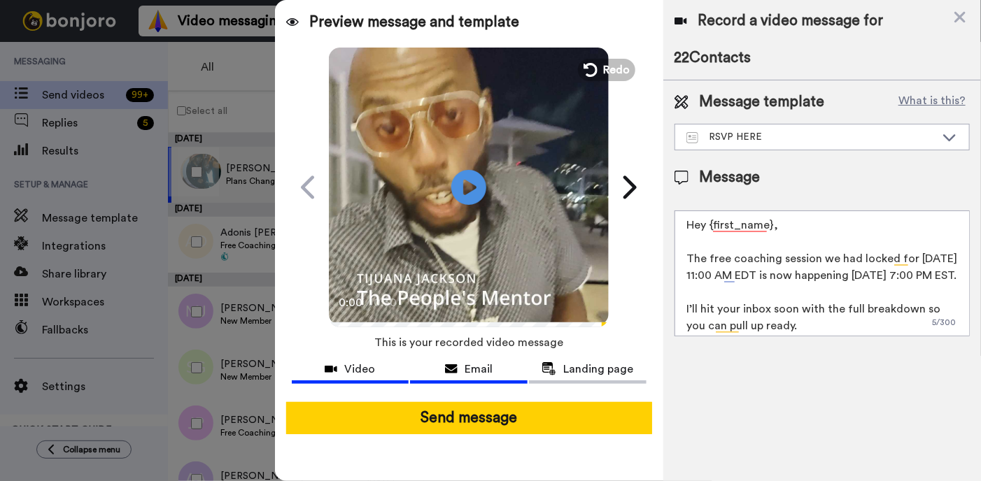
click at [474, 376] on span "Email" at bounding box center [479, 369] width 28 height 17
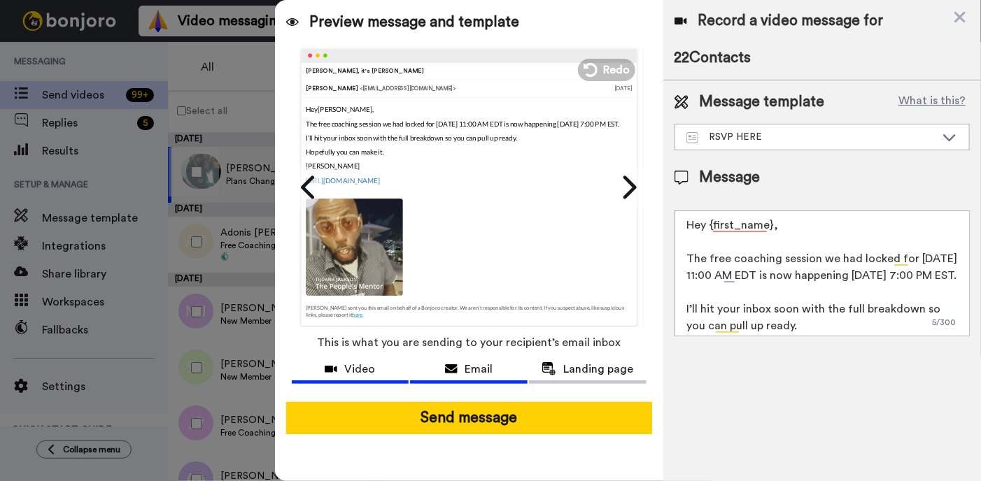
click at [360, 376] on span "Video" at bounding box center [359, 369] width 31 height 17
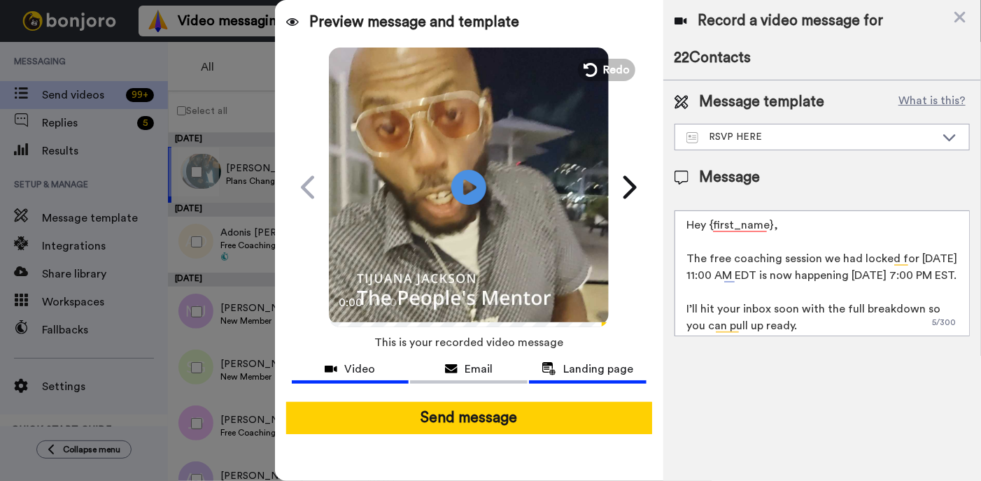
click at [577, 372] on span "Landing page" at bounding box center [598, 369] width 70 height 17
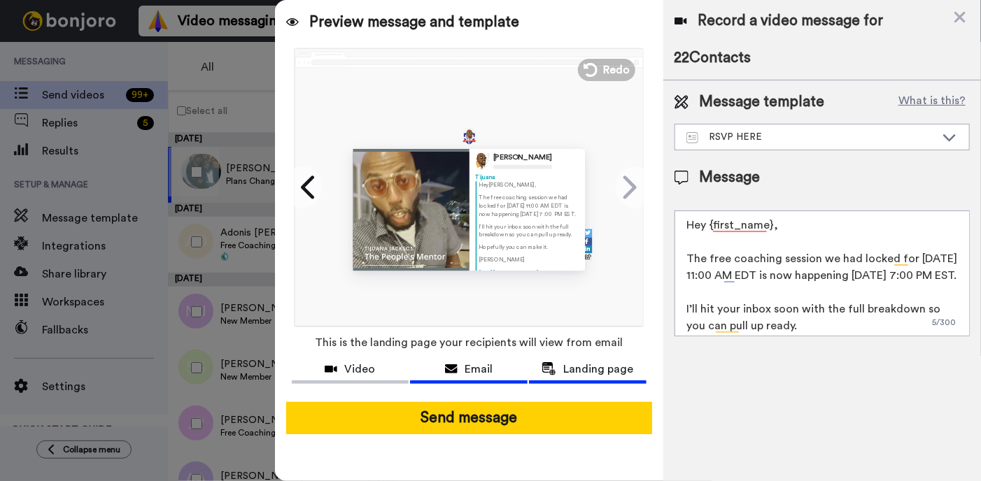
click at [482, 374] on span "Email" at bounding box center [479, 369] width 28 height 17
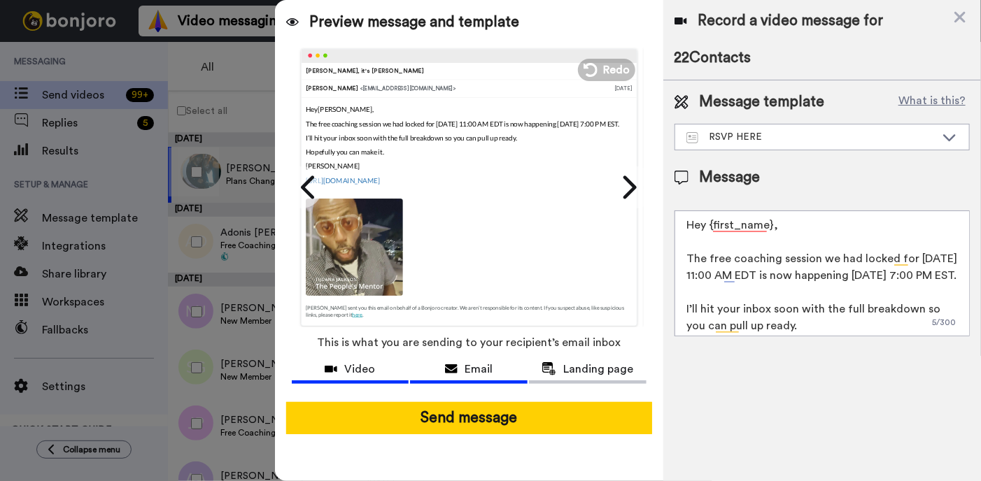
click at [358, 370] on span "Video" at bounding box center [359, 369] width 31 height 17
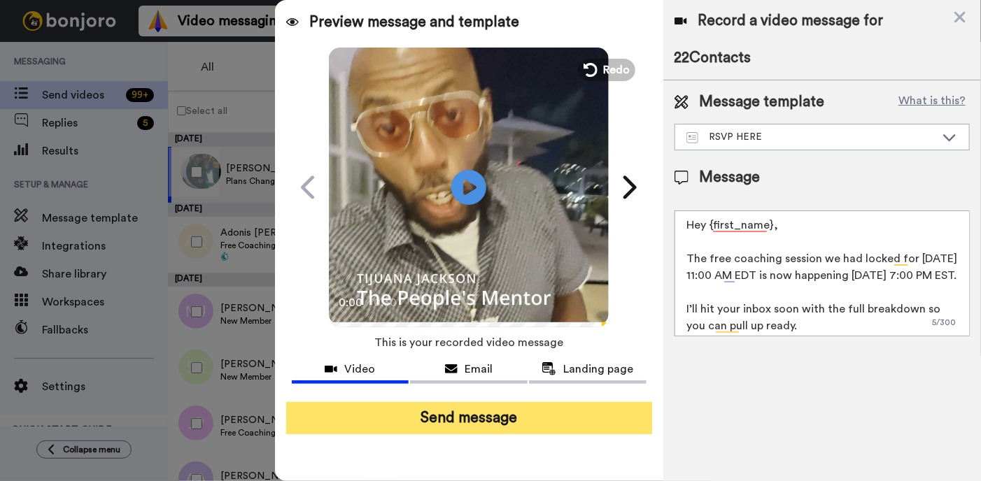
click at [471, 414] on button "Send message" at bounding box center [469, 418] width 366 height 32
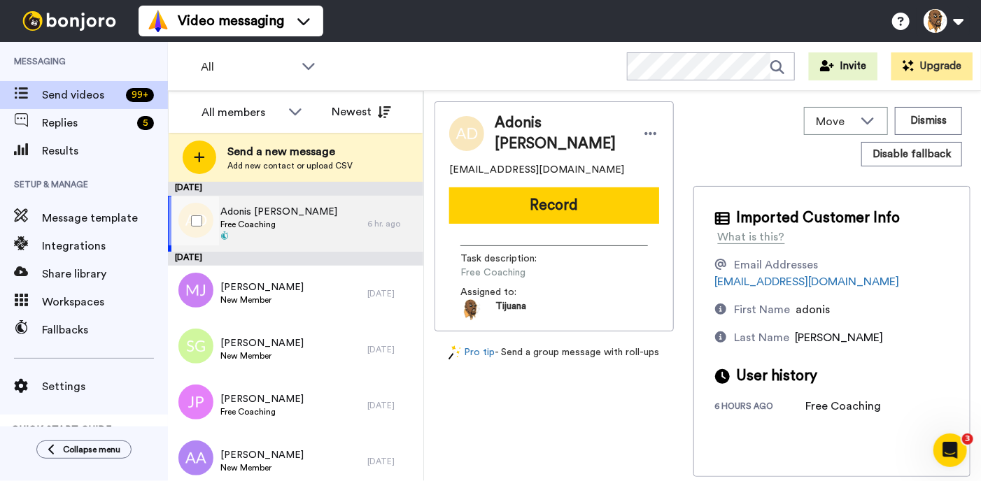
click at [239, 223] on span "Free Coaching" at bounding box center [278, 224] width 117 height 11
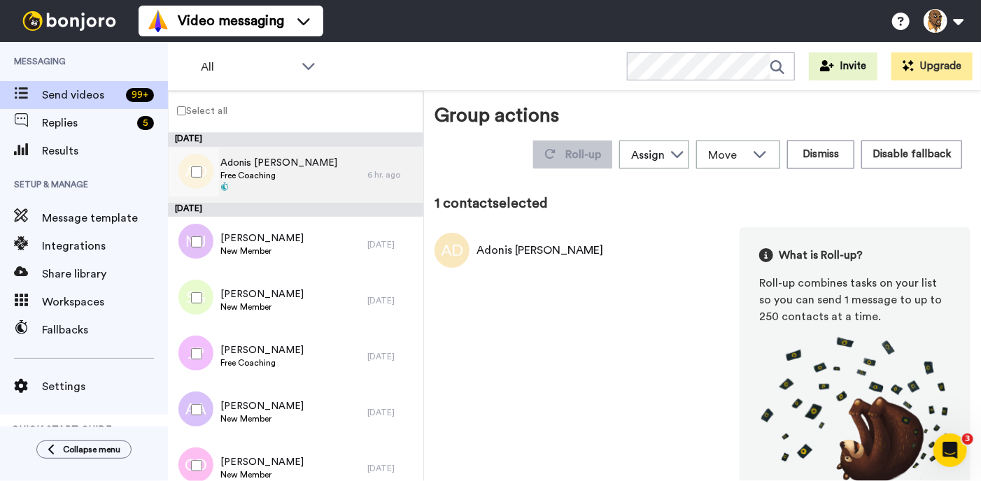
click at [295, 174] on span "Free Coaching" at bounding box center [278, 175] width 117 height 11
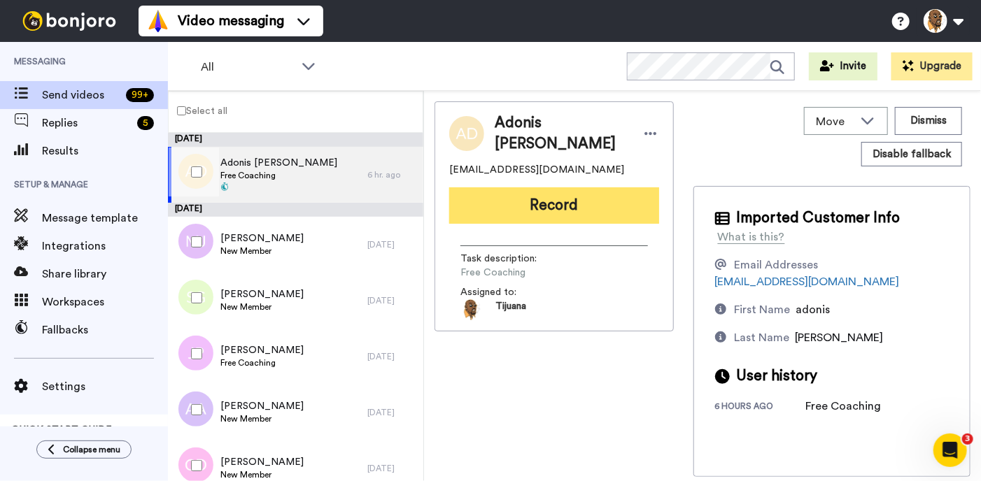
click at [520, 202] on button "Record" at bounding box center [554, 206] width 210 height 36
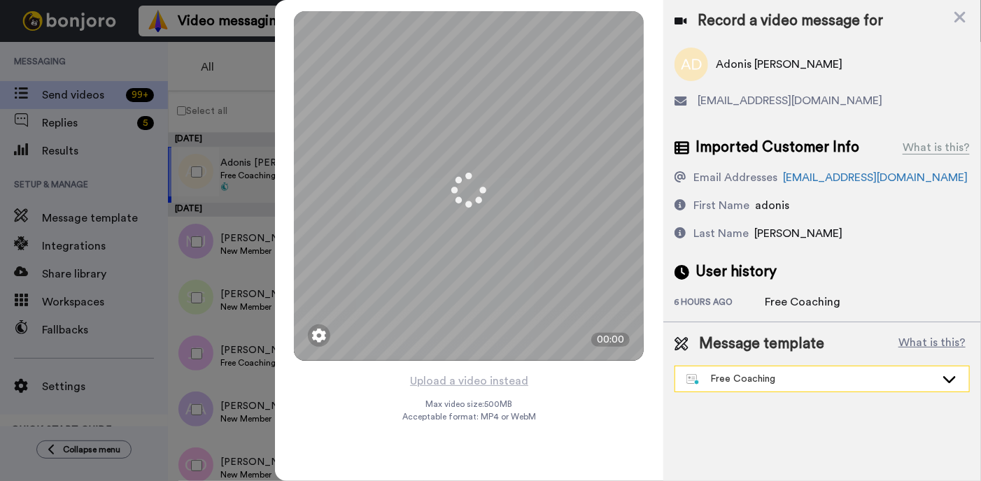
click at [741, 379] on div "Free Coaching" at bounding box center [811, 379] width 249 height 14
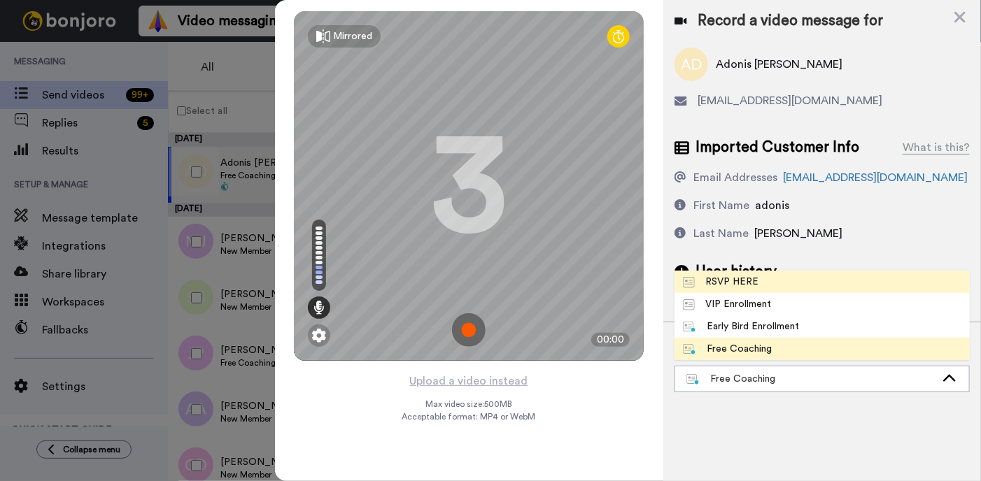
click at [757, 289] on li "RSVP HERE" at bounding box center [822, 282] width 295 height 22
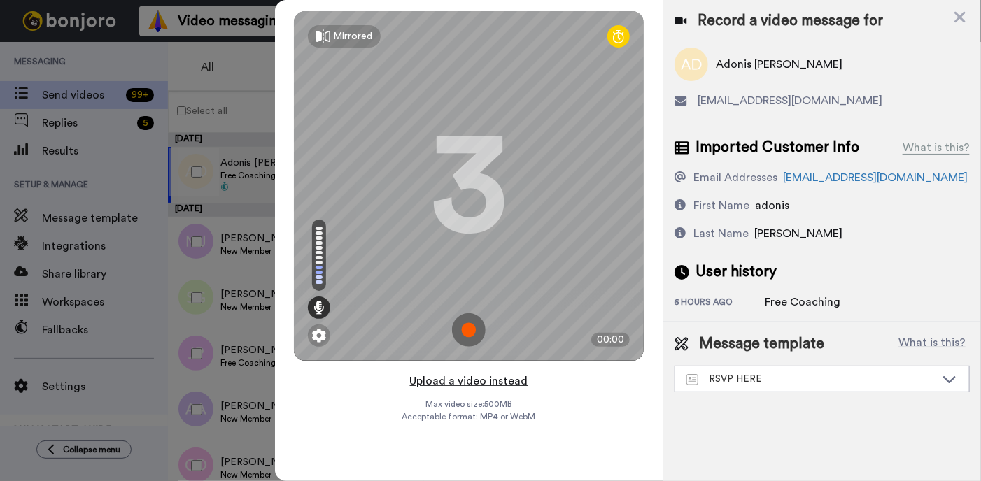
click at [477, 384] on button "Upload a video instead" at bounding box center [469, 381] width 127 height 18
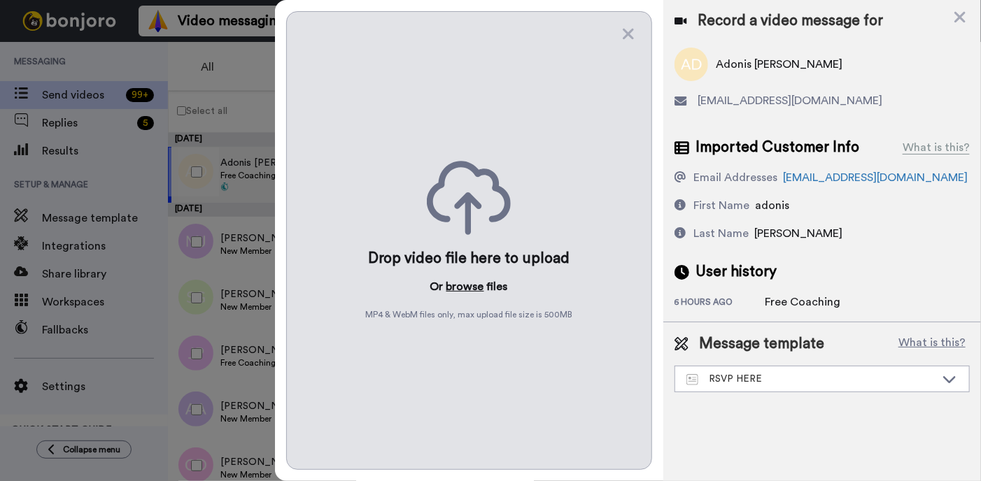
click at [465, 292] on button "browse" at bounding box center [465, 287] width 38 height 17
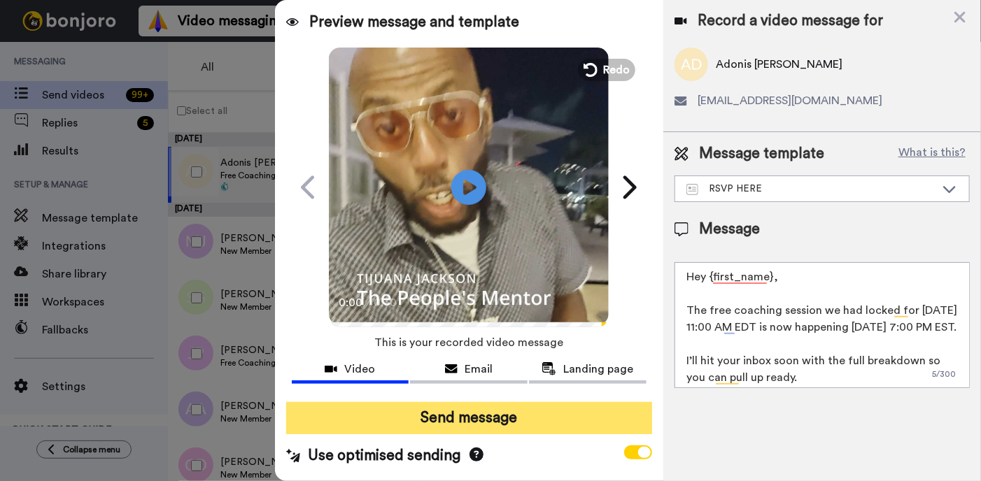
click at [524, 421] on button "Send message" at bounding box center [469, 418] width 366 height 32
